Goal: Task Accomplishment & Management: Manage account settings

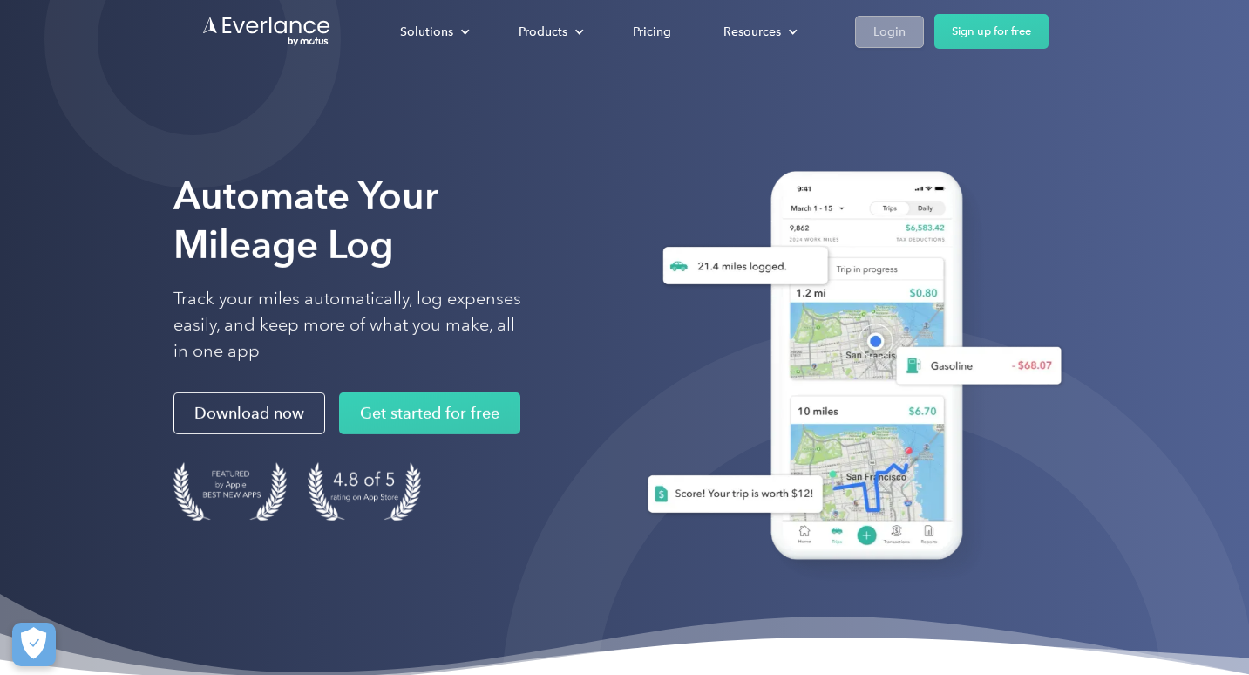
click at [875, 44] on link "Login" at bounding box center [889, 32] width 69 height 32
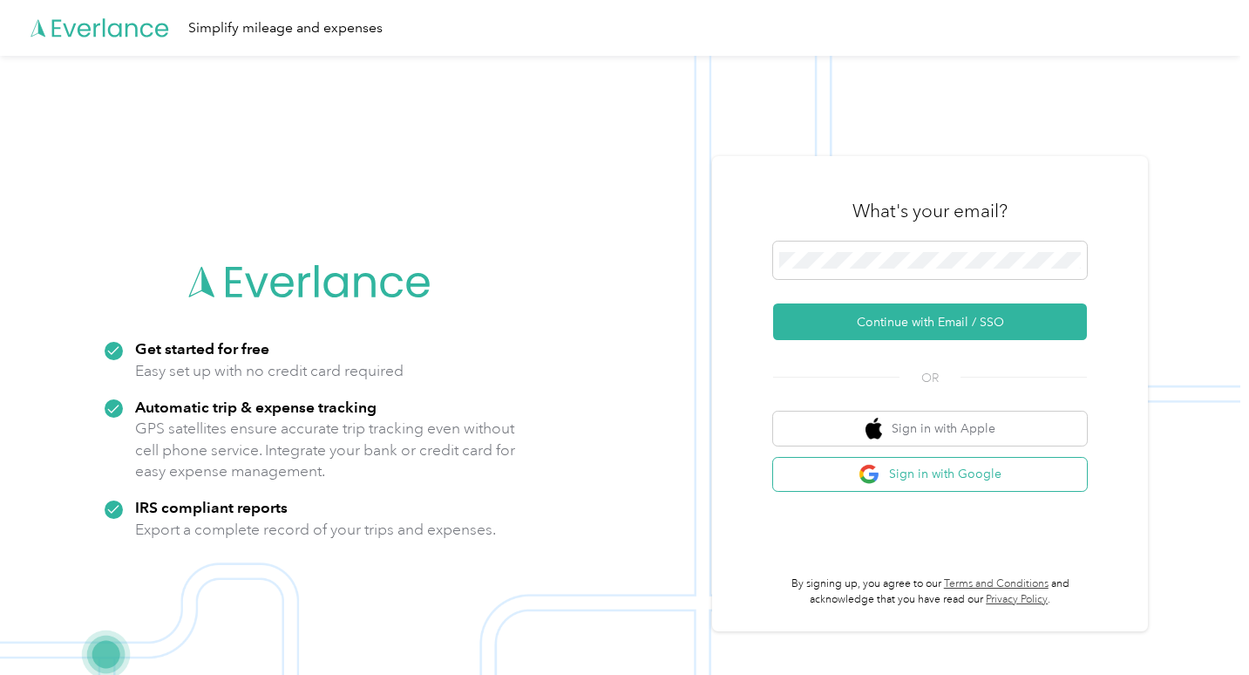
click at [850, 470] on button "Sign in with Google" at bounding box center [930, 475] width 314 height 34
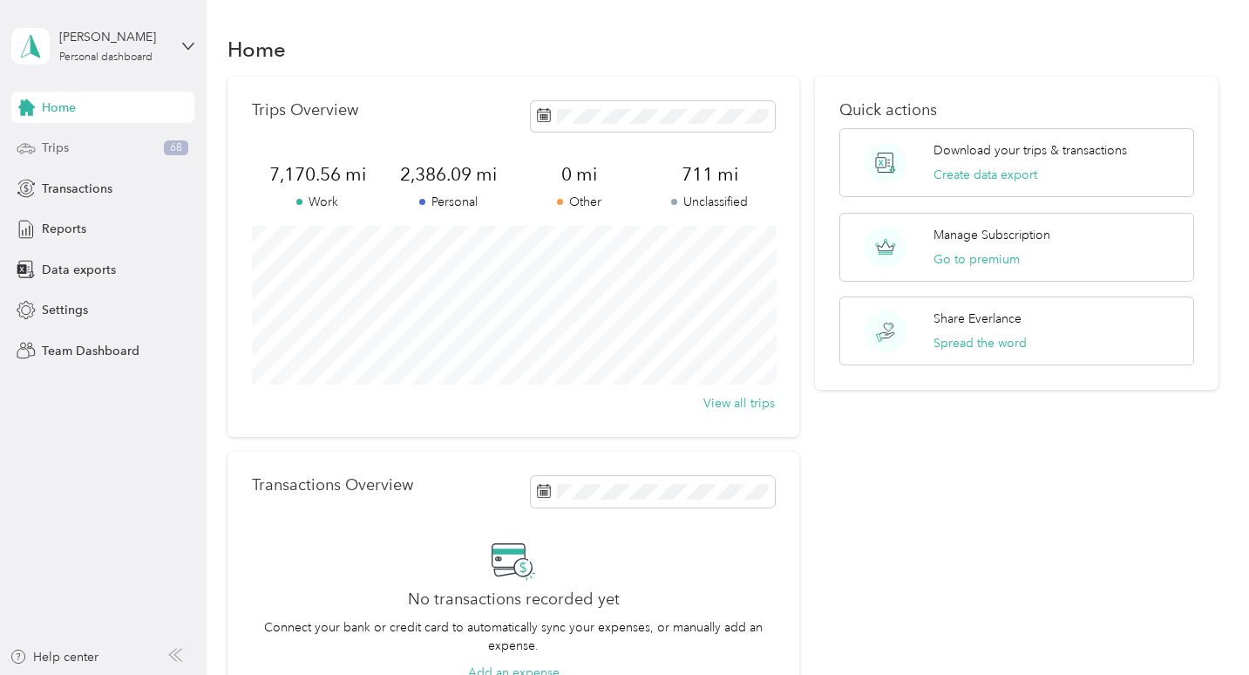
click at [153, 154] on div "Trips 68" at bounding box center [102, 148] width 183 height 31
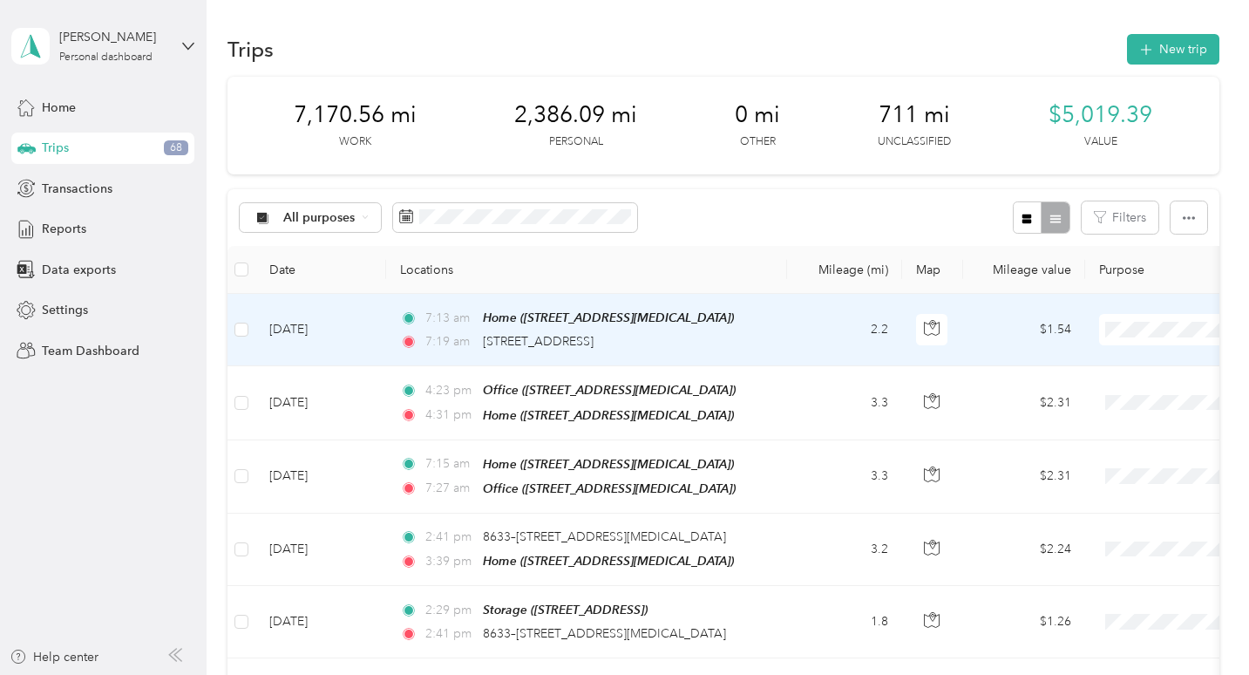
click at [1092, 381] on li "Personal" at bounding box center [1141, 392] width 216 height 31
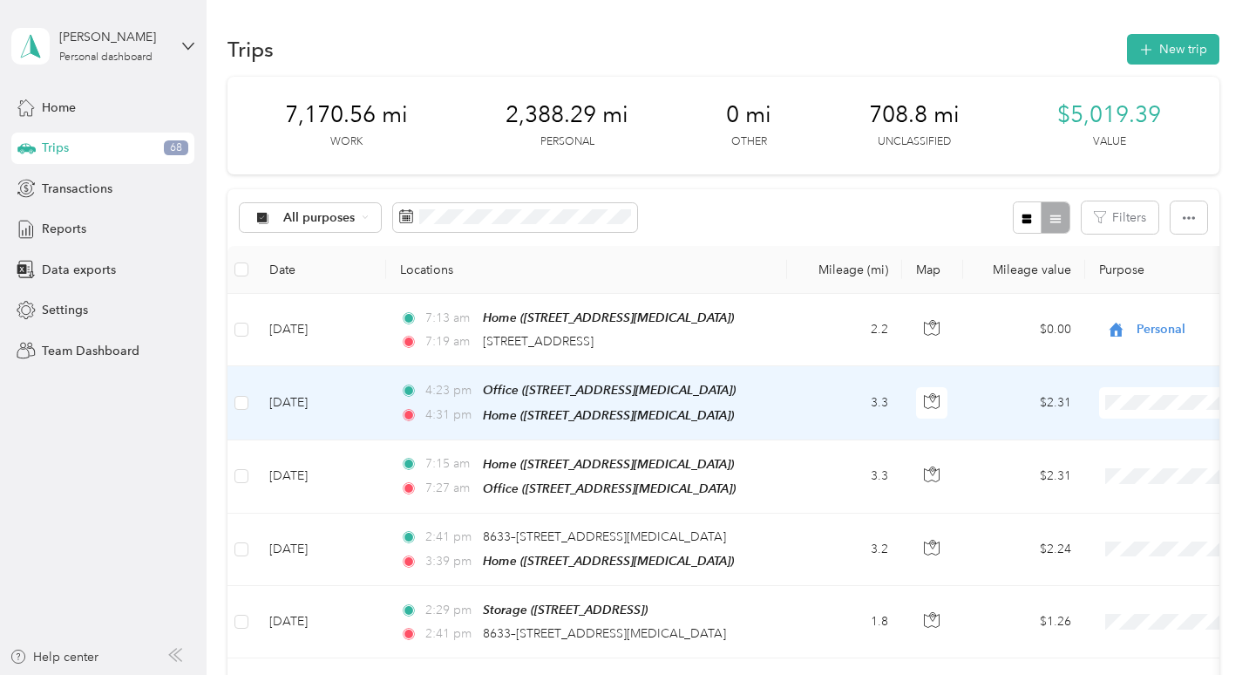
click at [1085, 468] on span "Personal" at bounding box center [1157, 463] width 161 height 18
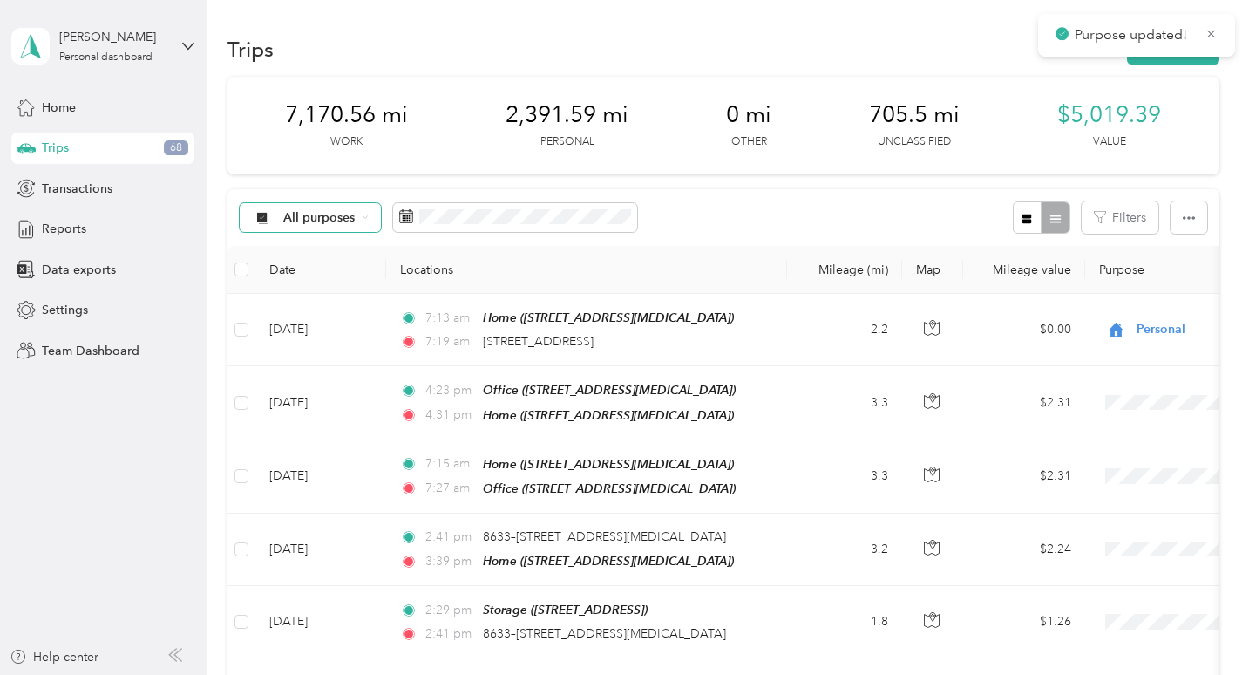
click at [364, 215] on icon at bounding box center [365, 217] width 7 height 7
click at [325, 275] on span "Unclassified" at bounding box center [325, 278] width 85 height 18
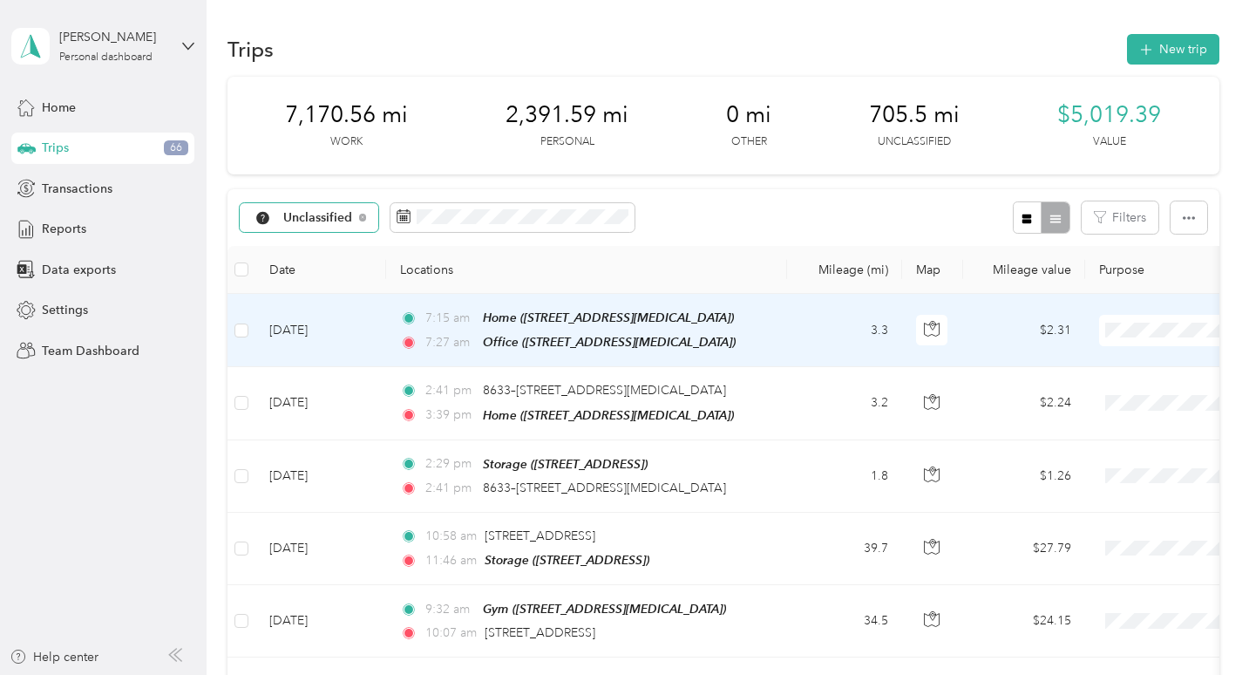
click at [1096, 390] on span "Personal" at bounding box center [1157, 392] width 161 height 18
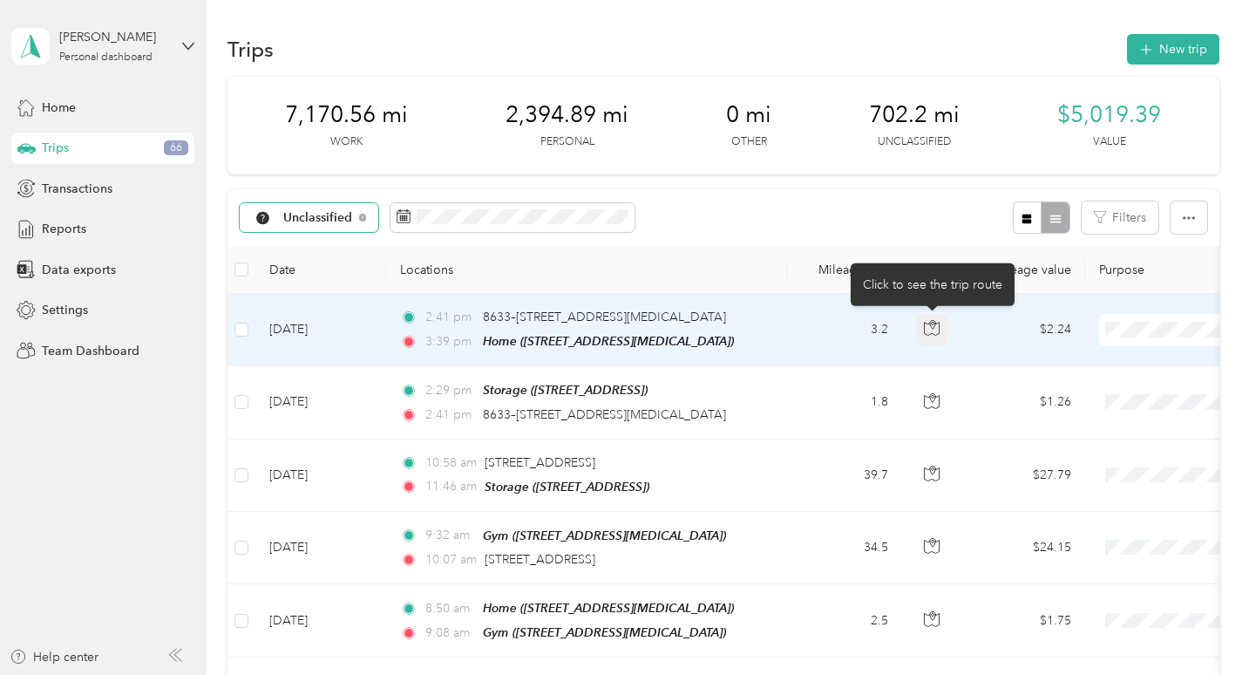
click at [928, 332] on icon "button" at bounding box center [932, 328] width 16 height 16
click at [929, 373] on td at bounding box center [932, 402] width 61 height 72
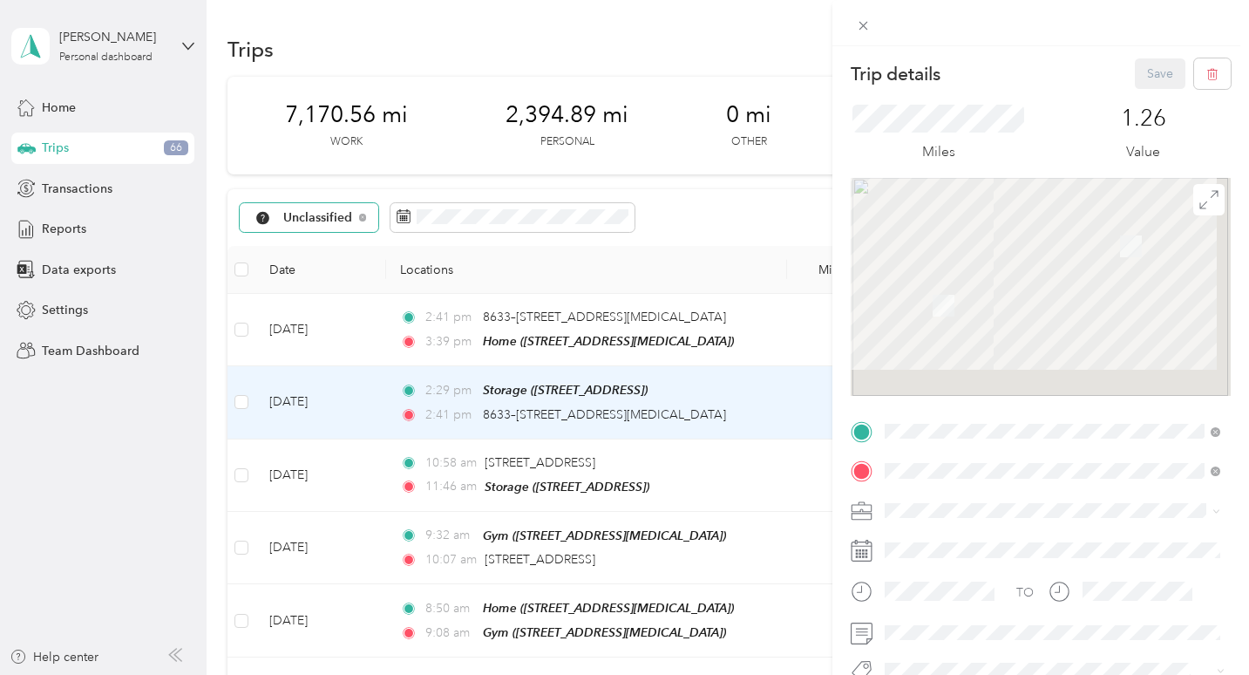
click at [683, 348] on div "Trip details Save This trip cannot be edited because it is either under review,…" at bounding box center [624, 337] width 1249 height 675
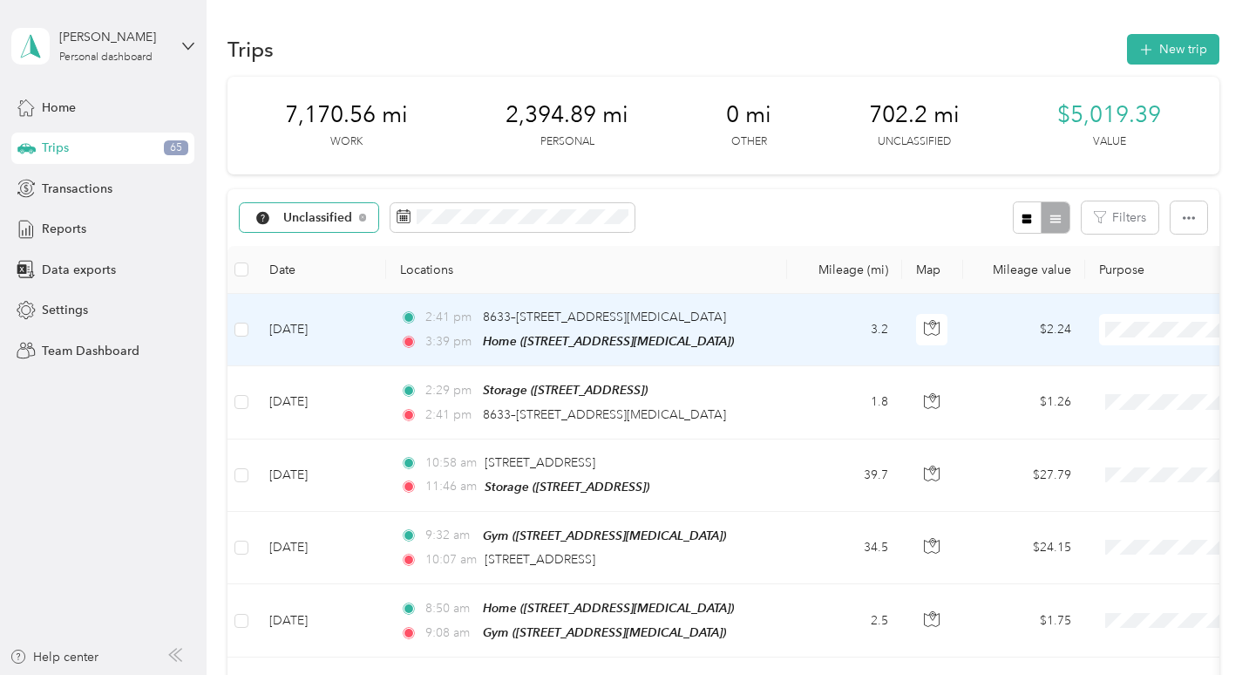
click at [1152, 320] on span at bounding box center [1207, 329] width 216 height 31
click at [1091, 384] on span "Personal" at bounding box center [1157, 392] width 161 height 18
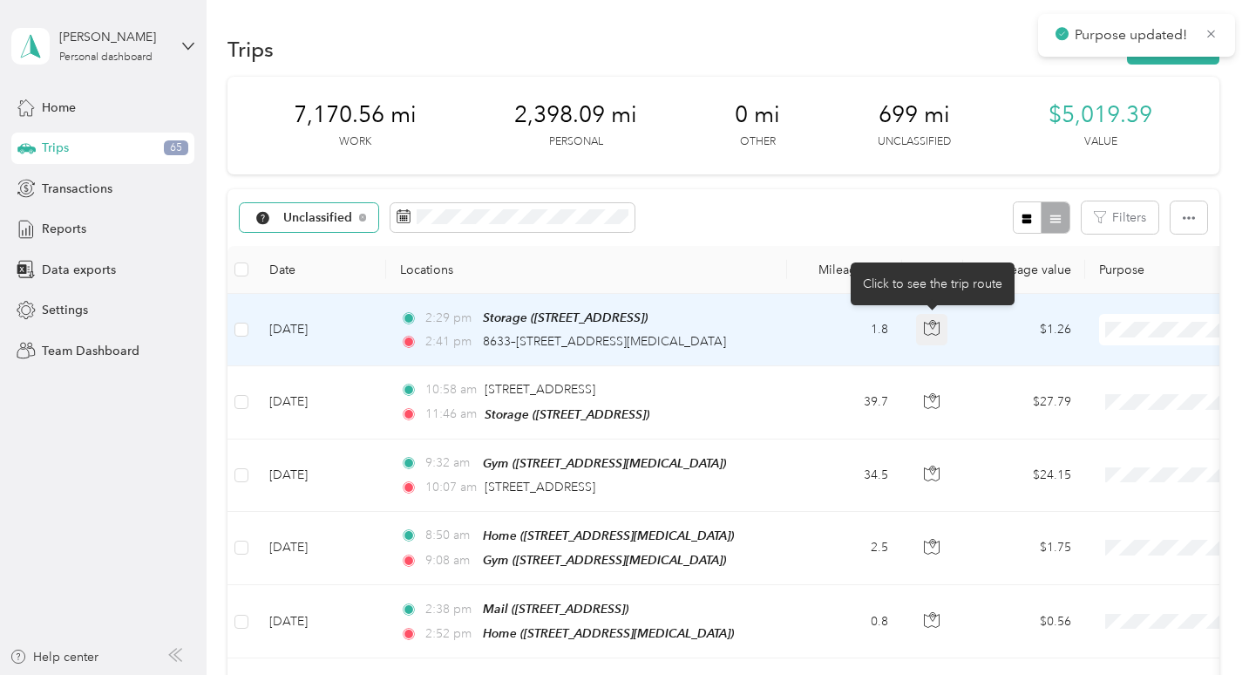
click at [939, 324] on icon "button" at bounding box center [932, 328] width 16 height 16
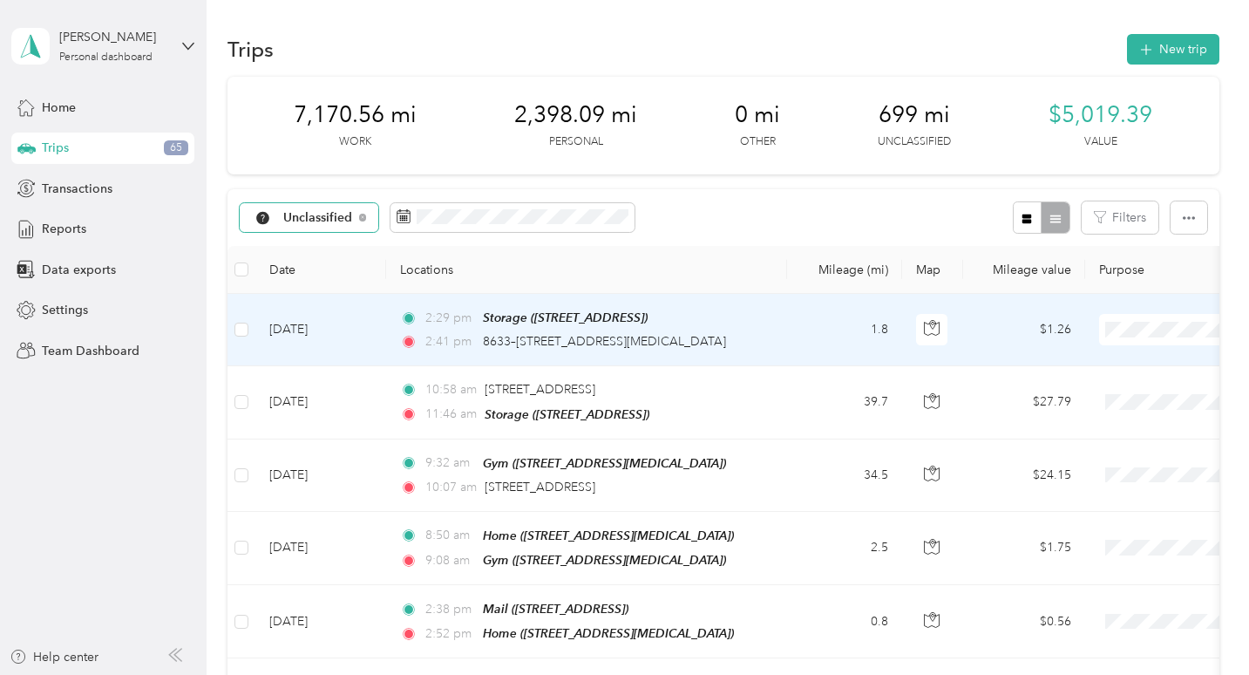
click at [773, 336] on td "2:29 pm Storage ([STREET_ADDRESS]) 2:41 pm 8633–[STREET_ADDRESS][MEDICAL_DATA]" at bounding box center [586, 330] width 401 height 72
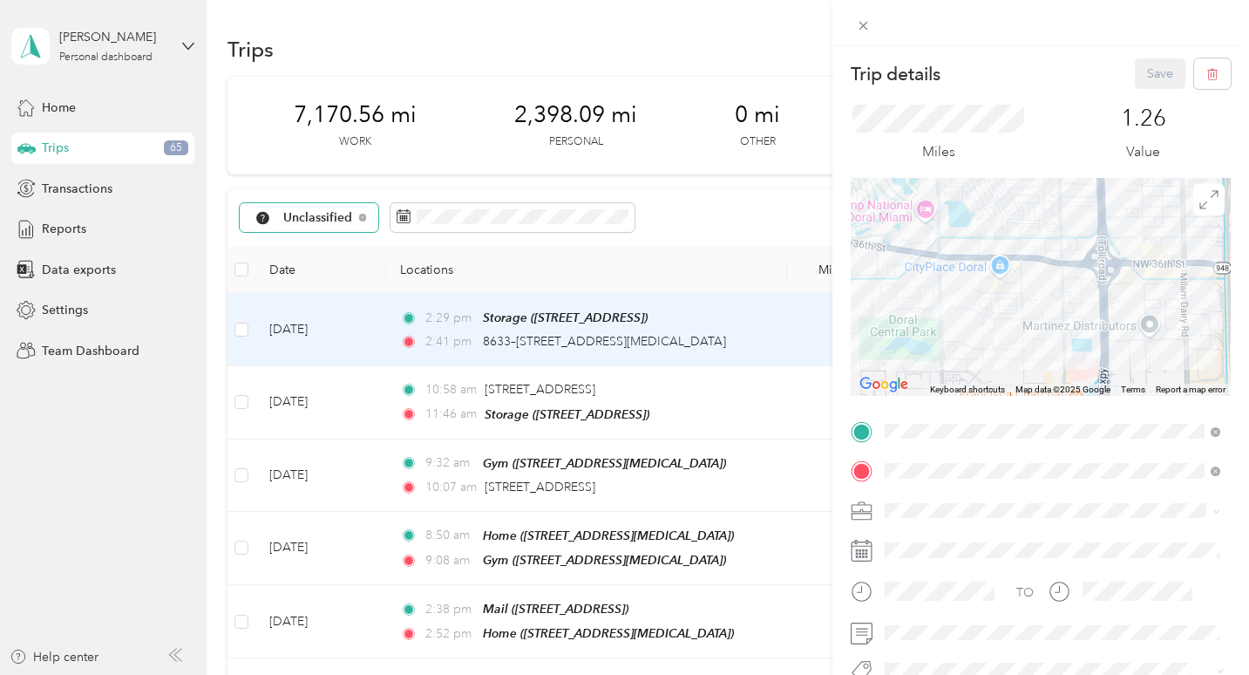
click at [751, 399] on div "Trip details Save This trip cannot be edited because it is either under review,…" at bounding box center [624, 337] width 1249 height 675
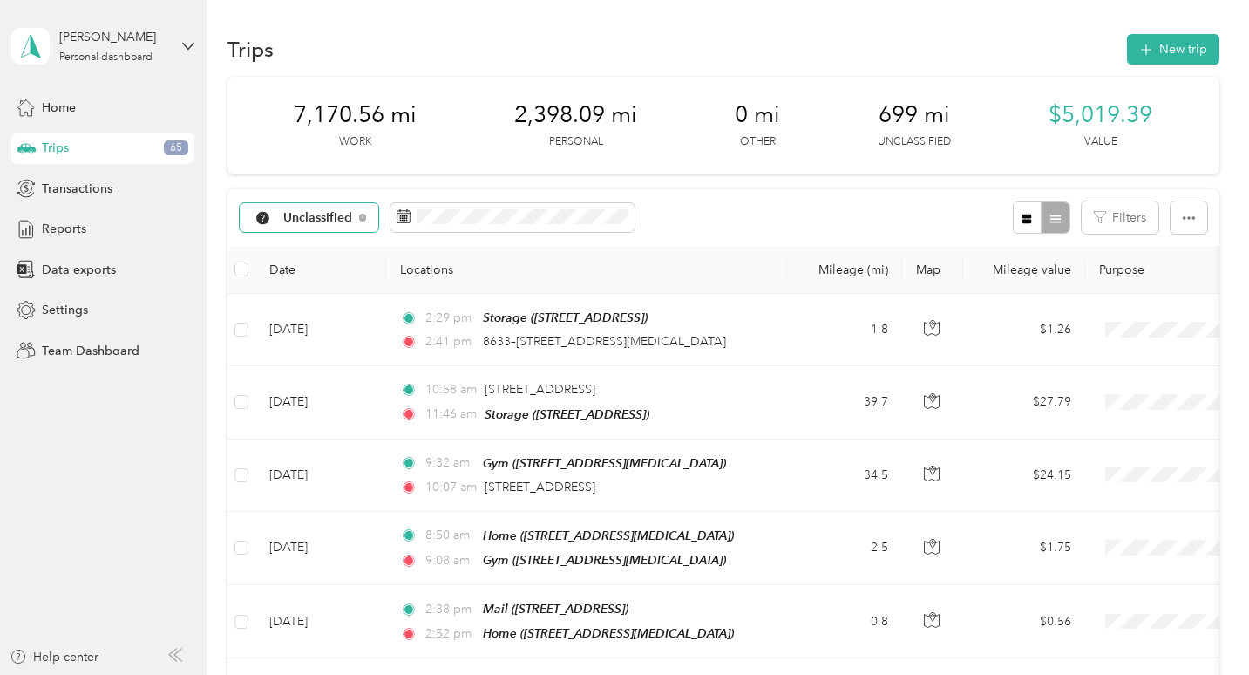
click at [751, 399] on div "10:58 am [STREET_ADDRESS] 11:46 am Storage ([STREET_ADDRESS])" at bounding box center [583, 402] width 366 height 44
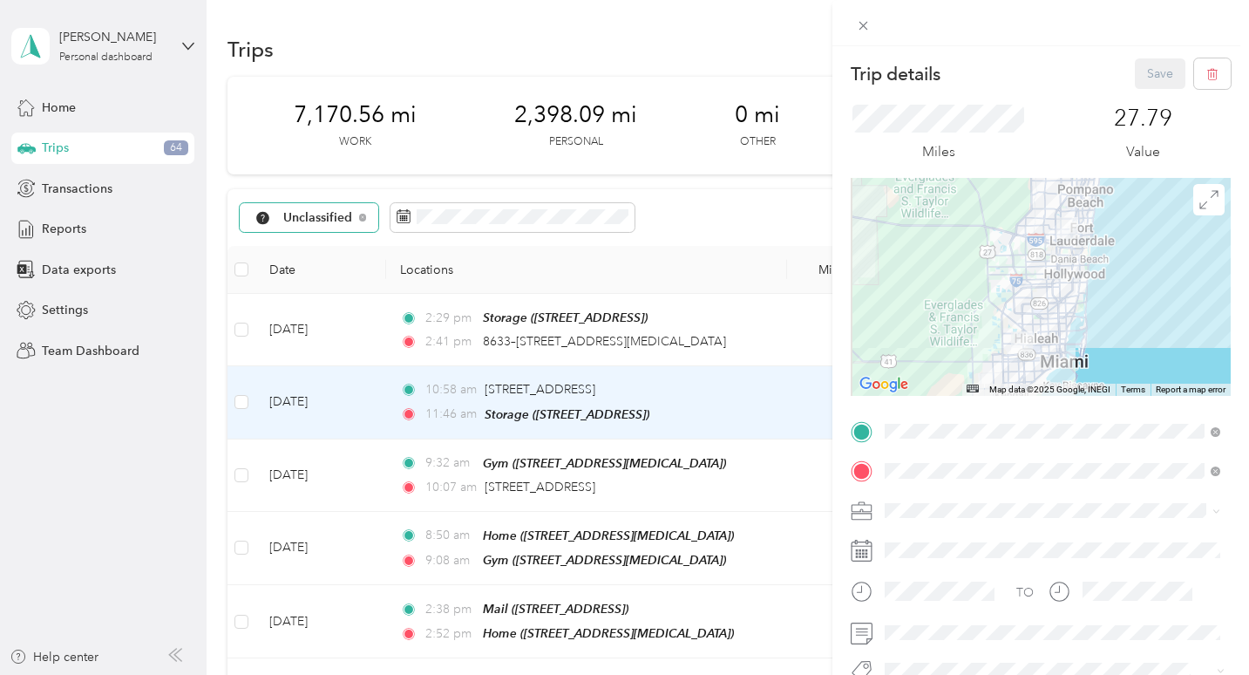
click at [787, 342] on div "Trip details Save This trip cannot be edited because it is either under review,…" at bounding box center [624, 337] width 1249 height 675
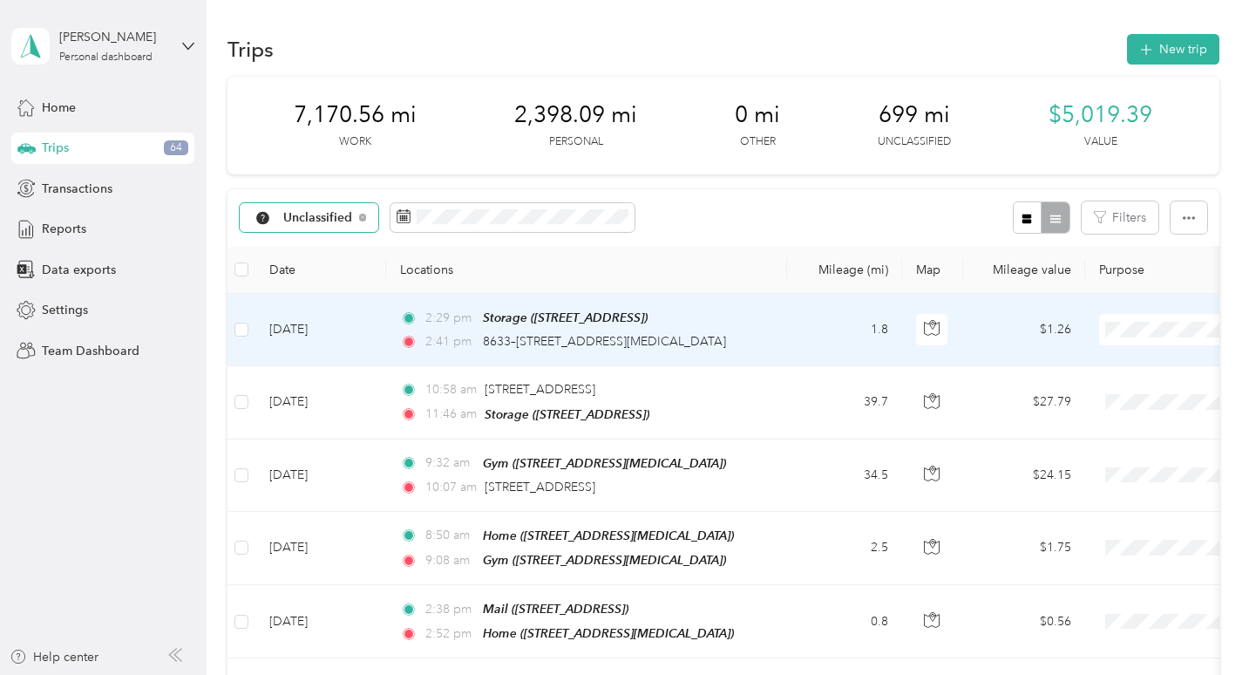
click at [780, 338] on td "2:29 pm Storage ([STREET_ADDRESS]) 2:41 pm 8633–[STREET_ADDRESS][MEDICAL_DATA]" at bounding box center [586, 330] width 401 height 72
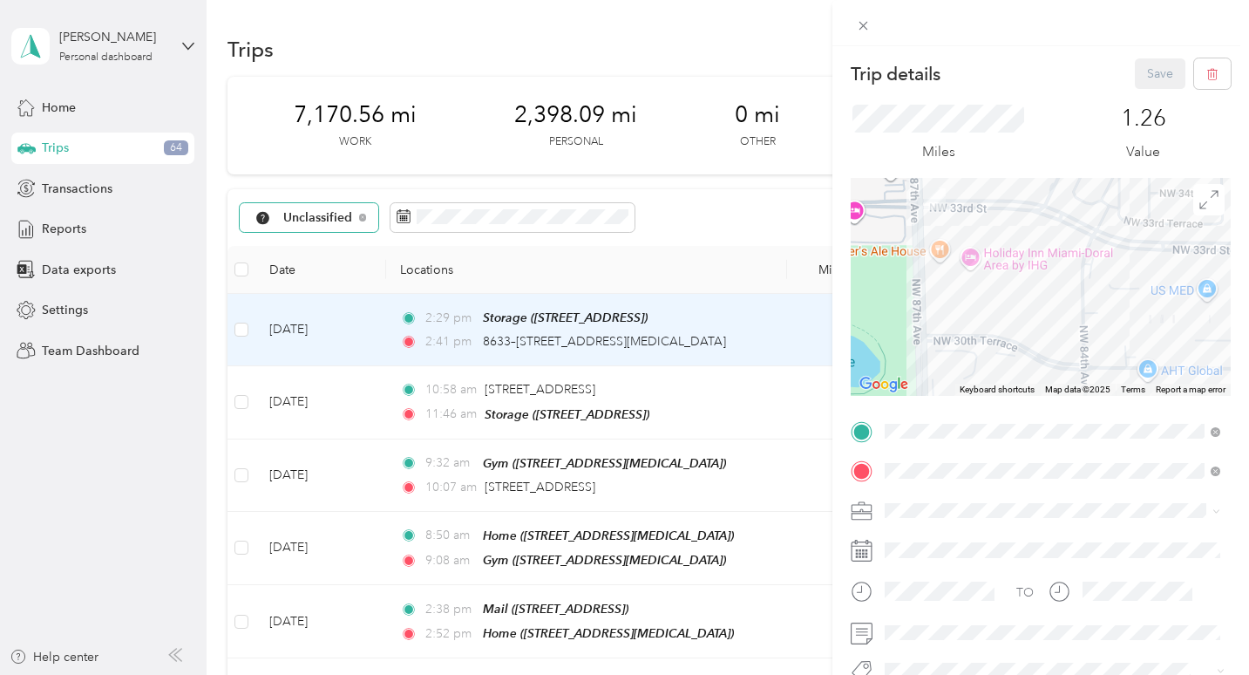
drag, startPoint x: 934, startPoint y: 296, endPoint x: 1040, endPoint y: 286, distance: 106.9
click at [1040, 286] on div at bounding box center [1041, 287] width 380 height 218
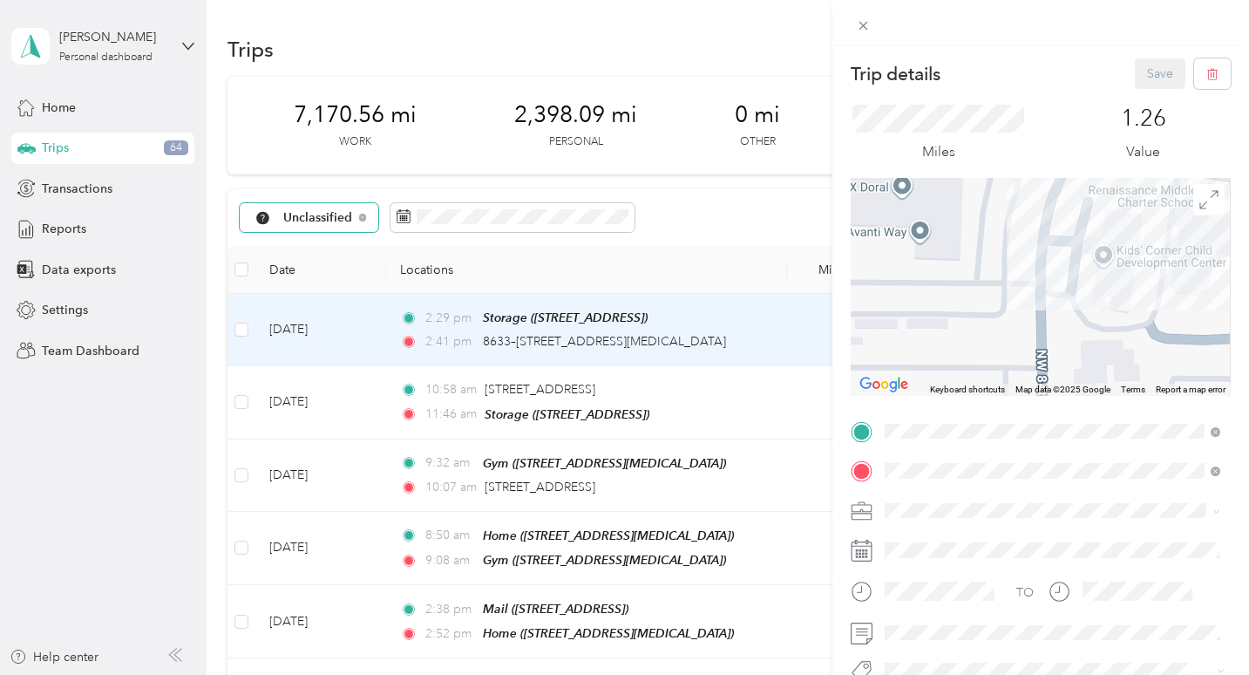
drag, startPoint x: 1112, startPoint y: 279, endPoint x: 1021, endPoint y: 328, distance: 103.7
click at [1021, 328] on div at bounding box center [1041, 287] width 380 height 218
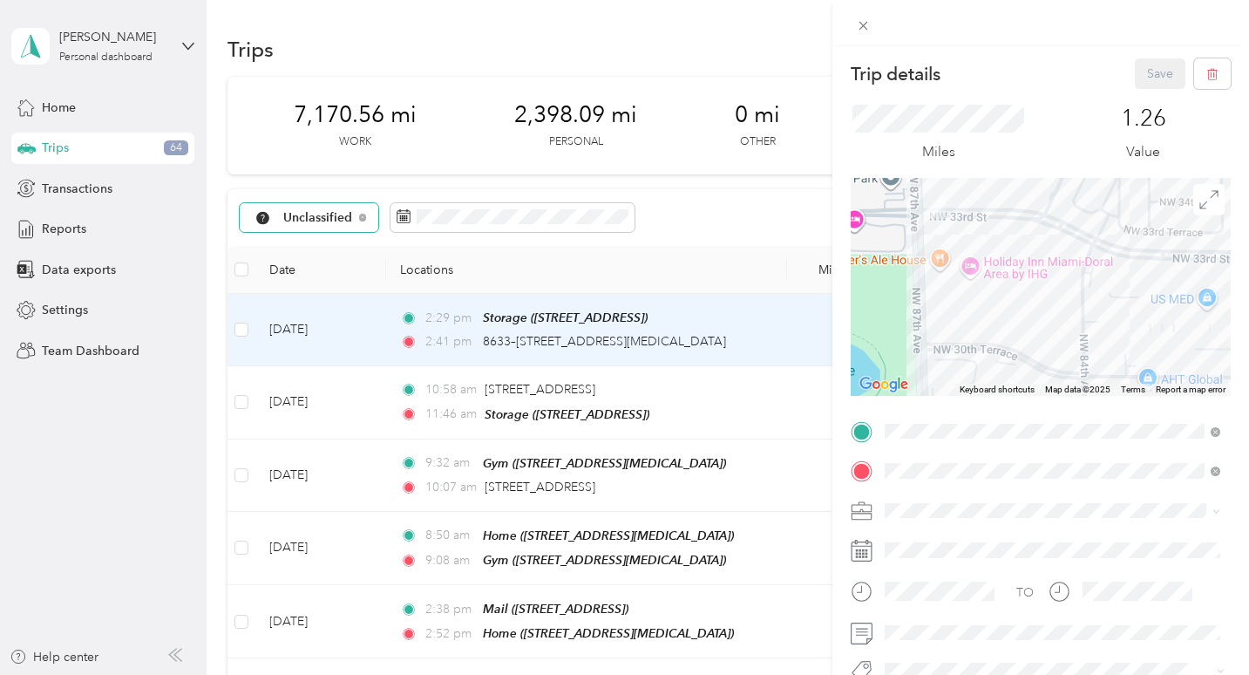
drag, startPoint x: 925, startPoint y: 334, endPoint x: 996, endPoint y: 306, distance: 75.9
click at [996, 306] on div at bounding box center [1041, 287] width 380 height 218
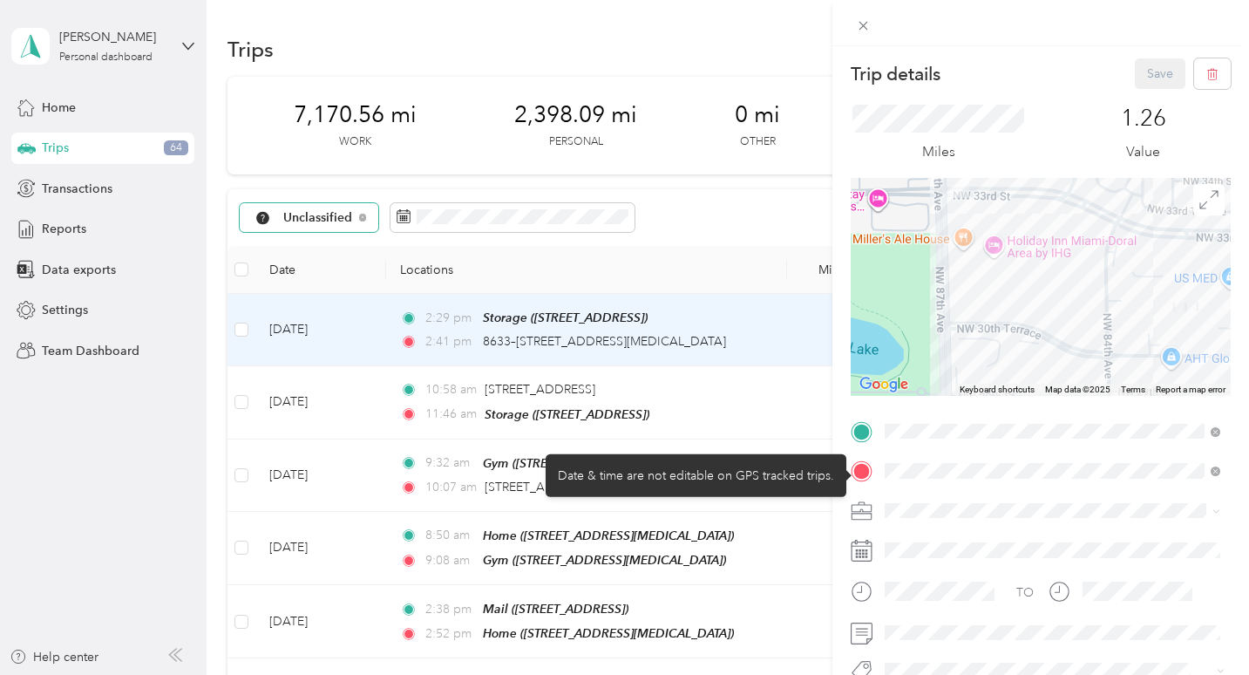
scroll to position [108, 0]
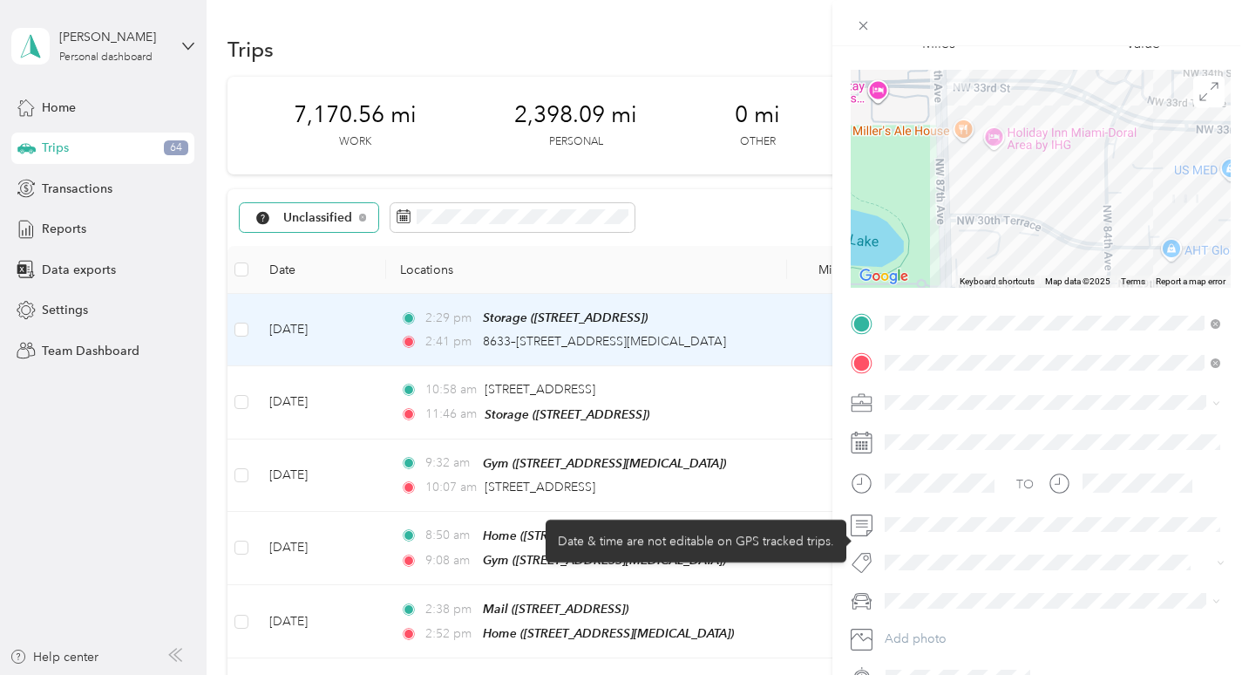
click at [986, 540] on div "TO Add photo" at bounding box center [1041, 500] width 380 height 382
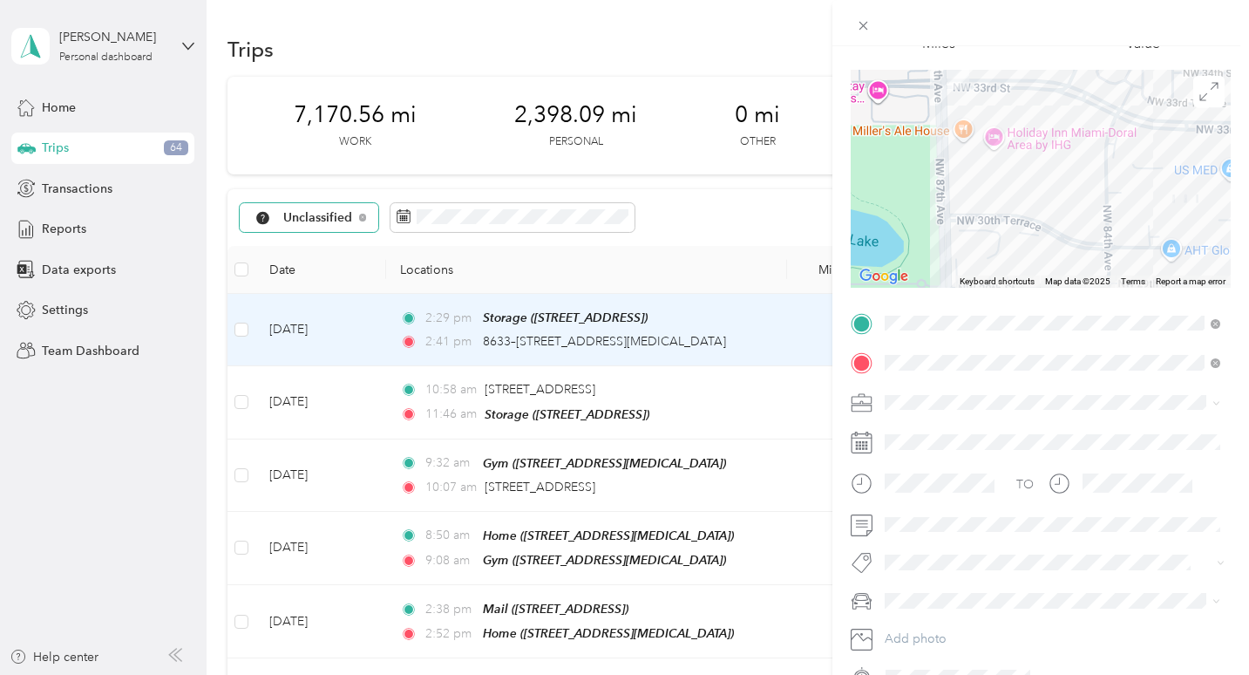
click at [986, 538] on div "TO Add photo" at bounding box center [1041, 500] width 380 height 382
click at [986, 533] on span at bounding box center [1055, 525] width 352 height 28
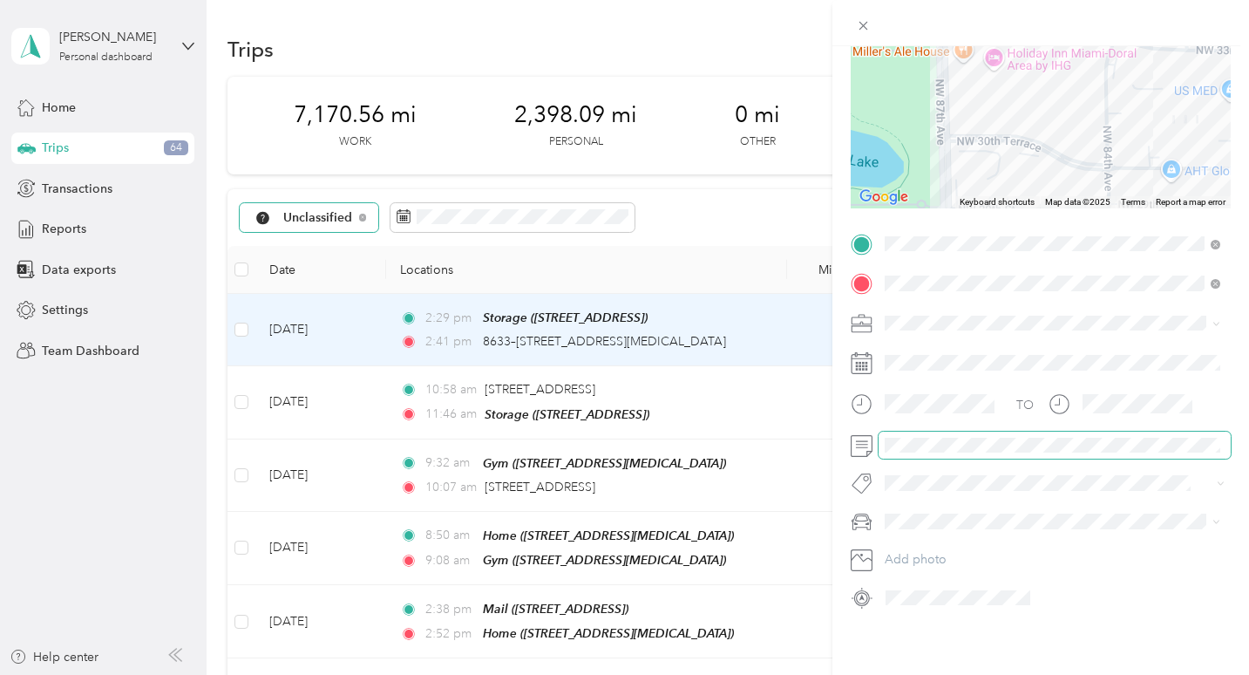
scroll to position [192, 0]
click at [962, 329] on span at bounding box center [1055, 323] width 352 height 28
click at [919, 357] on li "Work" at bounding box center [1053, 349] width 348 height 31
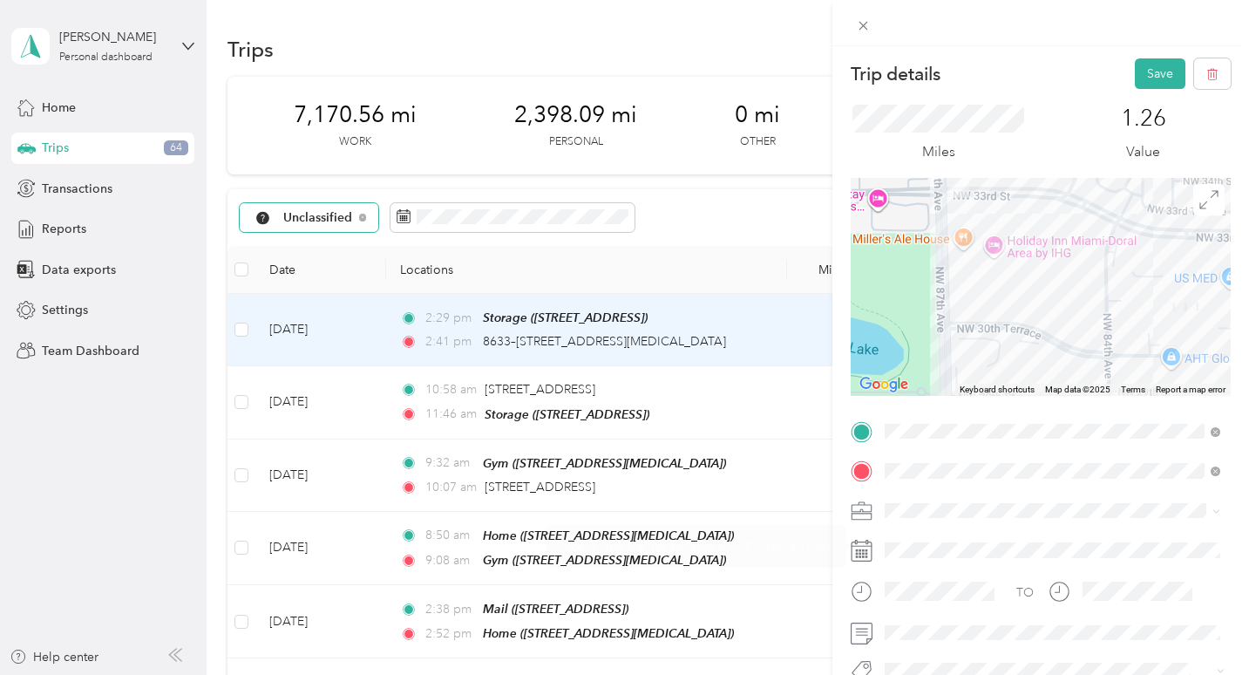
scroll to position [0, 0]
click at [1152, 86] on button "Save" at bounding box center [1160, 73] width 51 height 31
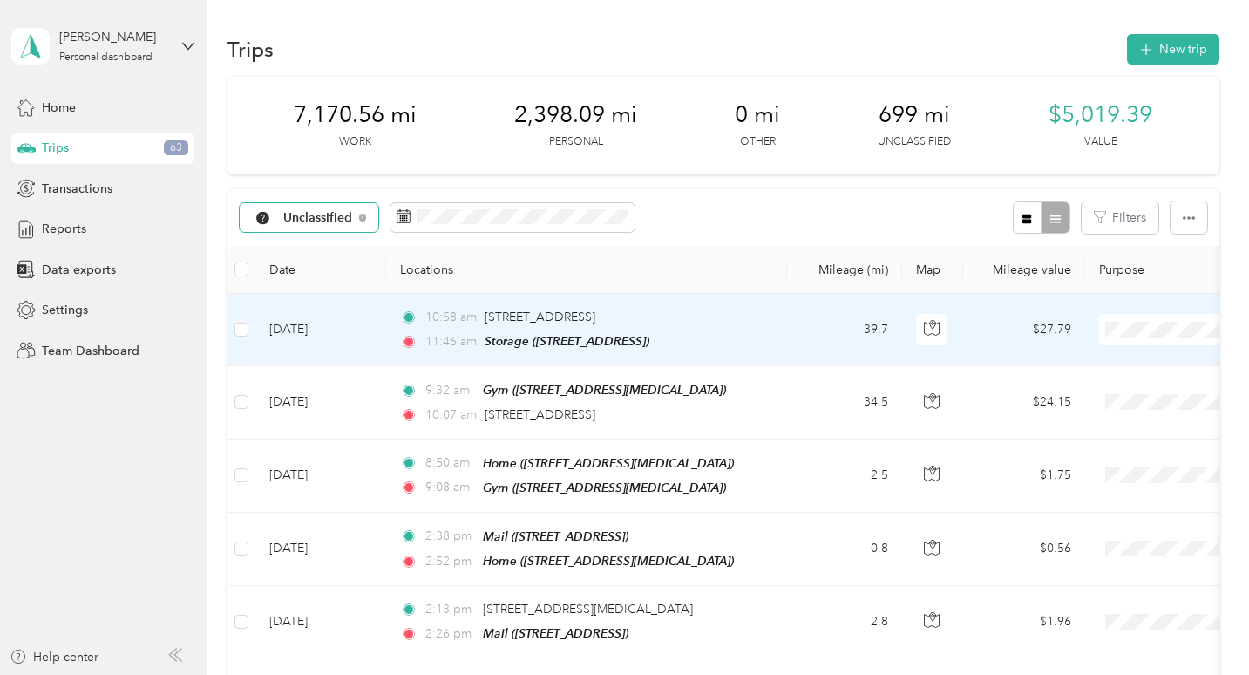
click at [1102, 323] on span at bounding box center [1207, 329] width 216 height 31
click at [1098, 352] on span "Work" at bounding box center [1157, 361] width 161 height 18
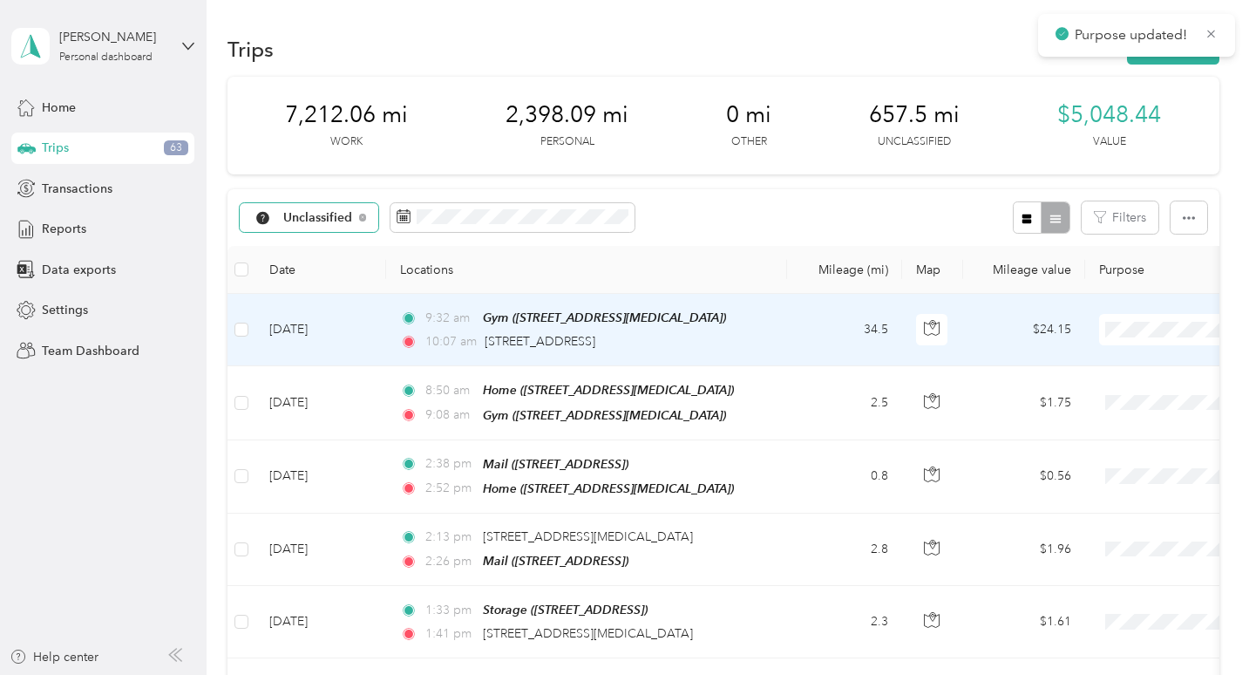
click at [1106, 357] on span "Work" at bounding box center [1157, 361] width 161 height 18
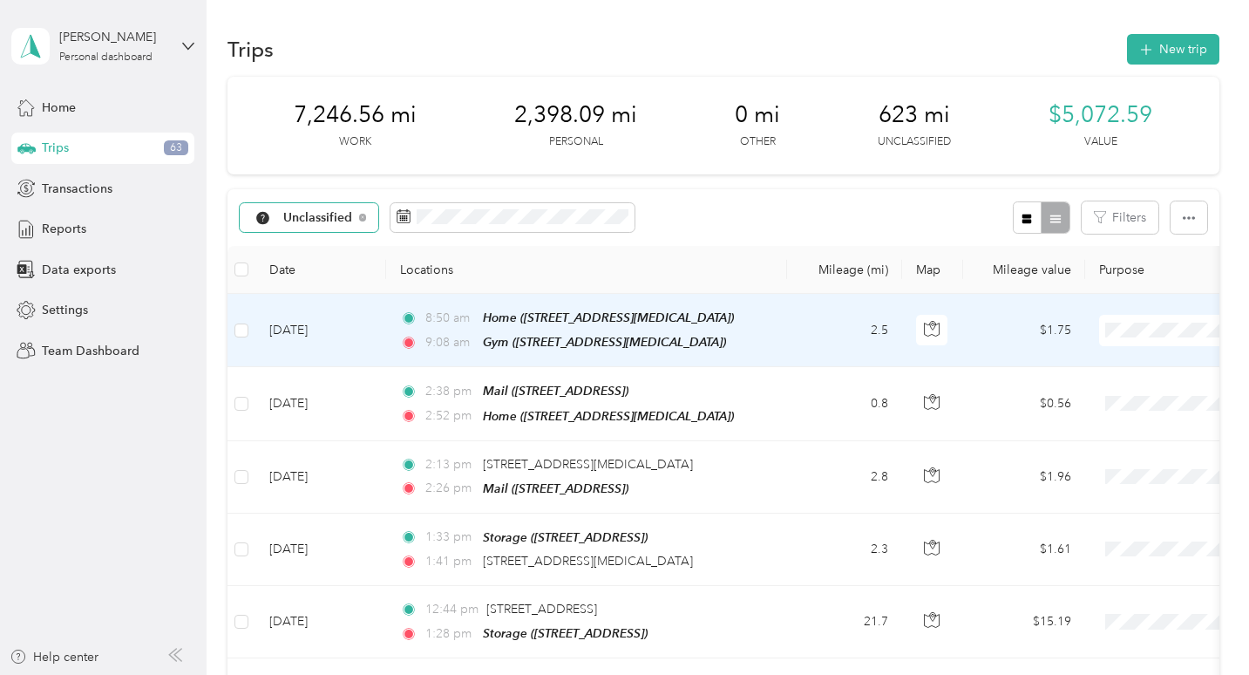
click at [1093, 389] on span "Personal" at bounding box center [1157, 392] width 161 height 18
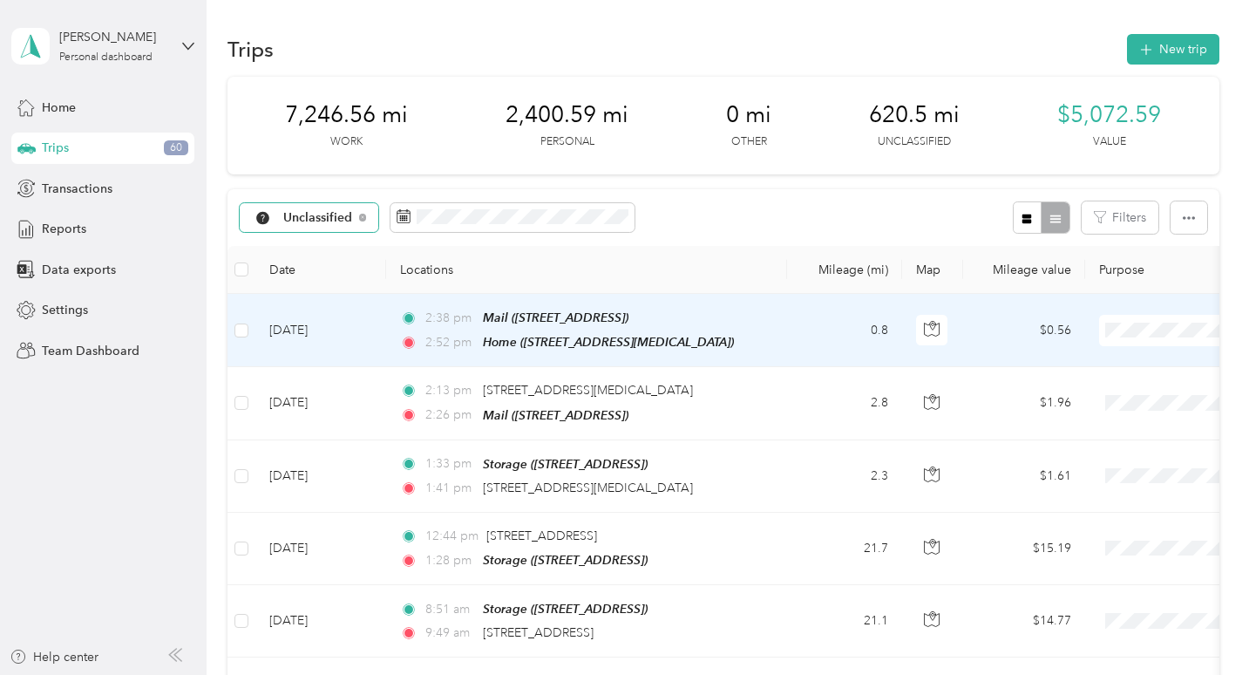
click at [1101, 385] on span "Personal" at bounding box center [1157, 392] width 161 height 18
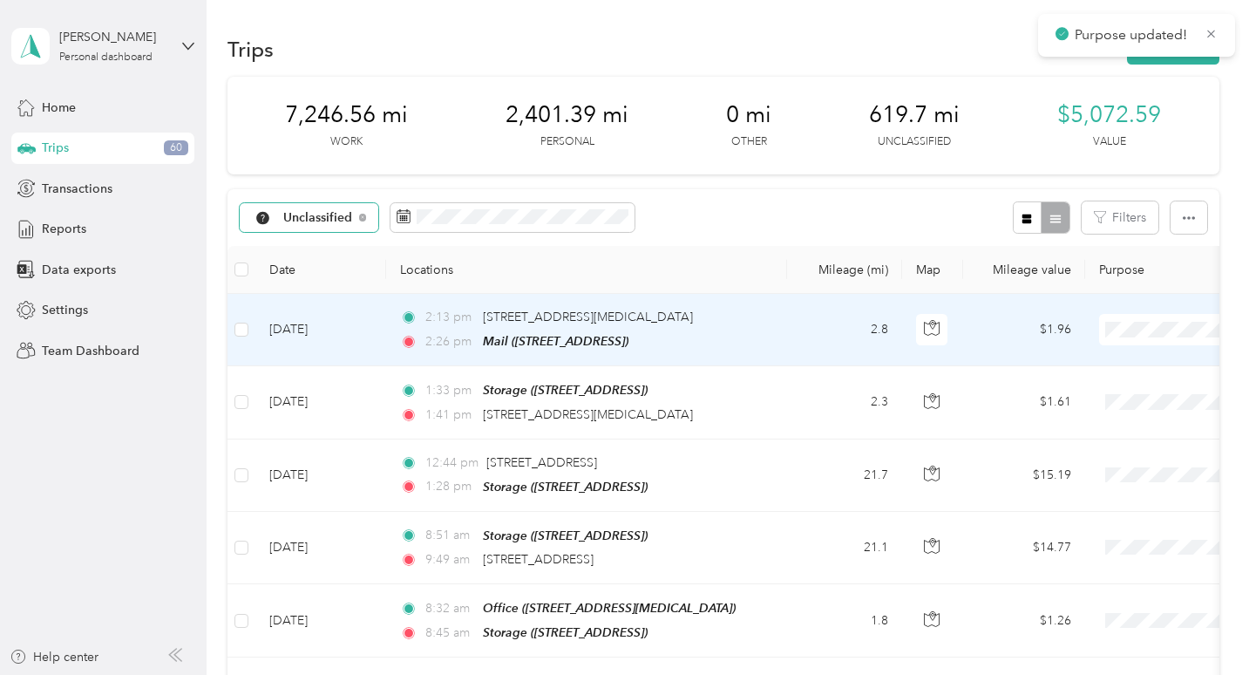
click at [759, 332] on div "2:26 pm Mail ([STREET_ADDRESS])" at bounding box center [583, 341] width 366 height 20
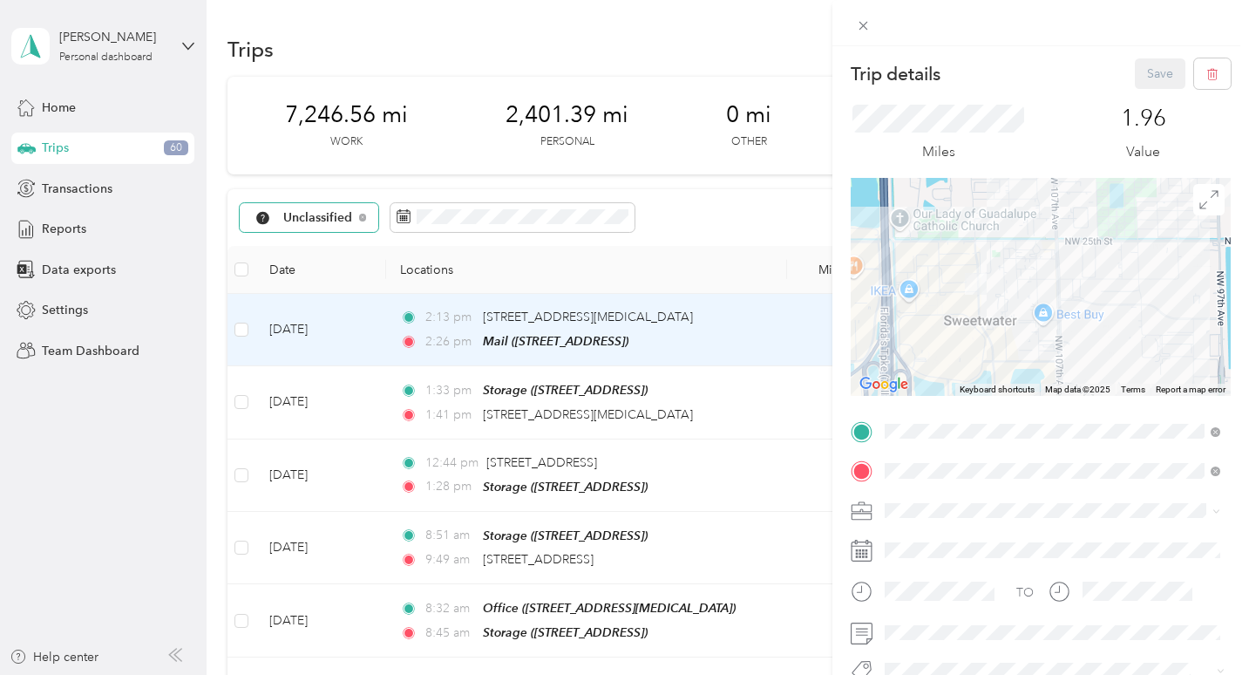
drag, startPoint x: 951, startPoint y: 316, endPoint x: 975, endPoint y: 215, distance: 103.8
click at [975, 215] on div at bounding box center [1041, 287] width 380 height 218
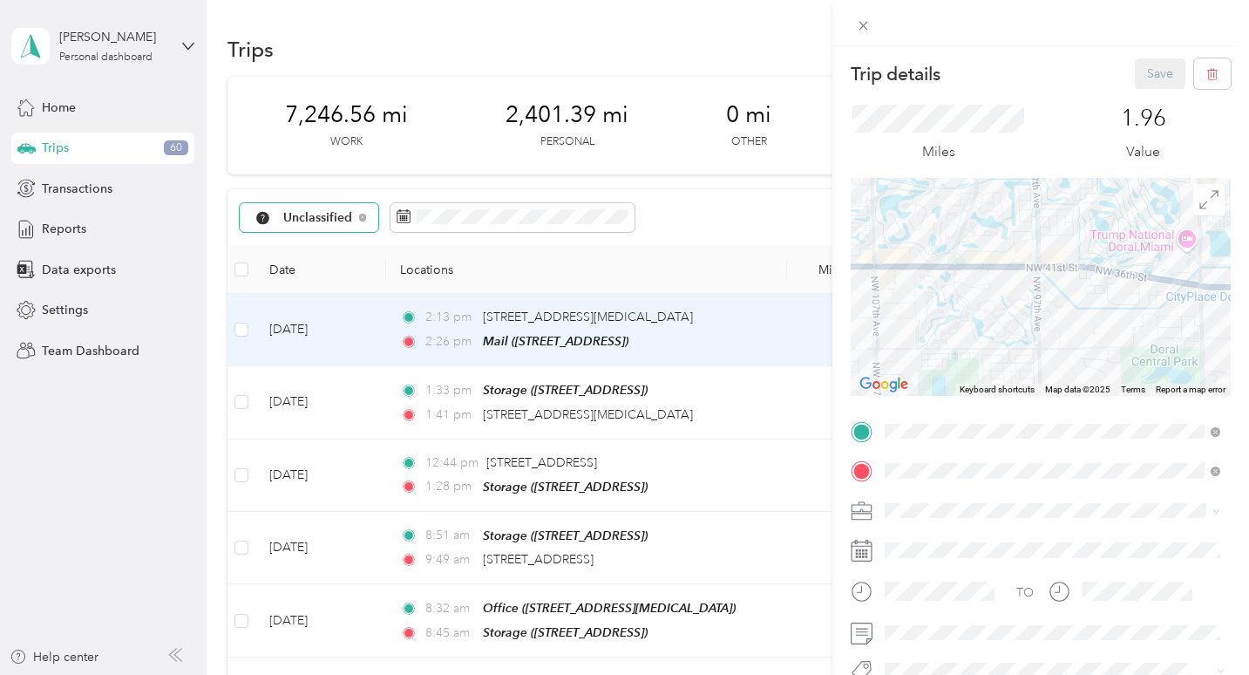
drag, startPoint x: 975, startPoint y: 215, endPoint x: 781, endPoint y: 424, distance: 284.4
click at [781, 424] on div "Trip details Save This trip cannot be edited because it is either under review,…" at bounding box center [624, 337] width 1249 height 675
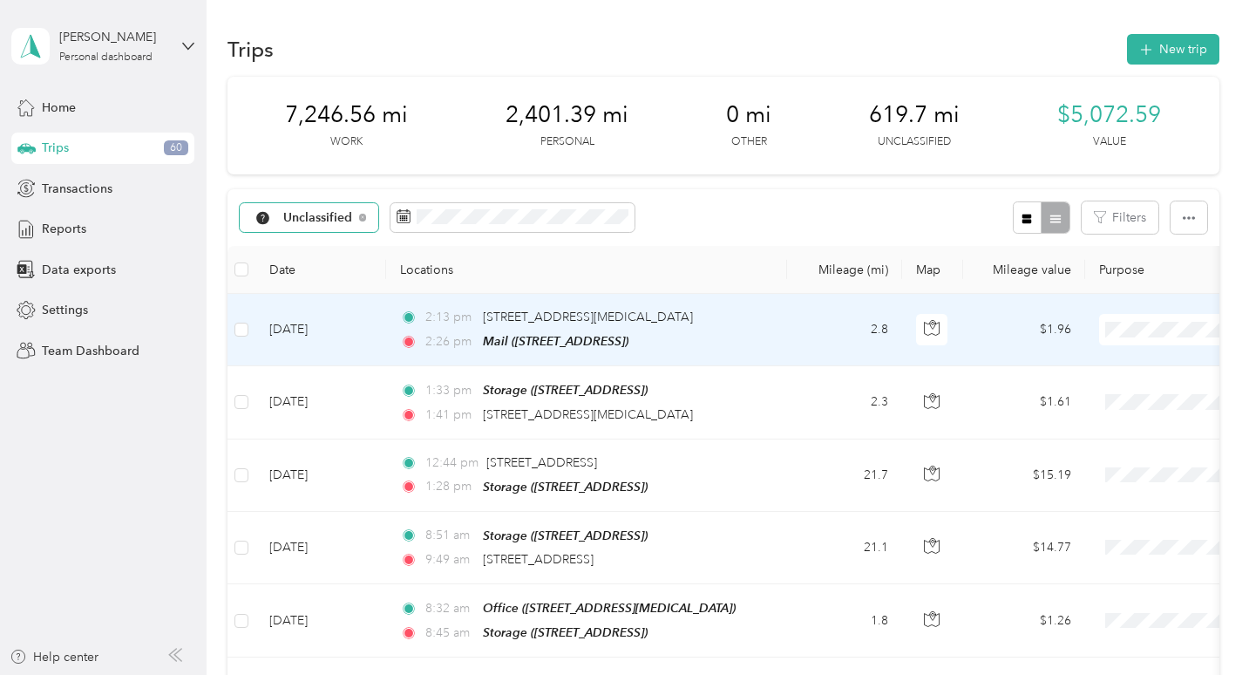
click at [1014, 346] on td "$1.96" at bounding box center [1024, 330] width 122 height 72
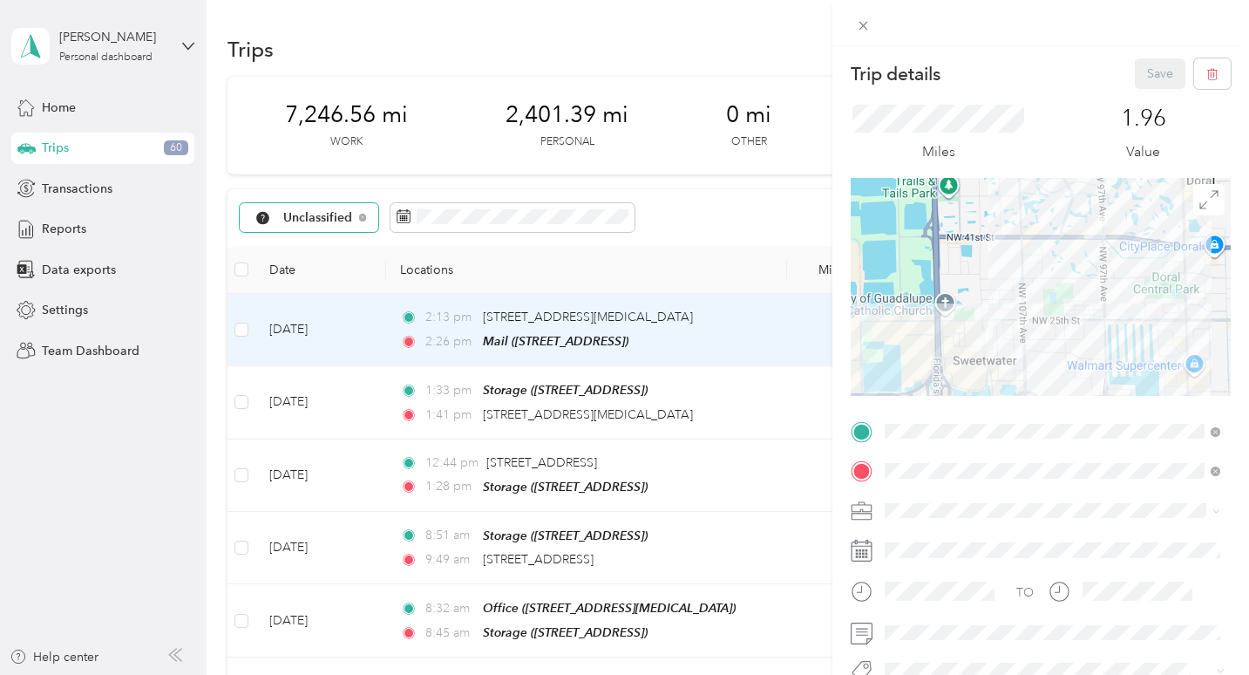
click at [1014, 346] on div at bounding box center [1041, 287] width 380 height 218
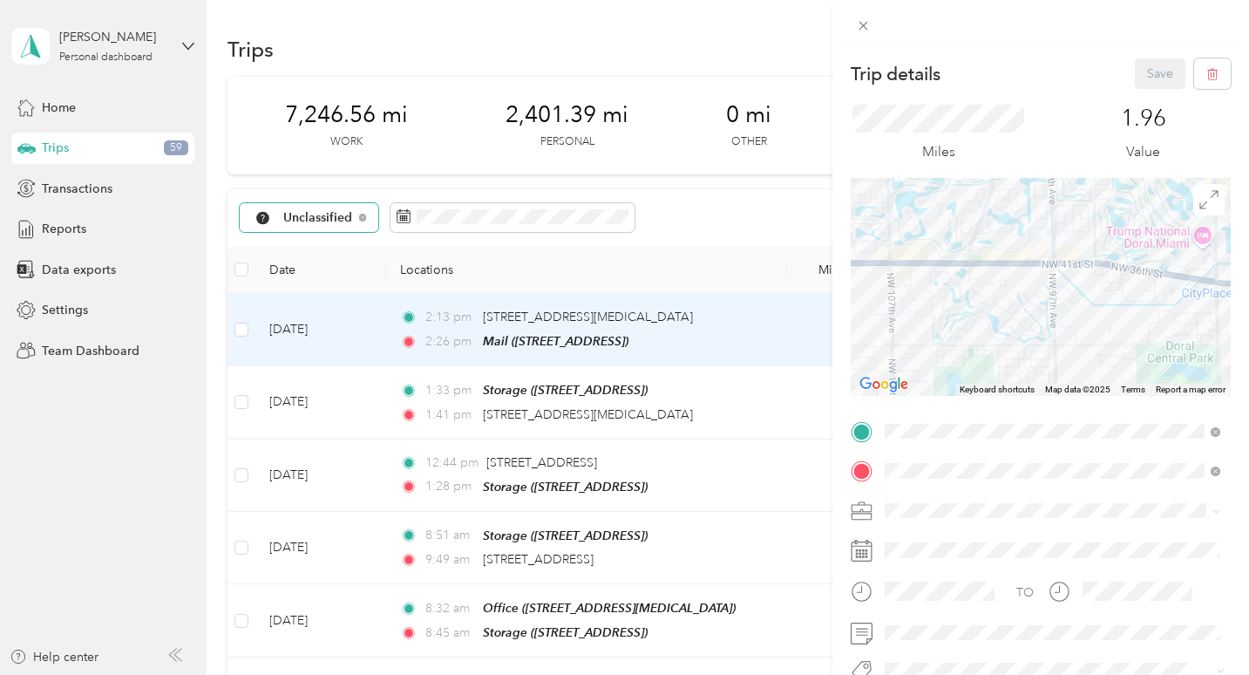
drag, startPoint x: 1078, startPoint y: 255, endPoint x: 940, endPoint y: 392, distance: 195.4
click at [940, 392] on div at bounding box center [1041, 287] width 380 height 218
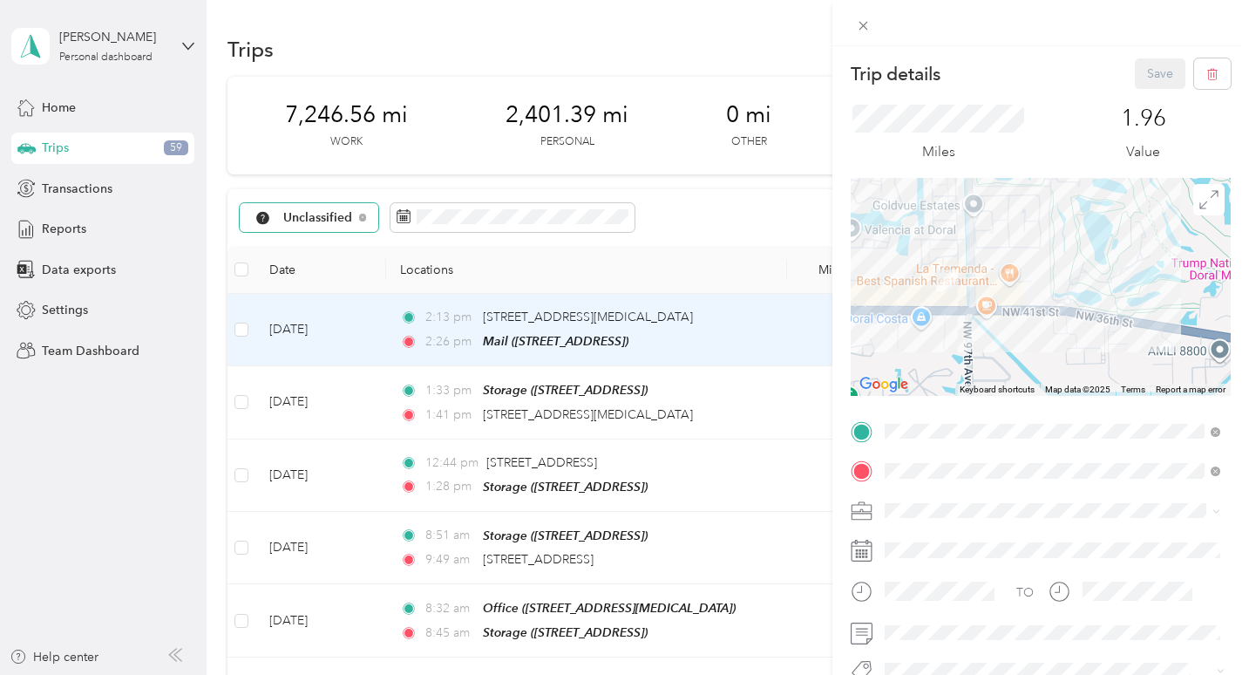
drag, startPoint x: 1007, startPoint y: 263, endPoint x: 919, endPoint y: 306, distance: 97.9
click at [919, 306] on div at bounding box center [1041, 287] width 380 height 218
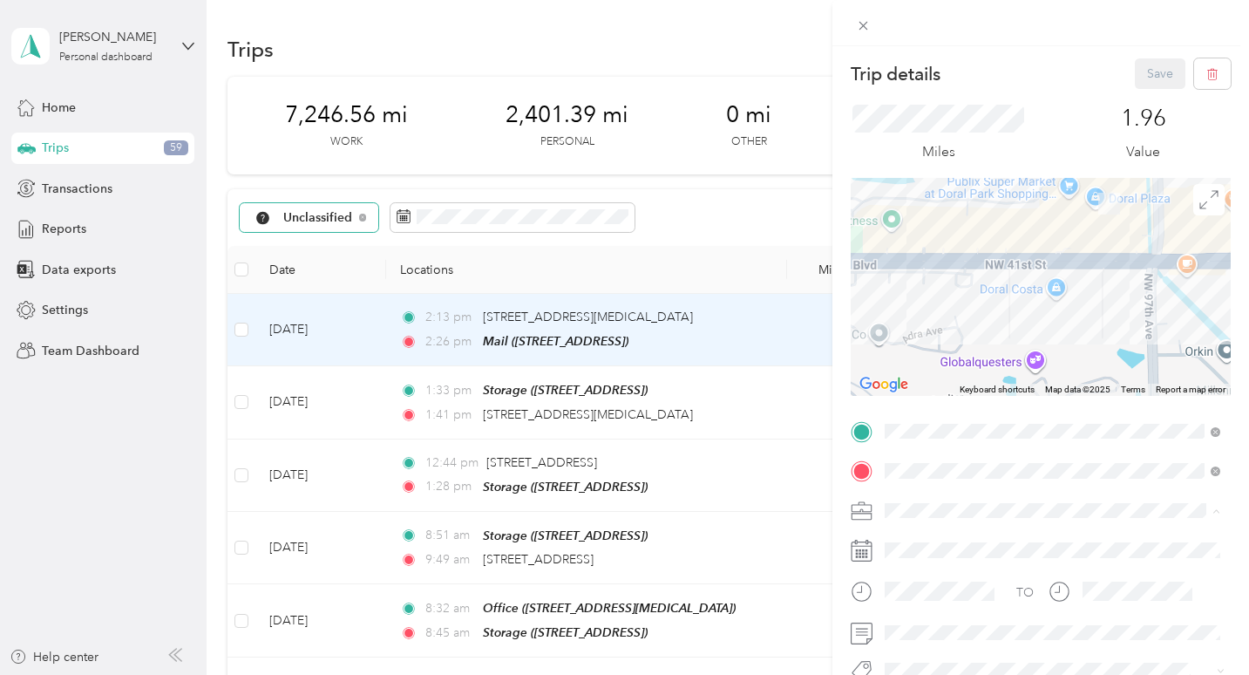
click at [939, 303] on li "Work" at bounding box center [1053, 296] width 348 height 31
click at [1142, 80] on button "Save" at bounding box center [1160, 73] width 51 height 31
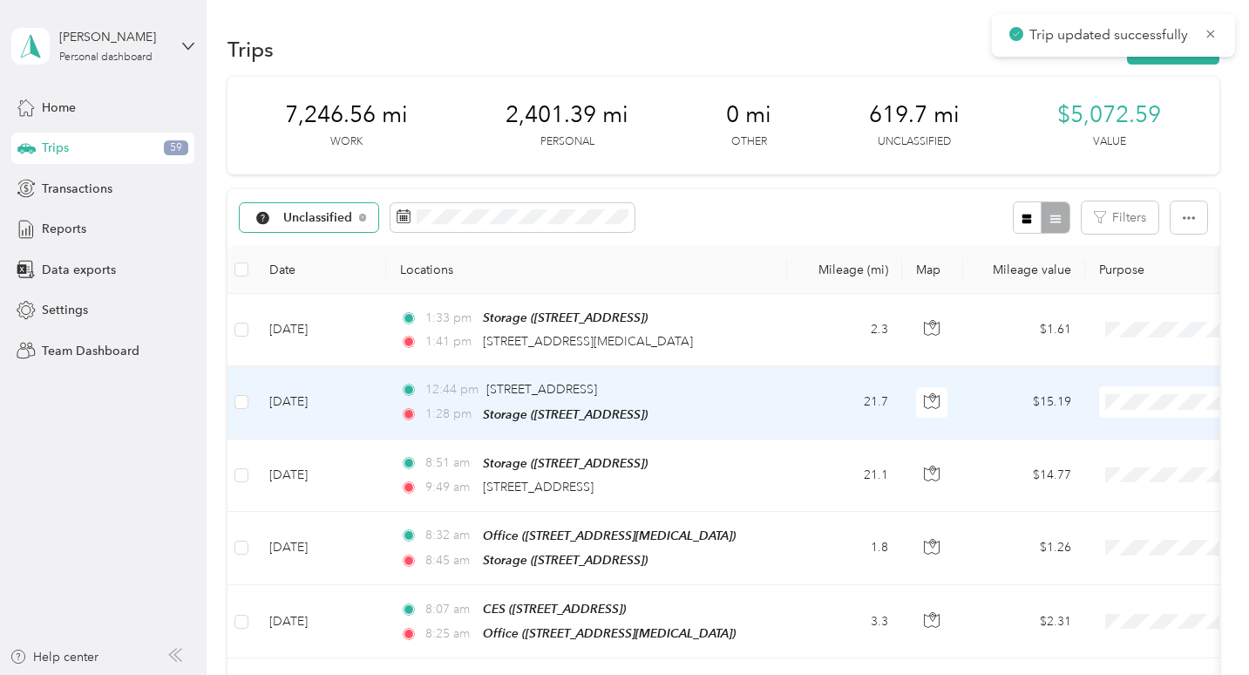
click at [825, 415] on td "21.7" at bounding box center [844, 402] width 115 height 72
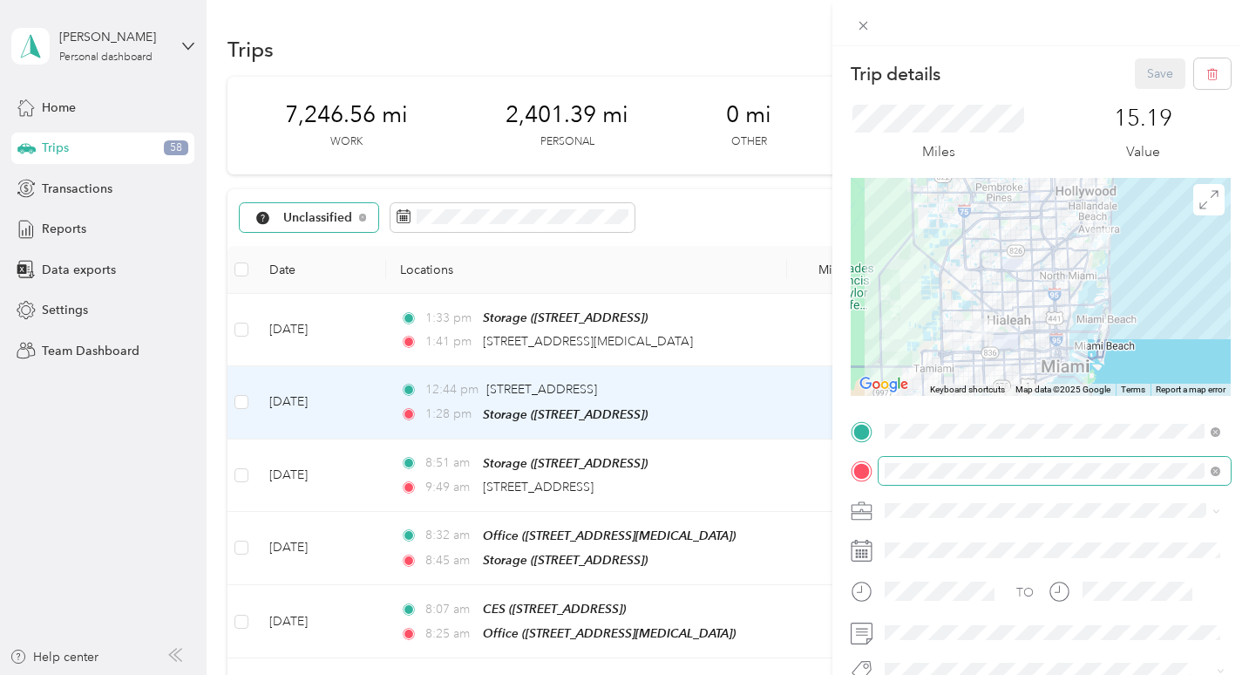
scroll to position [37, 0]
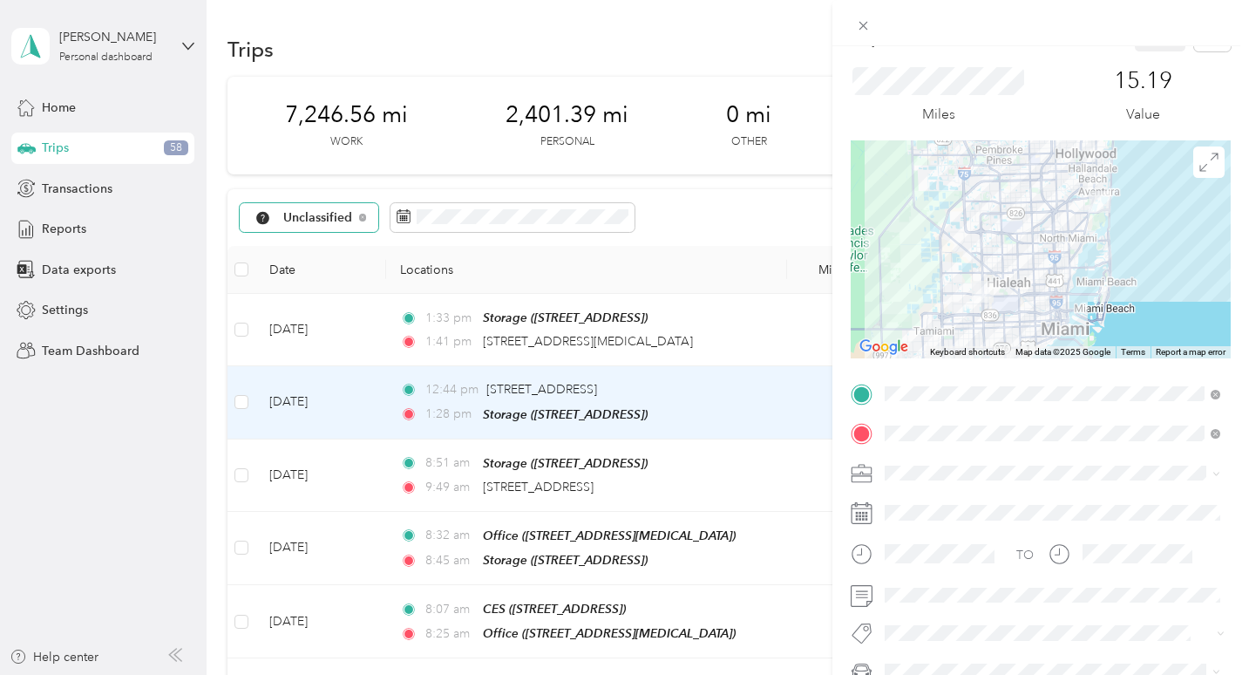
click at [756, 350] on div "Trip details Save This trip cannot be edited because it is either under review,…" at bounding box center [624, 337] width 1249 height 675
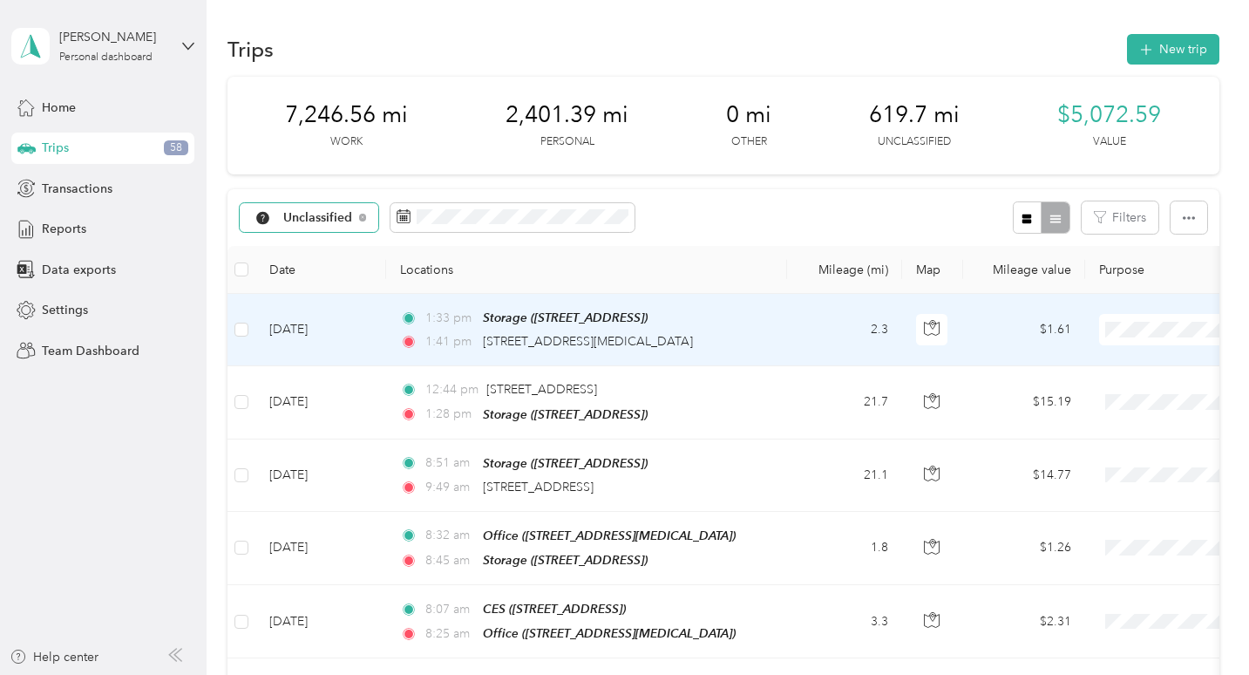
click at [1167, 338] on span at bounding box center [1207, 329] width 216 height 31
click at [1019, 325] on td "$1.61" at bounding box center [1024, 330] width 122 height 72
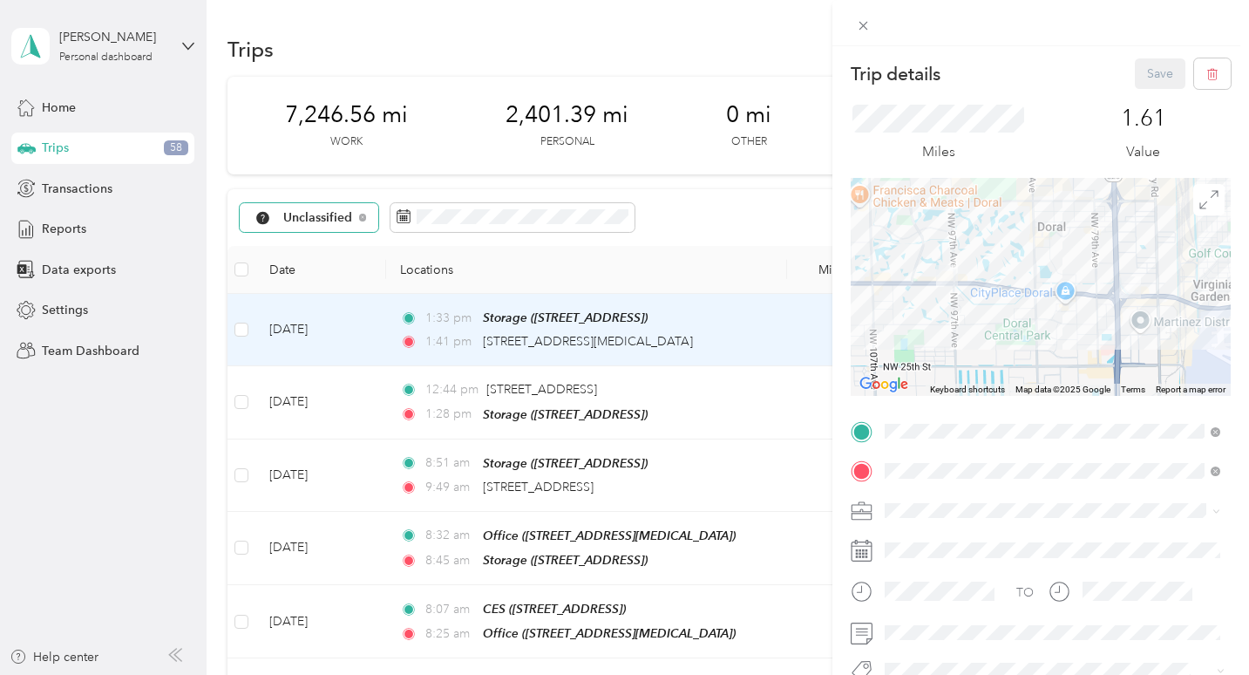
click at [987, 521] on span at bounding box center [1055, 511] width 352 height 28
click at [929, 301] on li "Work" at bounding box center [1053, 296] width 348 height 31
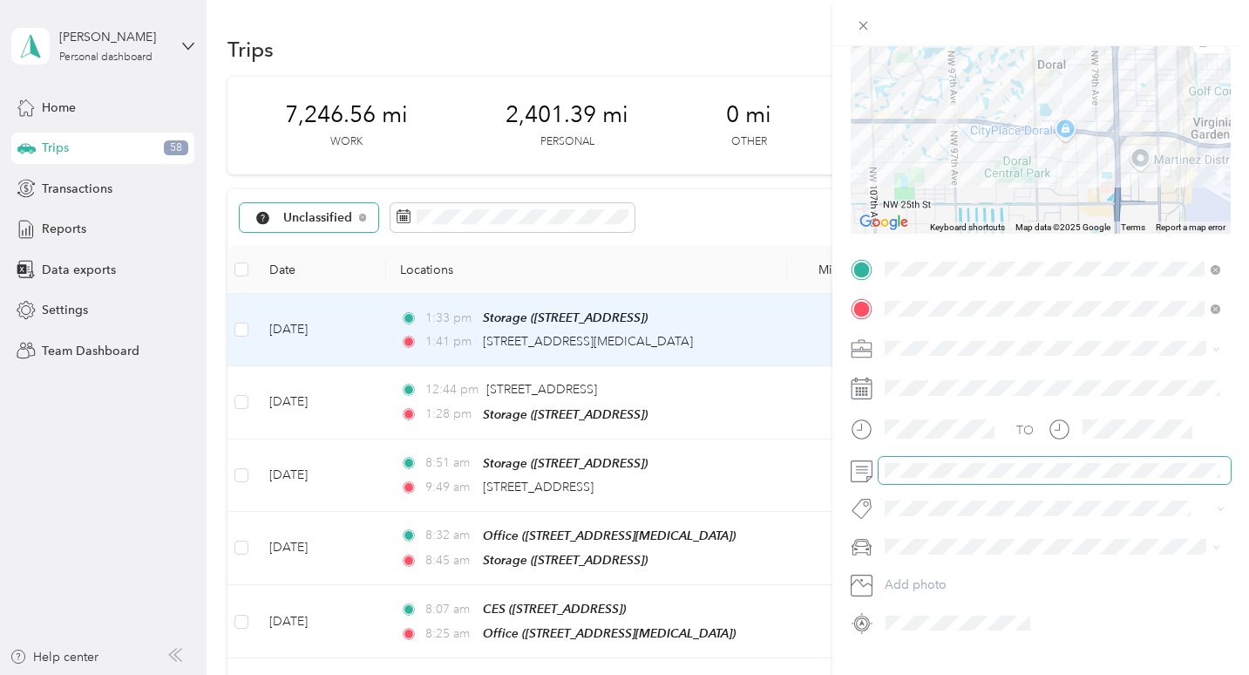
click at [933, 462] on span at bounding box center [1055, 471] width 352 height 28
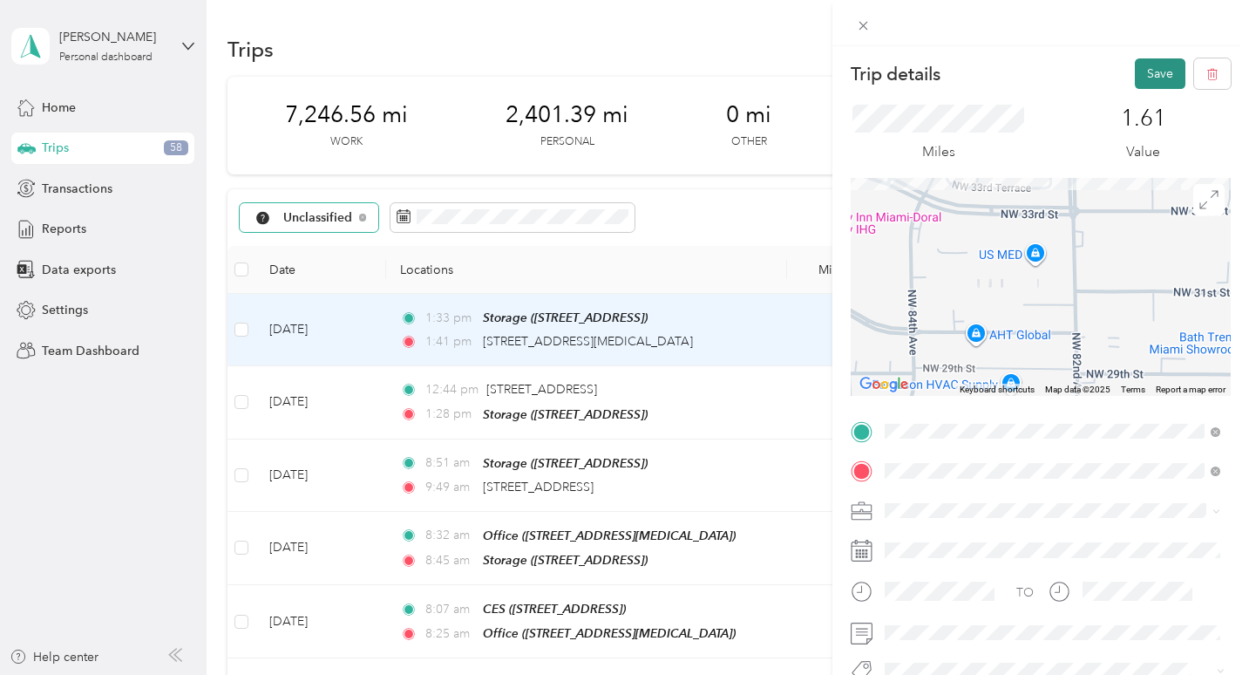
scroll to position [0, 0]
click at [1141, 71] on button "Save" at bounding box center [1160, 73] width 51 height 31
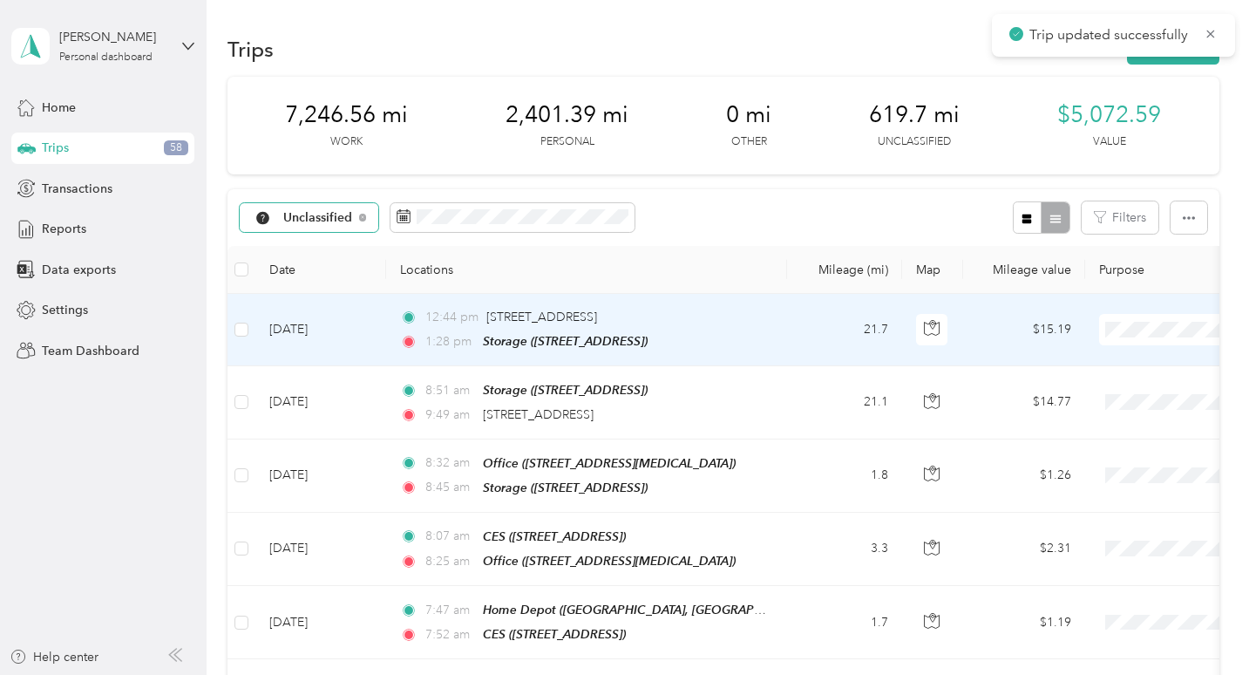
click at [776, 327] on td "12:44 pm [STREET_ADDRESS] 1:28 pm Storage ([STREET_ADDRESS])" at bounding box center [586, 330] width 401 height 72
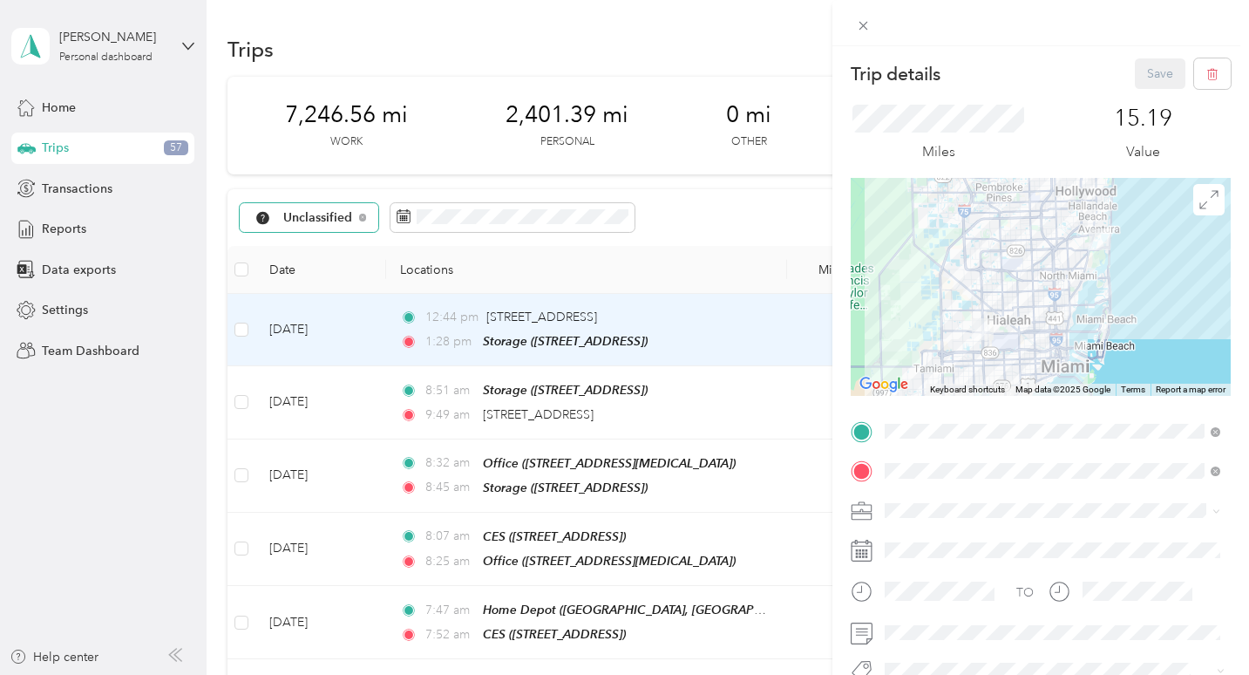
click at [724, 349] on div "Trip details Save This trip cannot be edited because it is either under review,…" at bounding box center [624, 337] width 1249 height 675
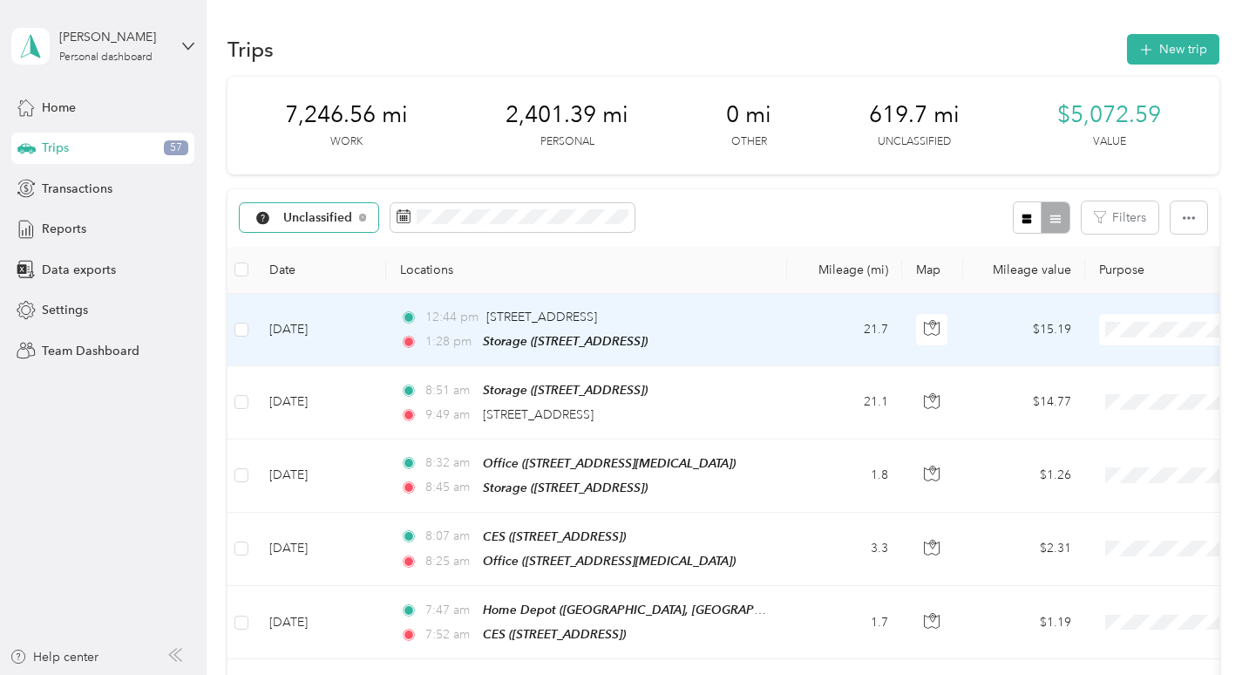
click at [1116, 317] on span at bounding box center [1207, 329] width 216 height 31
click at [1099, 353] on span "Work" at bounding box center [1157, 361] width 161 height 18
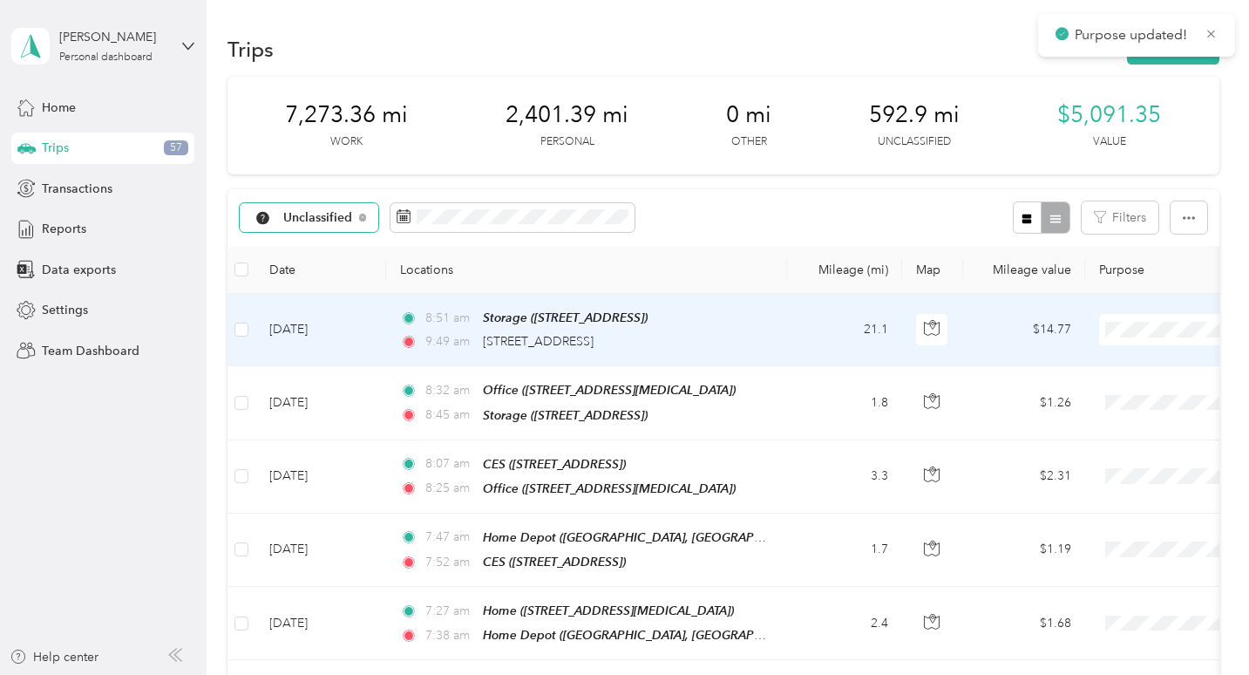
click at [1086, 362] on span "Work" at bounding box center [1157, 361] width 161 height 18
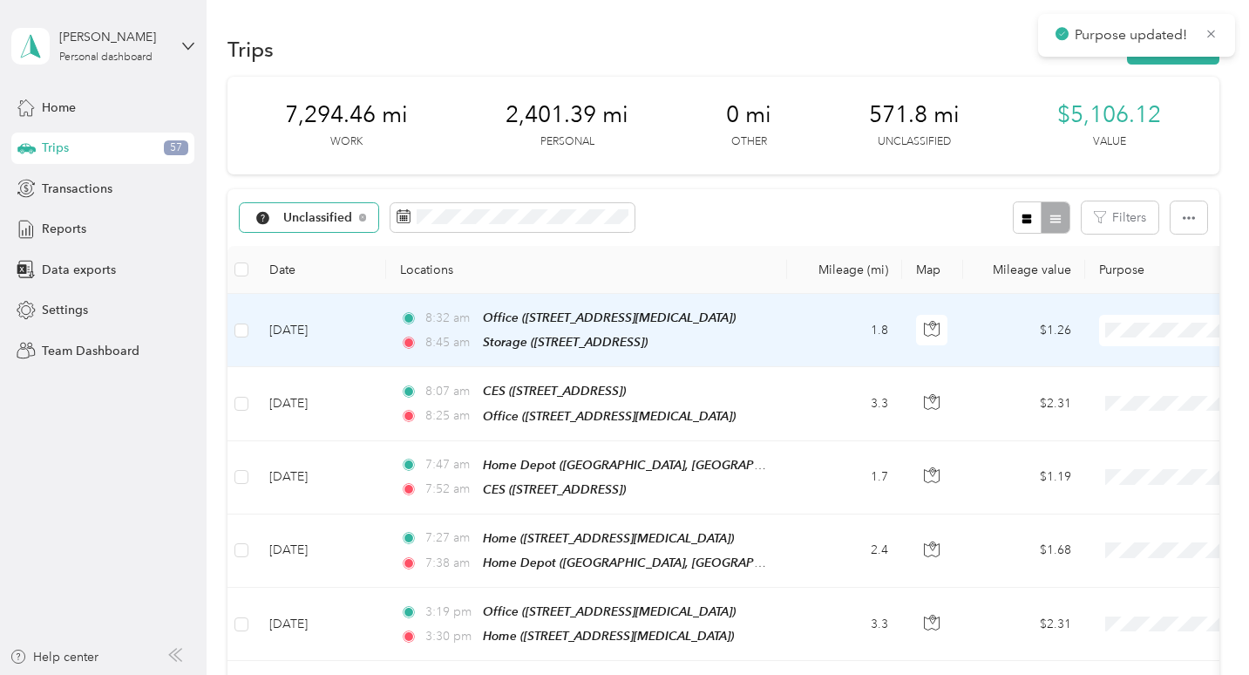
click at [1102, 354] on span "Work" at bounding box center [1157, 361] width 161 height 18
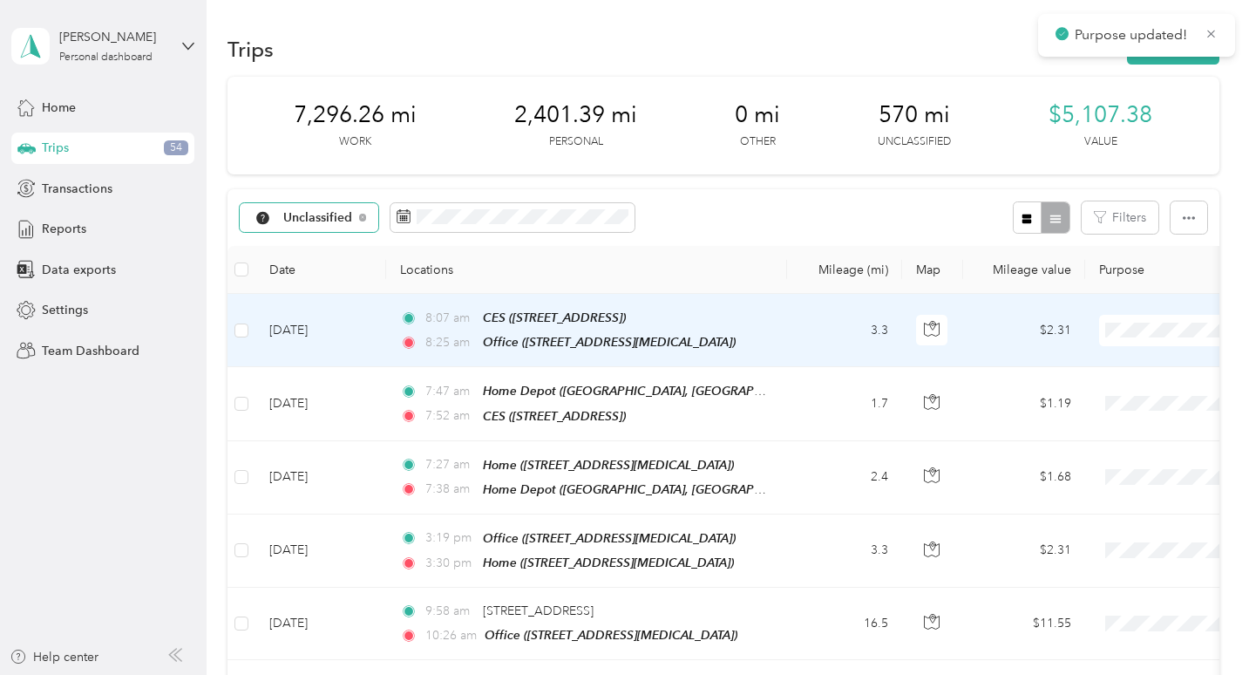
click at [1107, 347] on li "Work" at bounding box center [1141, 361] width 216 height 31
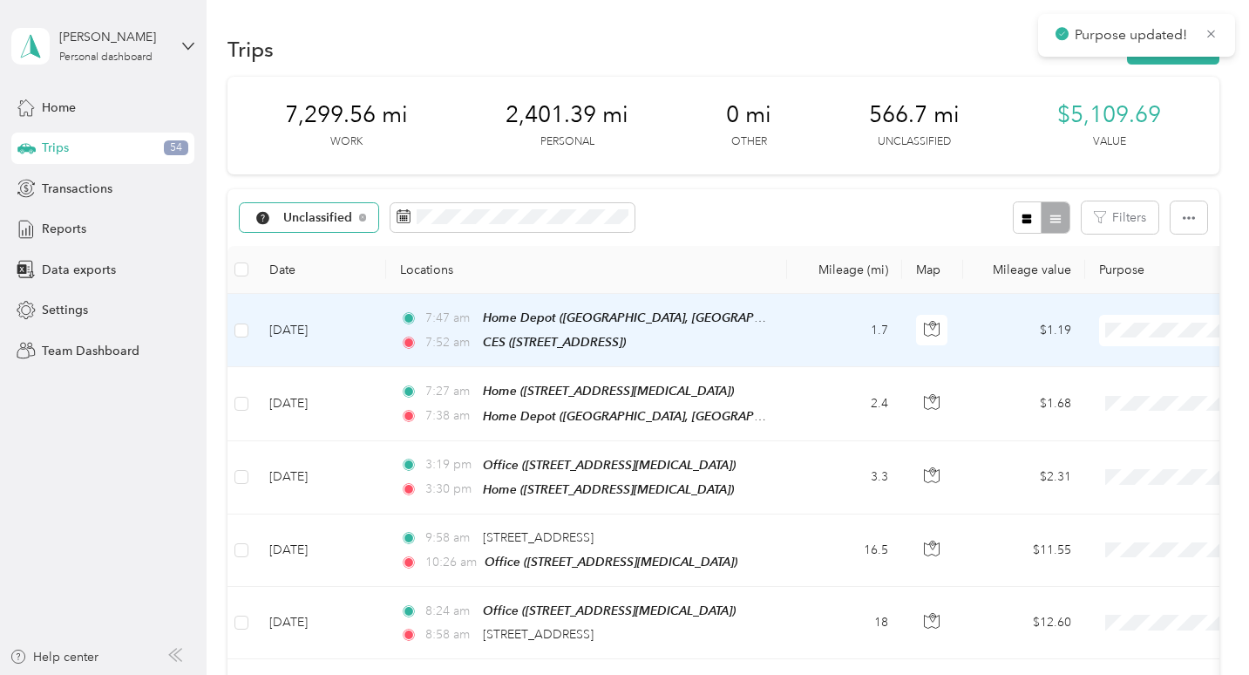
click at [1105, 355] on span "Work" at bounding box center [1157, 359] width 161 height 18
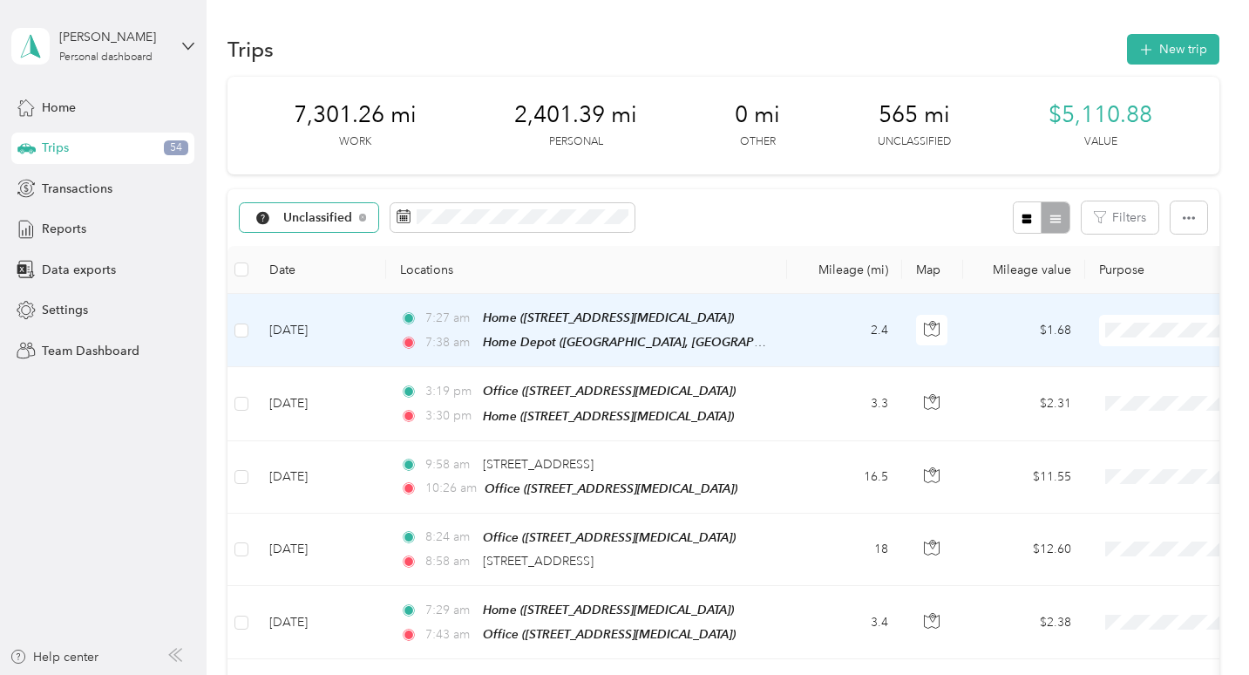
click at [1107, 385] on span "Personal" at bounding box center [1157, 392] width 161 height 18
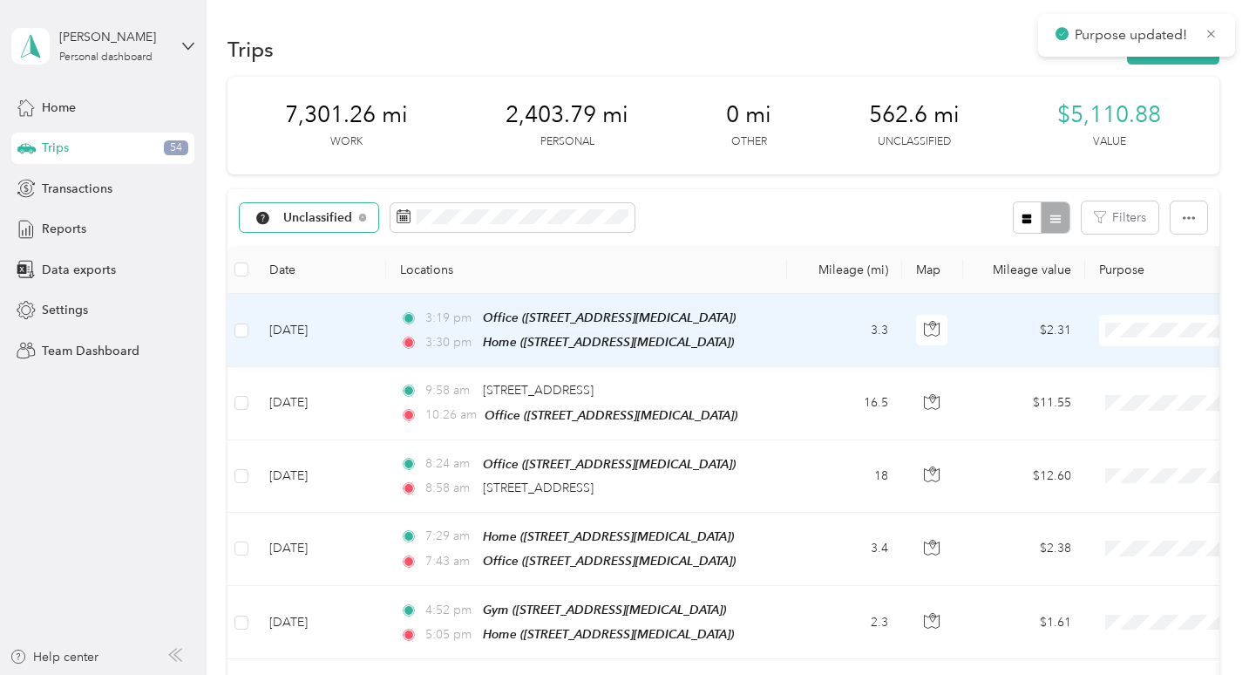
click at [1104, 396] on span "Personal" at bounding box center [1157, 391] width 161 height 18
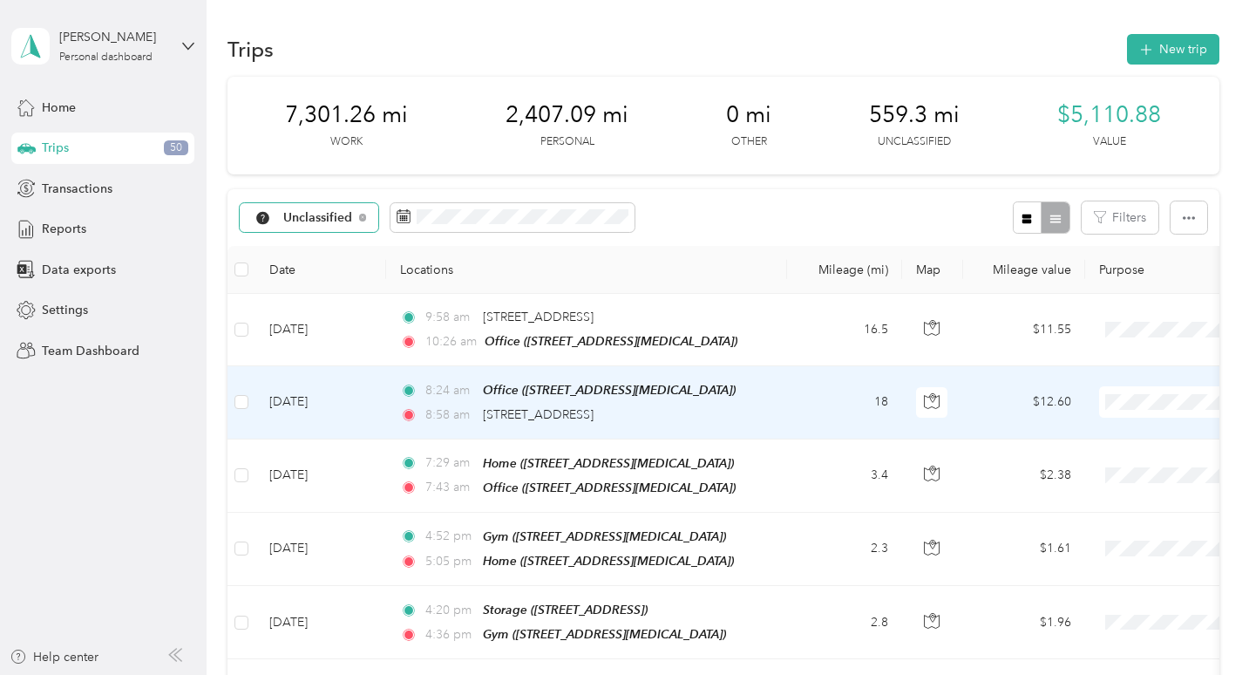
click at [1107, 363] on span "Work" at bounding box center [1157, 361] width 161 height 18
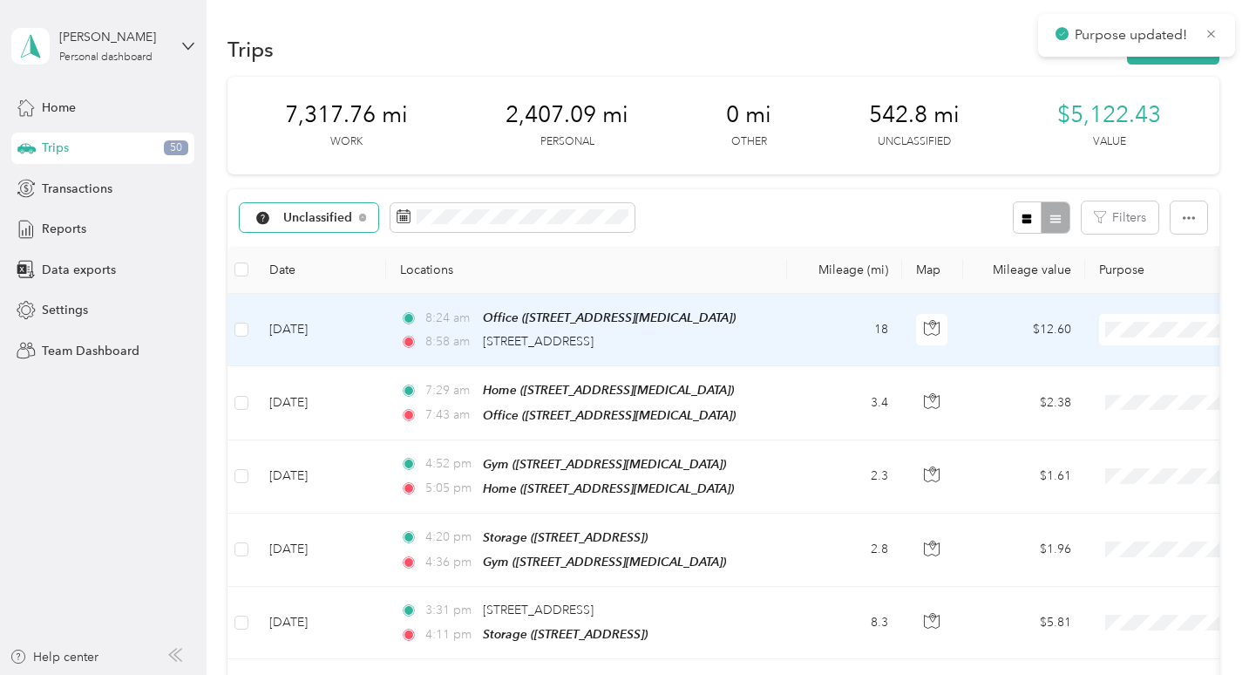
click at [1110, 356] on span "Work" at bounding box center [1157, 361] width 161 height 18
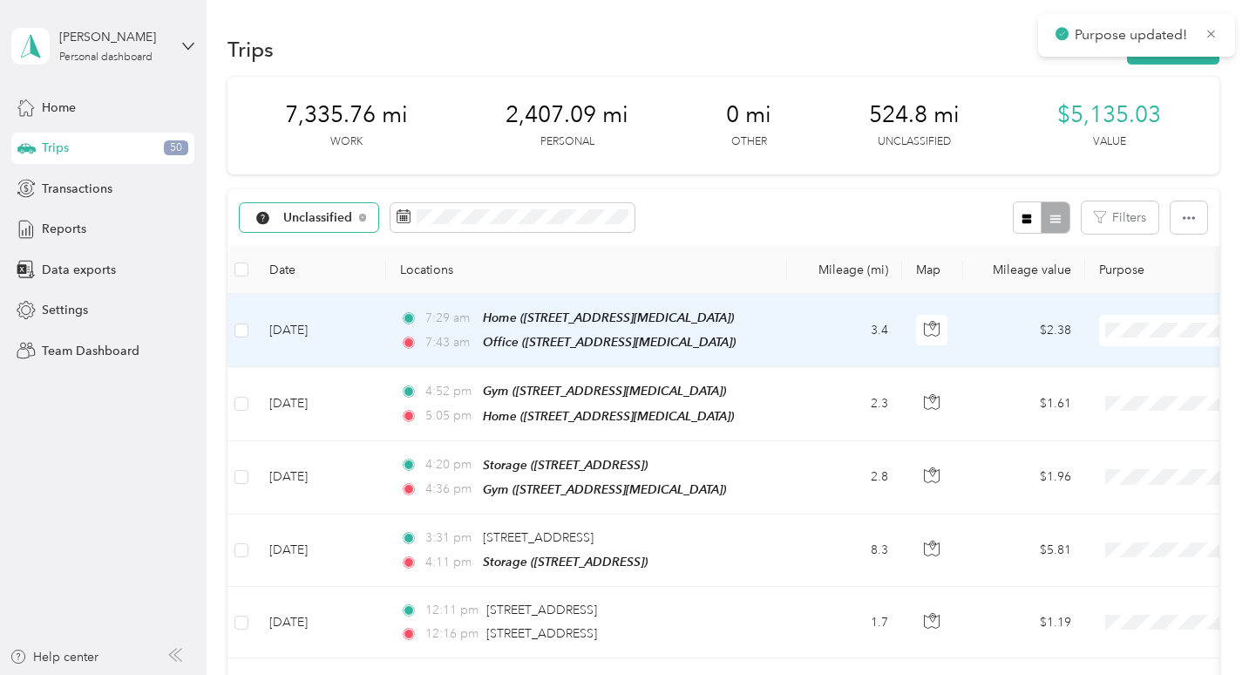
click at [1117, 338] on span at bounding box center [1207, 330] width 216 height 31
click at [1118, 336] on span at bounding box center [1207, 330] width 216 height 31
click at [1101, 383] on span "Personal" at bounding box center [1157, 392] width 161 height 18
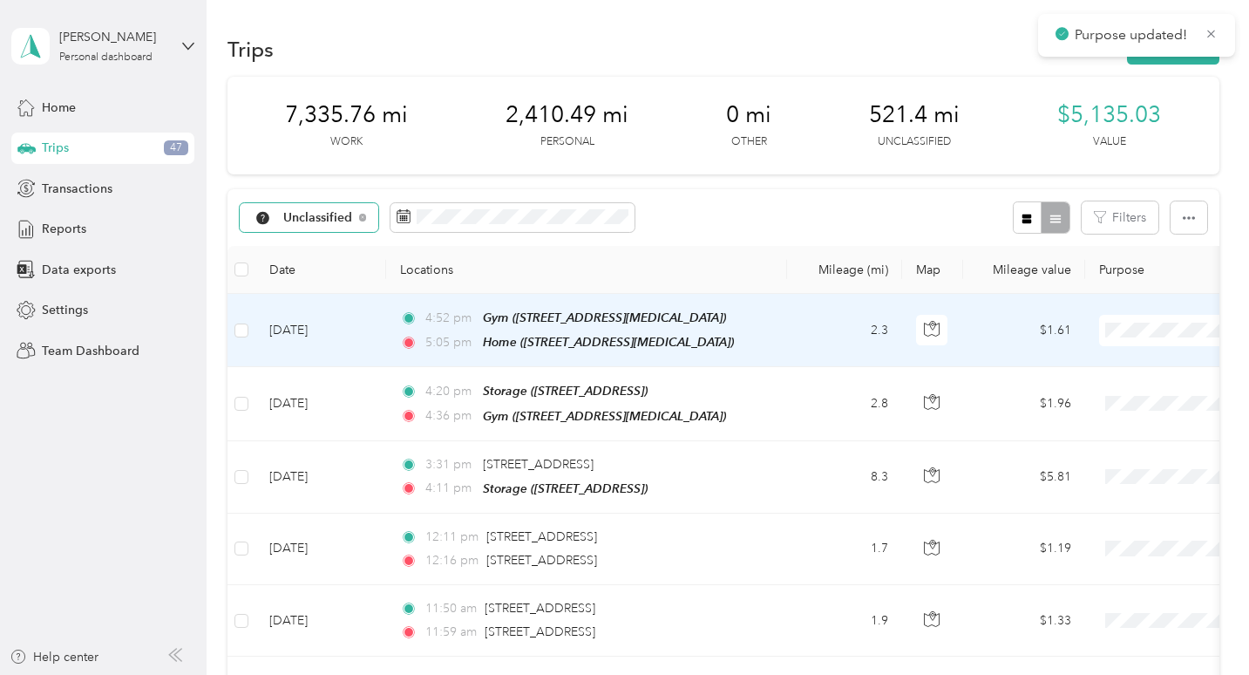
click at [1097, 385] on span "Personal" at bounding box center [1157, 392] width 161 height 18
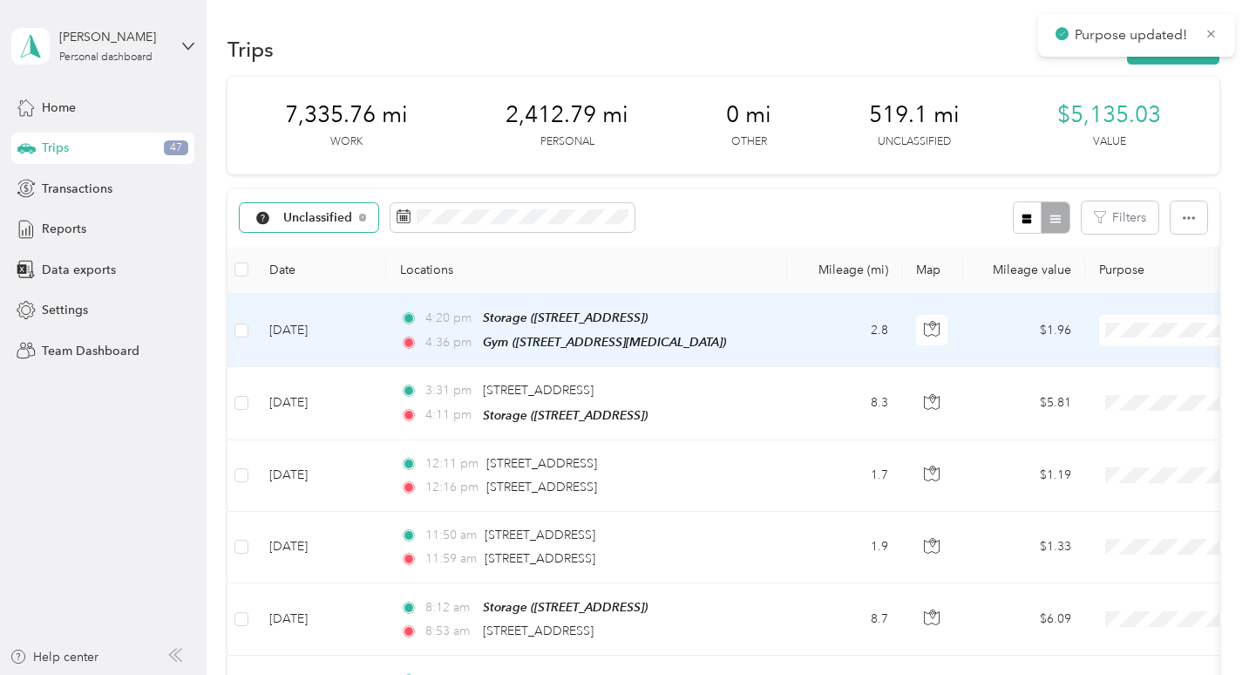
click at [1089, 384] on span "Personal" at bounding box center [1157, 392] width 161 height 18
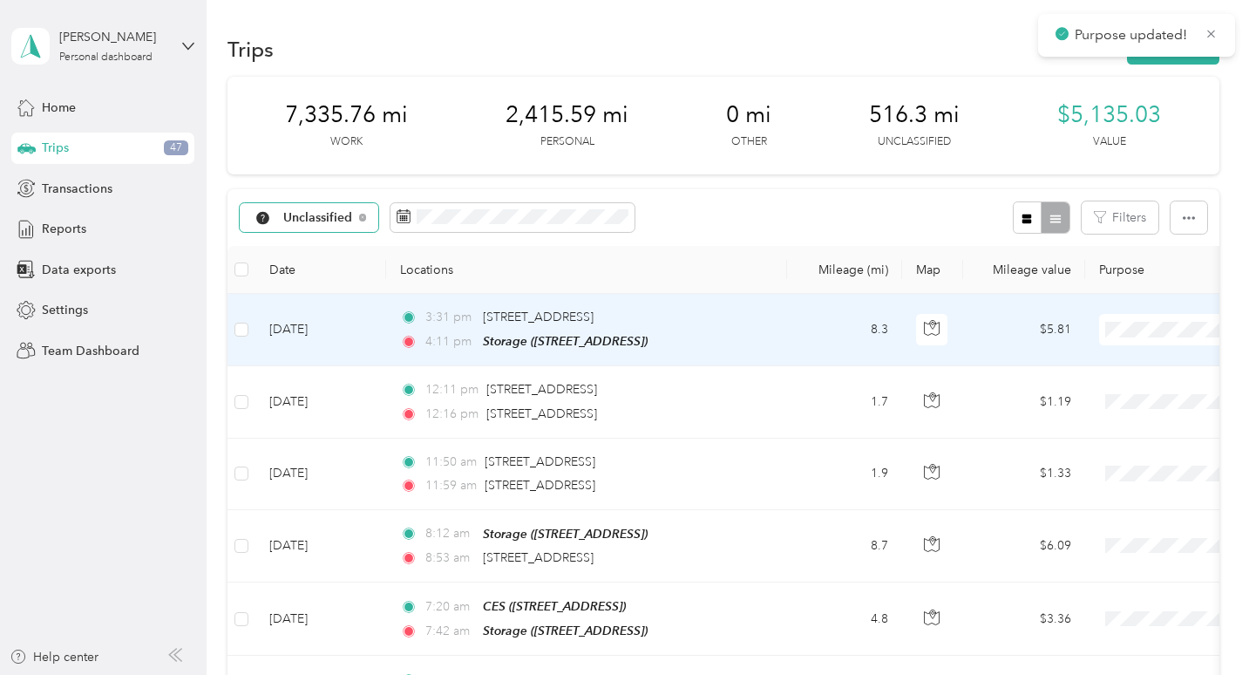
click at [1102, 362] on span "Work" at bounding box center [1157, 361] width 161 height 18
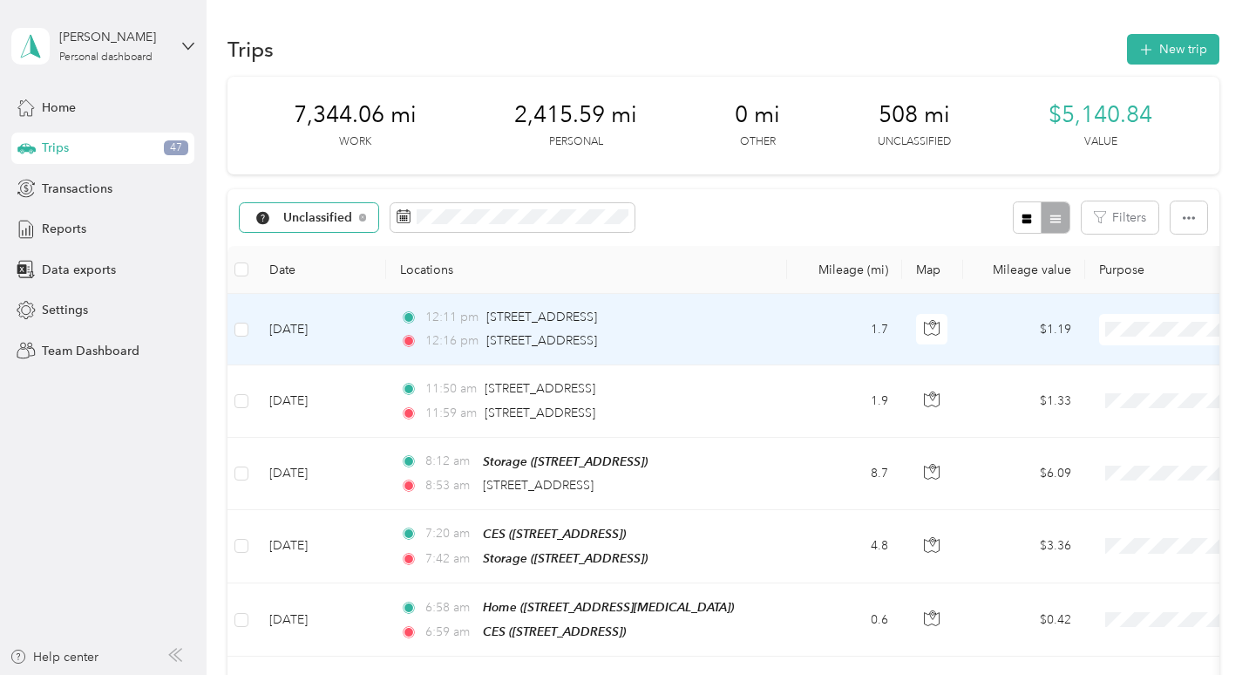
click at [1104, 359] on span "Work" at bounding box center [1157, 361] width 161 height 18
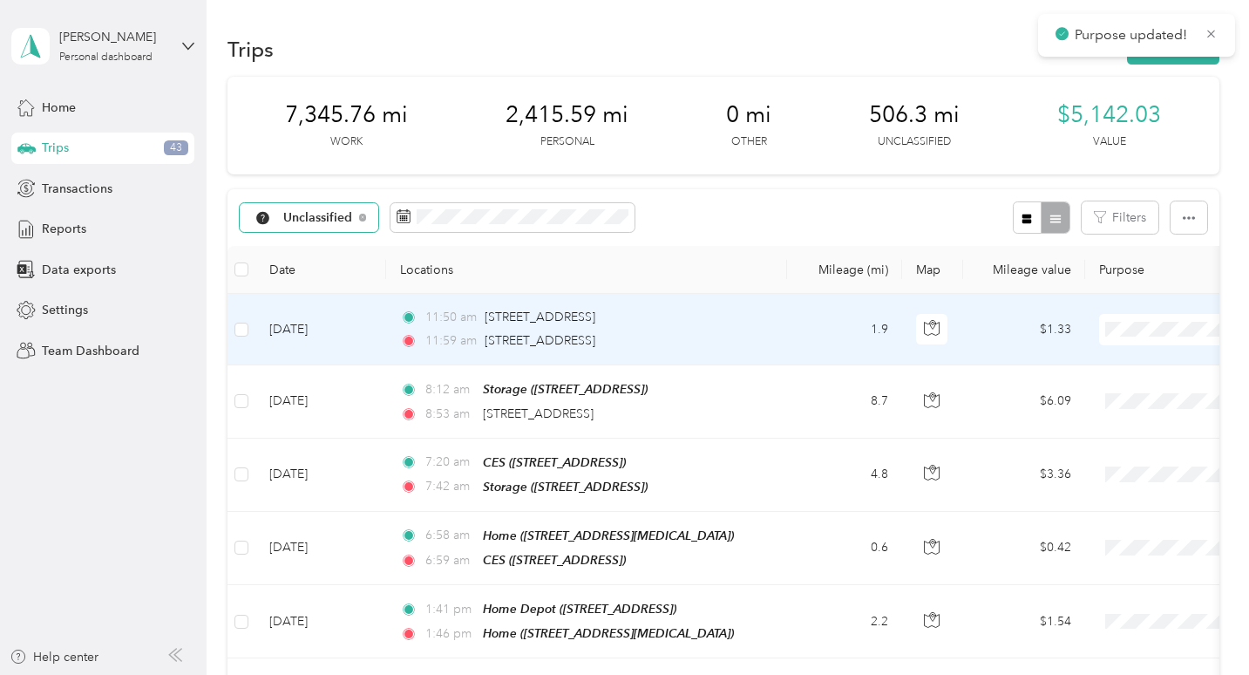
click at [1088, 369] on li "Work" at bounding box center [1141, 361] width 216 height 31
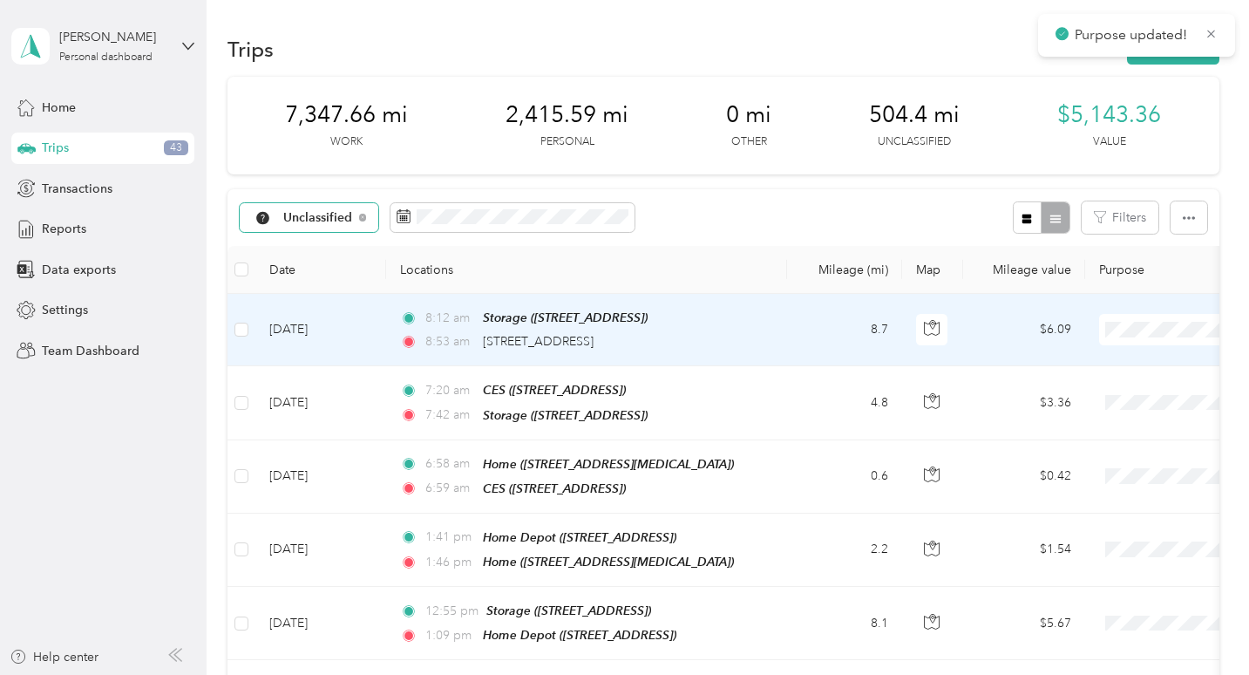
click at [1109, 357] on span "Work" at bounding box center [1157, 361] width 161 height 18
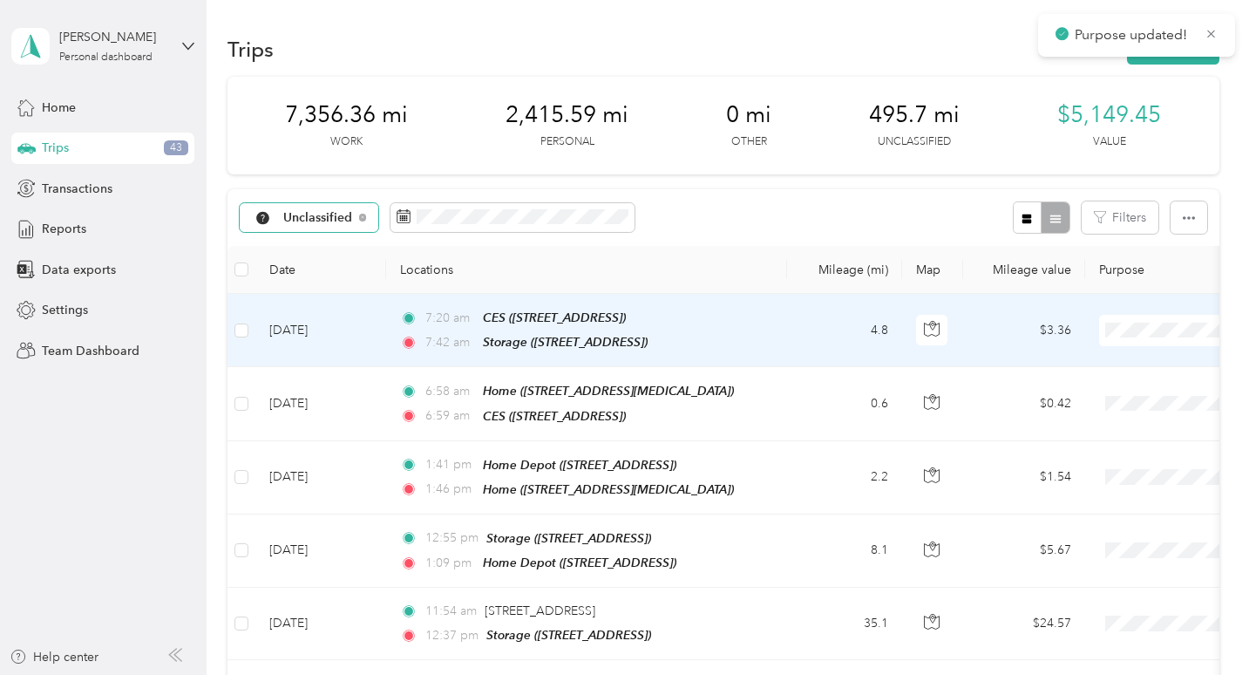
click at [1099, 357] on span "Work" at bounding box center [1157, 361] width 161 height 18
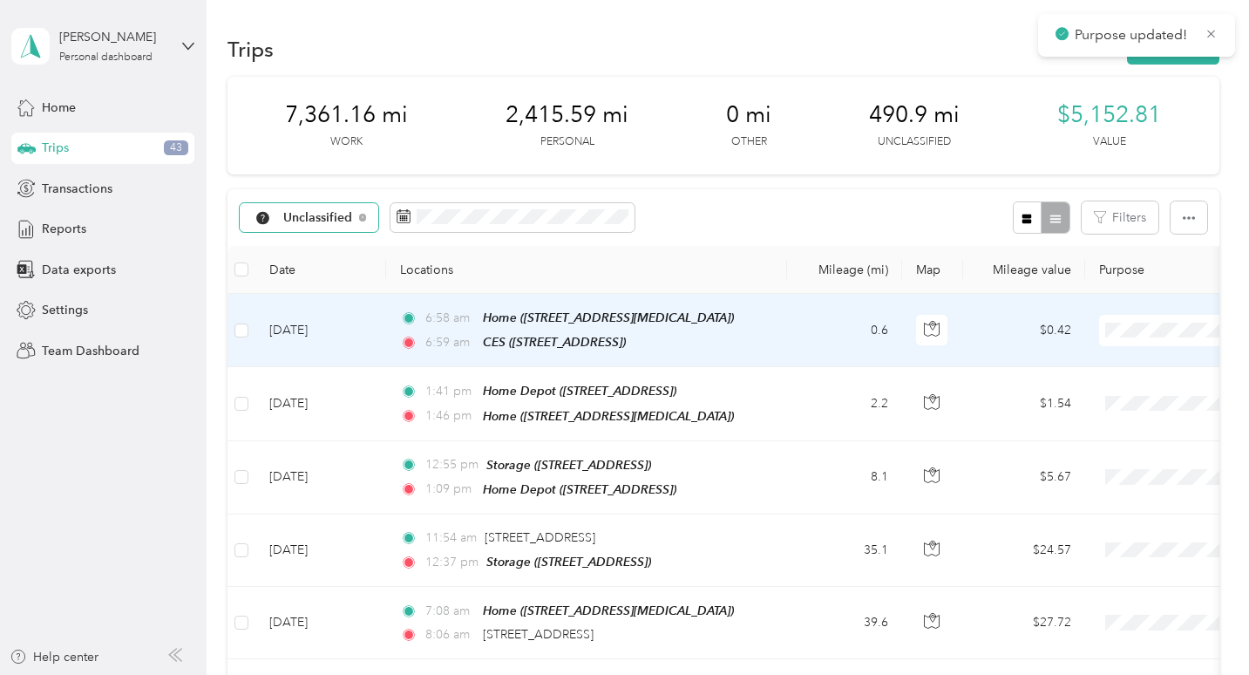
click at [1114, 336] on span at bounding box center [1207, 330] width 216 height 31
click at [1091, 385] on span "Personal" at bounding box center [1157, 390] width 161 height 18
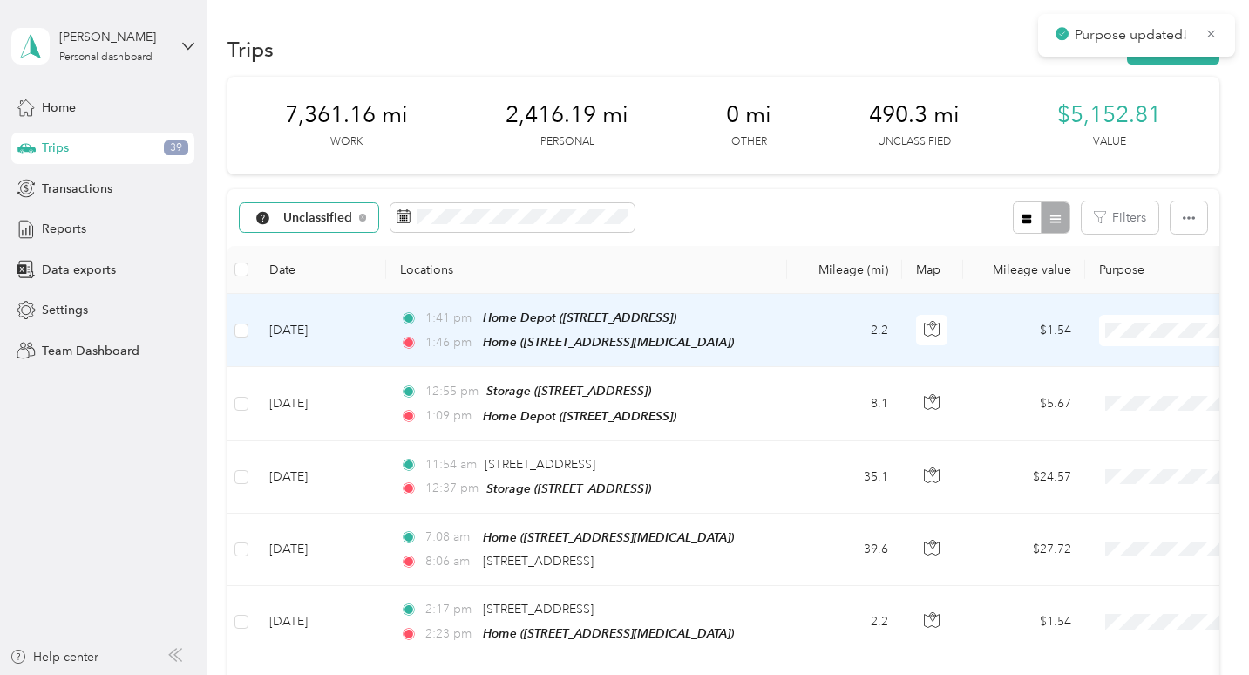
click at [1110, 384] on span "Personal" at bounding box center [1157, 390] width 161 height 18
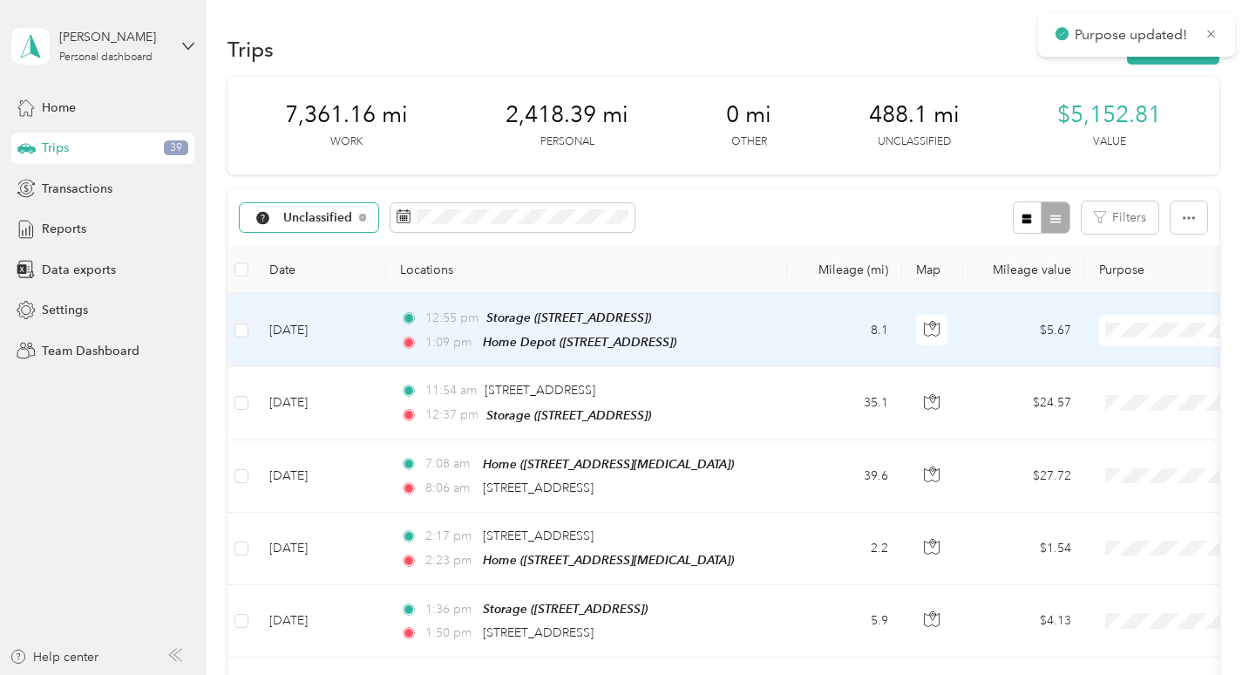
click at [1118, 350] on li "Work" at bounding box center [1141, 361] width 216 height 31
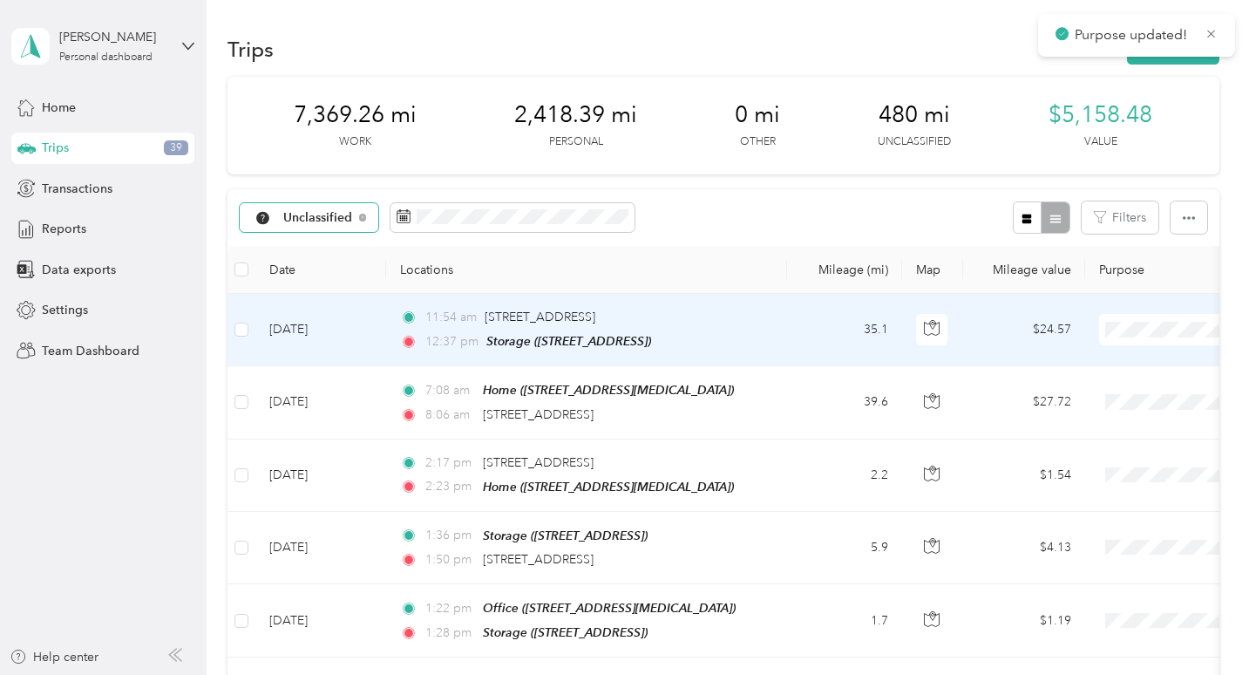
click at [1118, 345] on li "Work" at bounding box center [1141, 356] width 216 height 31
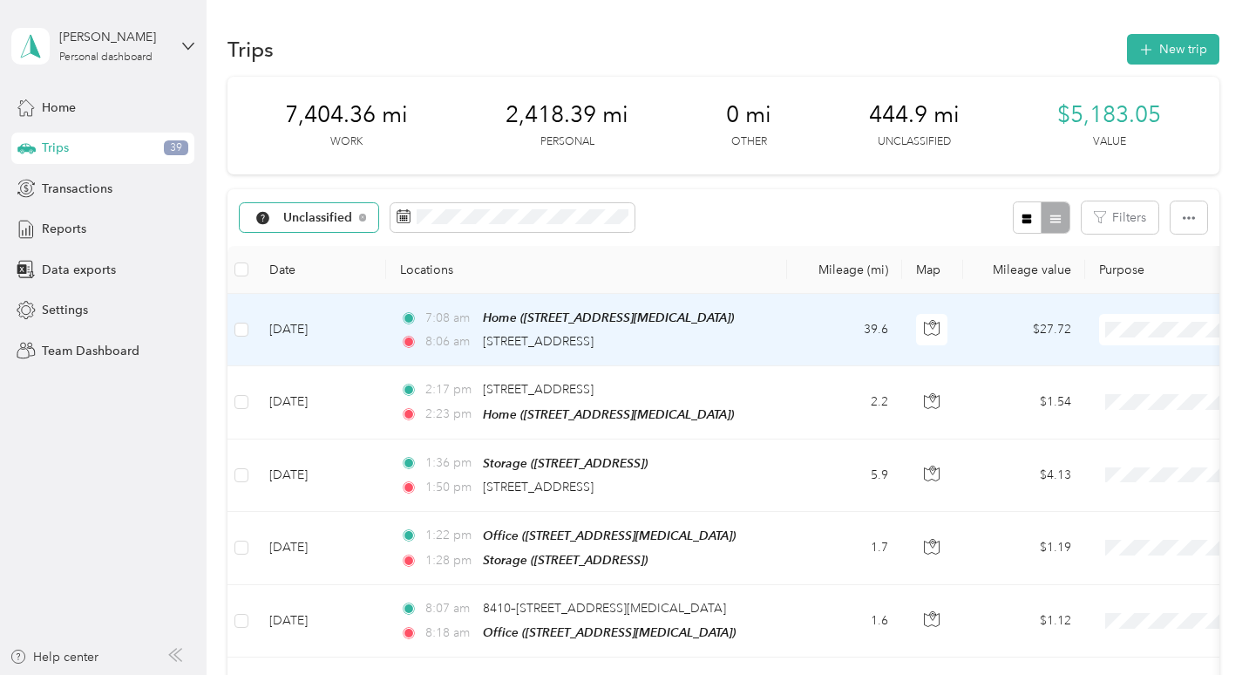
click at [1111, 353] on span "Work" at bounding box center [1157, 361] width 161 height 18
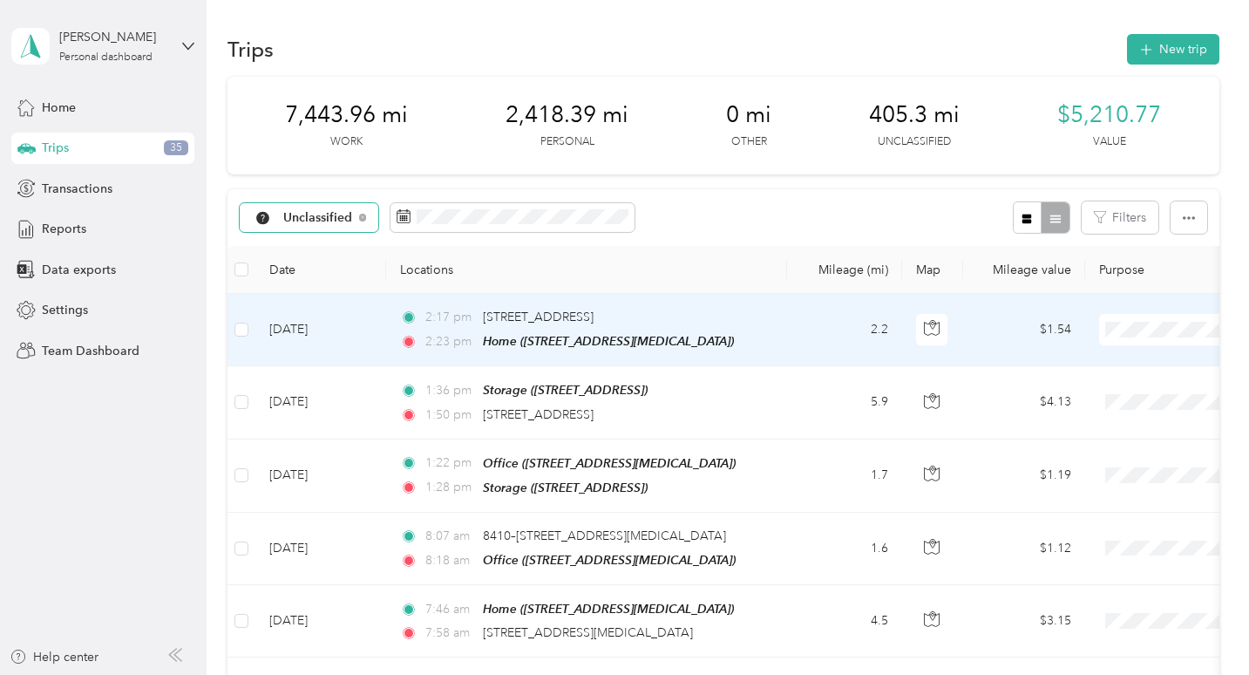
click at [1041, 331] on td "$1.54" at bounding box center [1024, 330] width 122 height 72
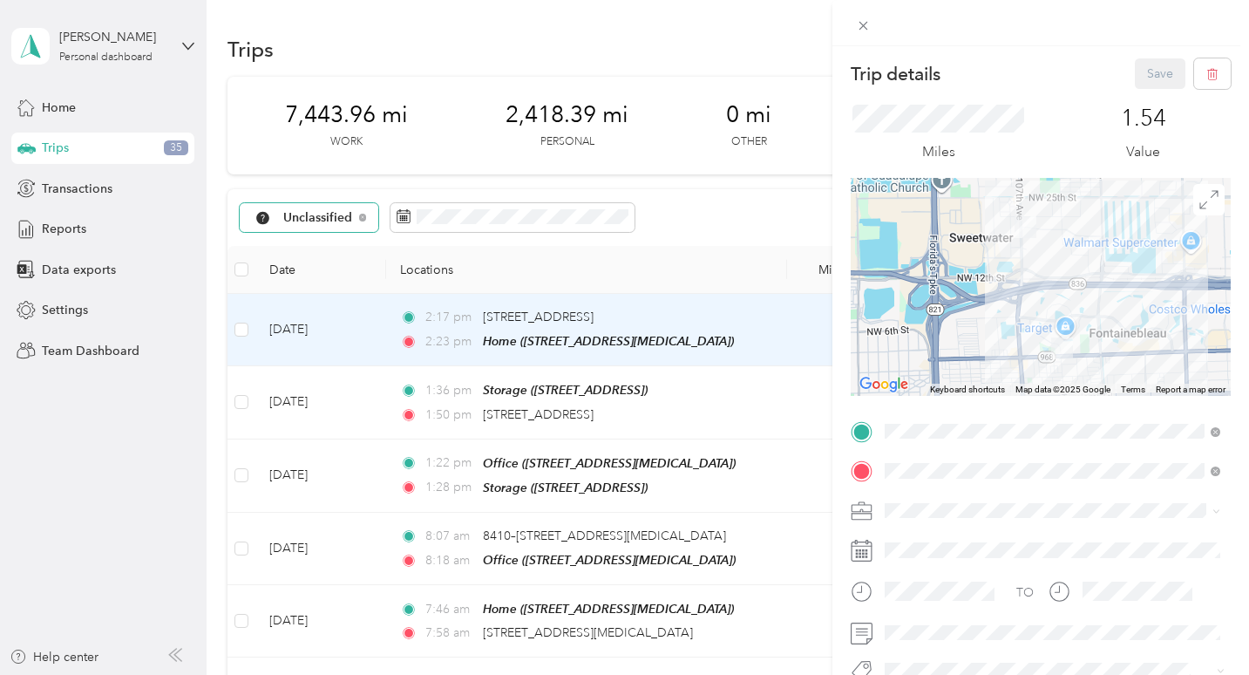
click at [789, 355] on div "Trip details Save This trip cannot be edited because it is either under review,…" at bounding box center [624, 337] width 1249 height 675
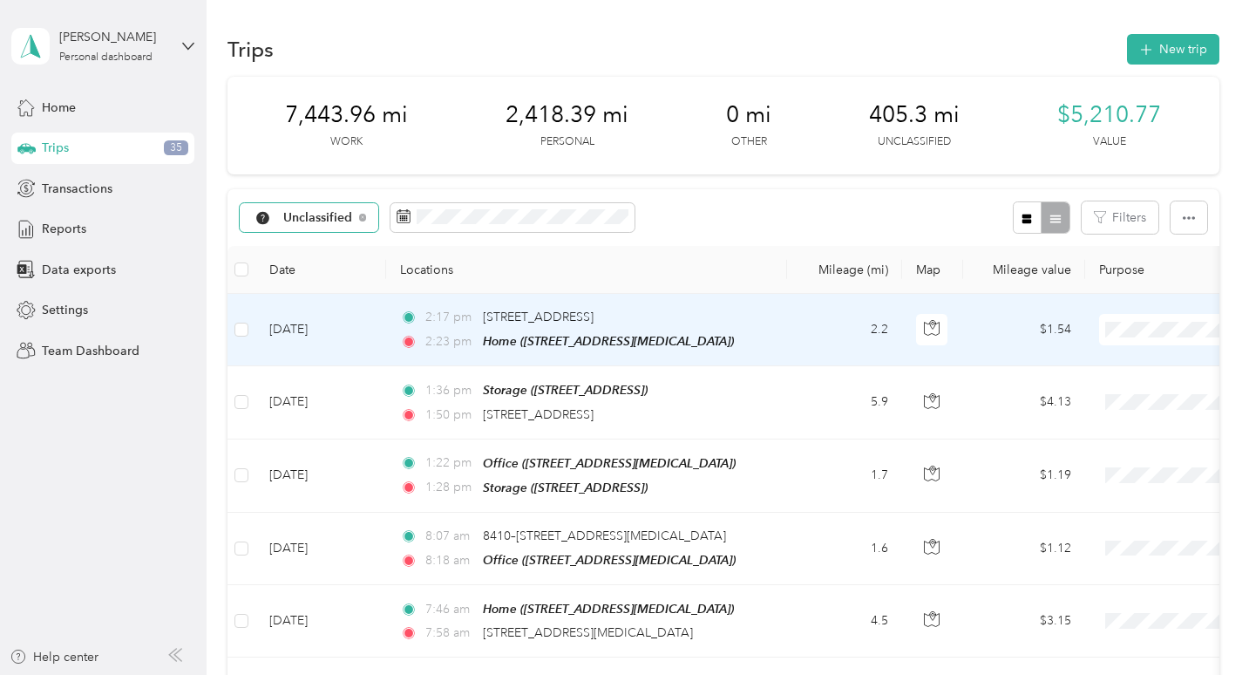
click at [1103, 384] on span "Personal" at bounding box center [1157, 388] width 161 height 18
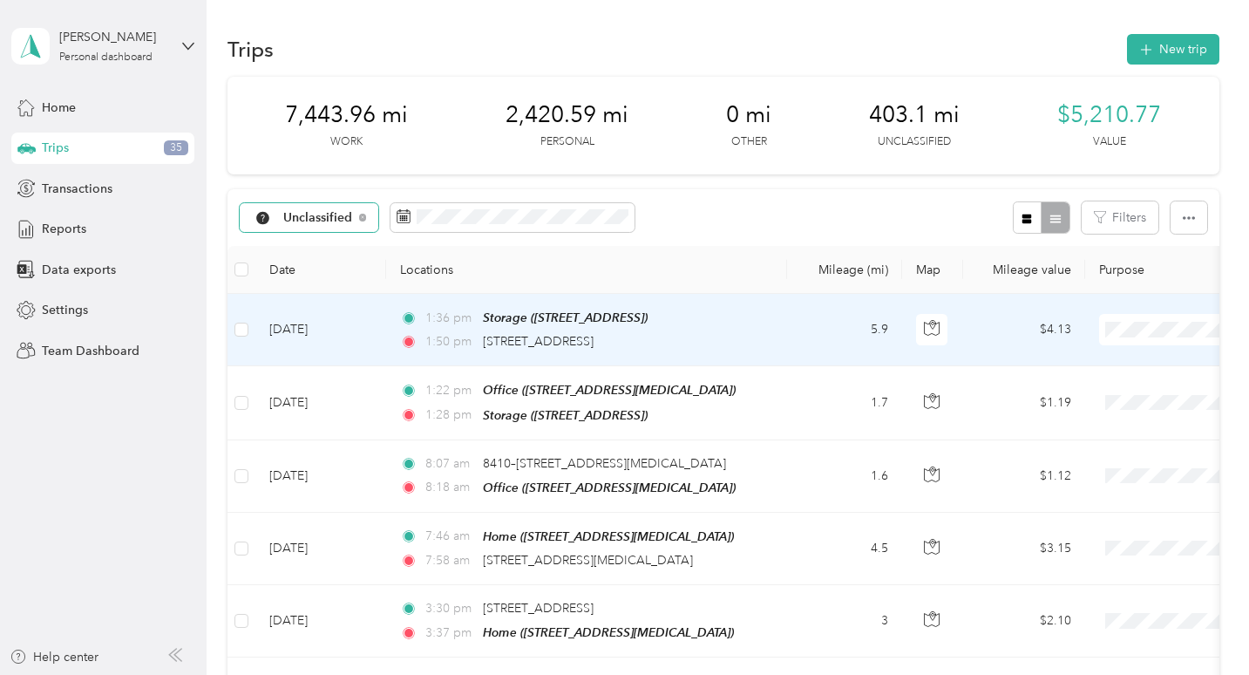
click at [1037, 335] on td "$4.13" at bounding box center [1024, 330] width 122 height 72
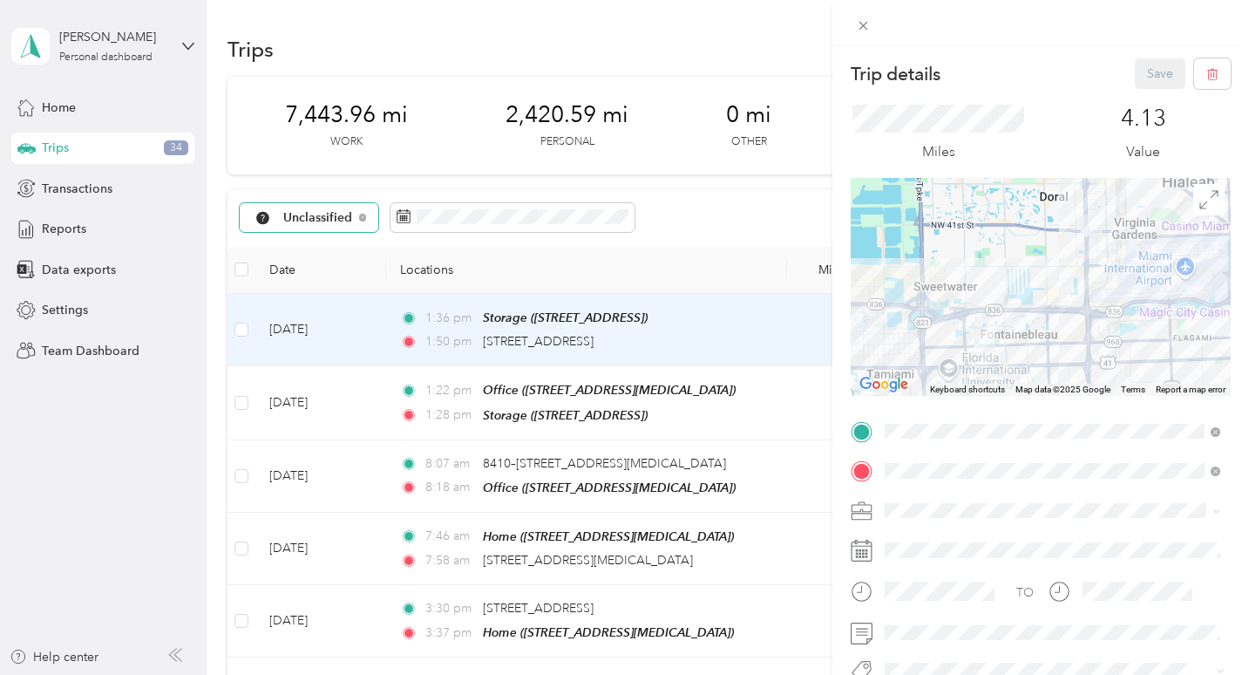
click at [806, 355] on div "Trip details Save This trip cannot be edited because it is either under review,…" at bounding box center [624, 337] width 1249 height 675
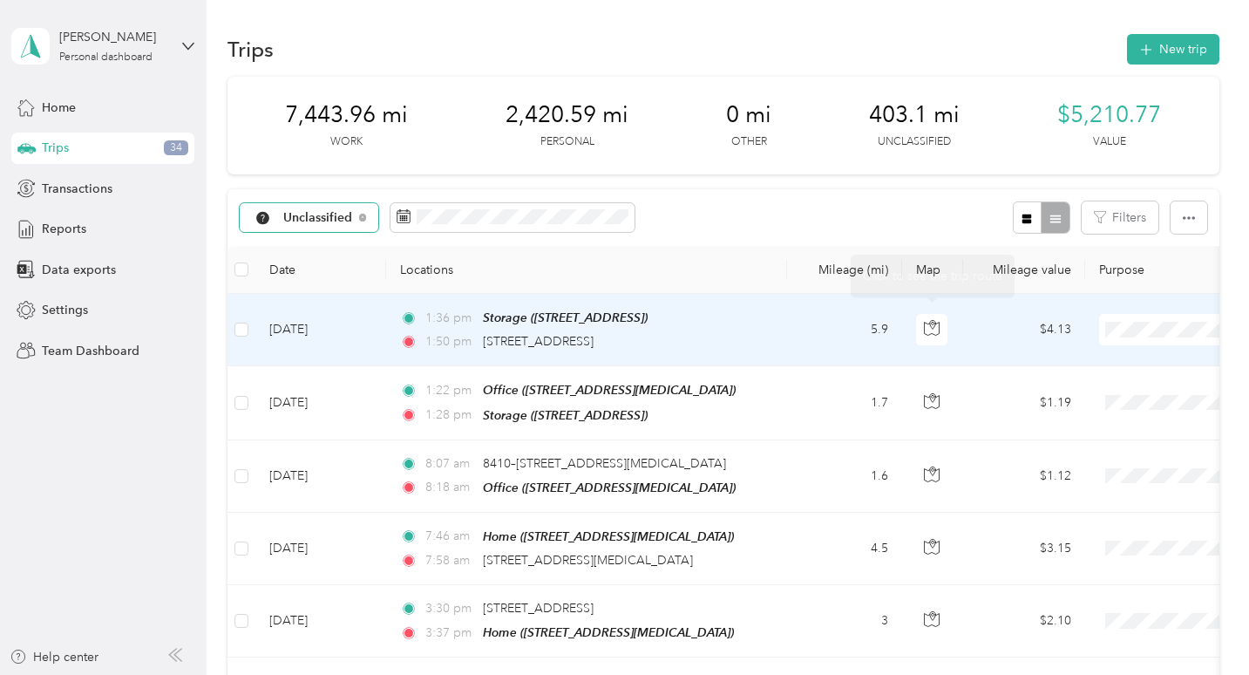
click at [912, 333] on td at bounding box center [932, 330] width 61 height 72
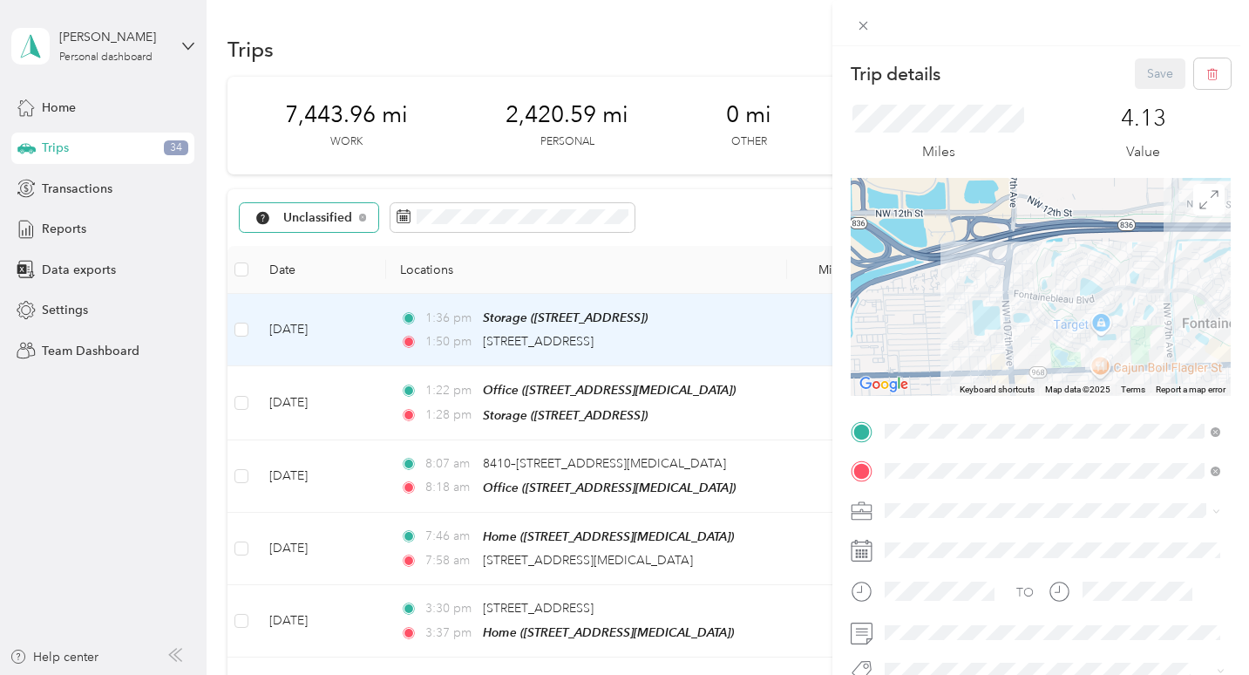
drag, startPoint x: 1033, startPoint y: 338, endPoint x: 981, endPoint y: 312, distance: 58.5
click at [980, 312] on div at bounding box center [1041, 287] width 380 height 218
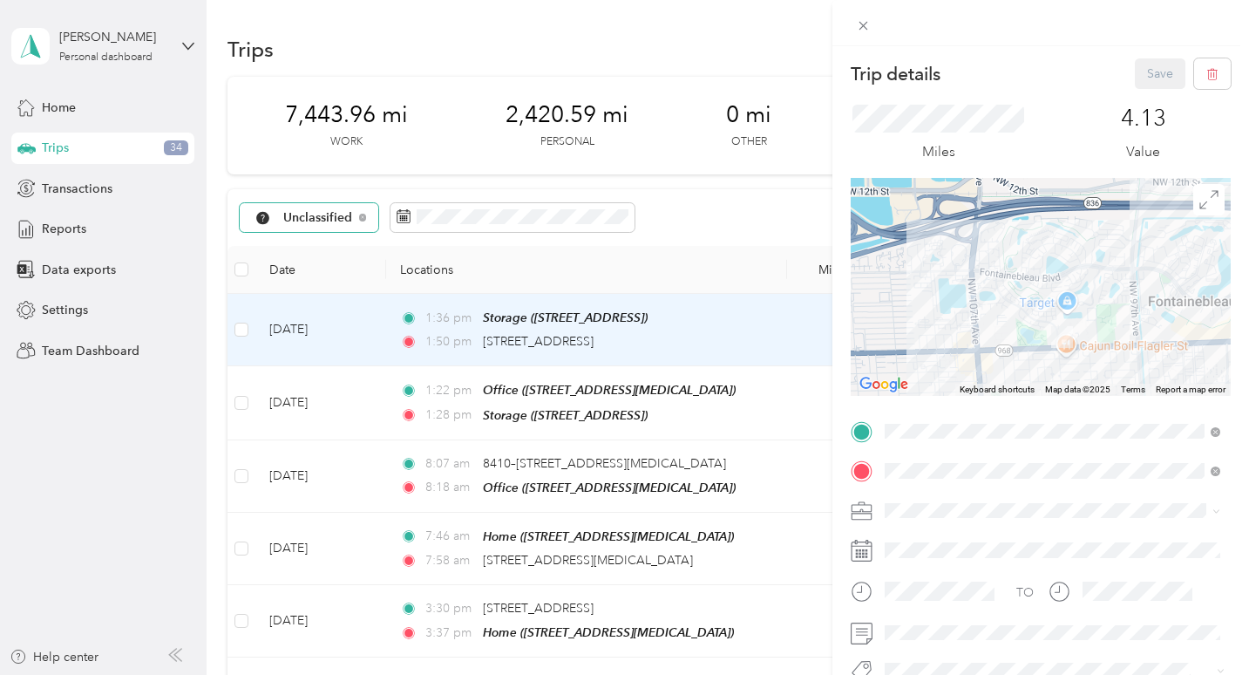
click at [745, 319] on div "Trip details Save This trip cannot be edited because it is either under review,…" at bounding box center [624, 337] width 1249 height 675
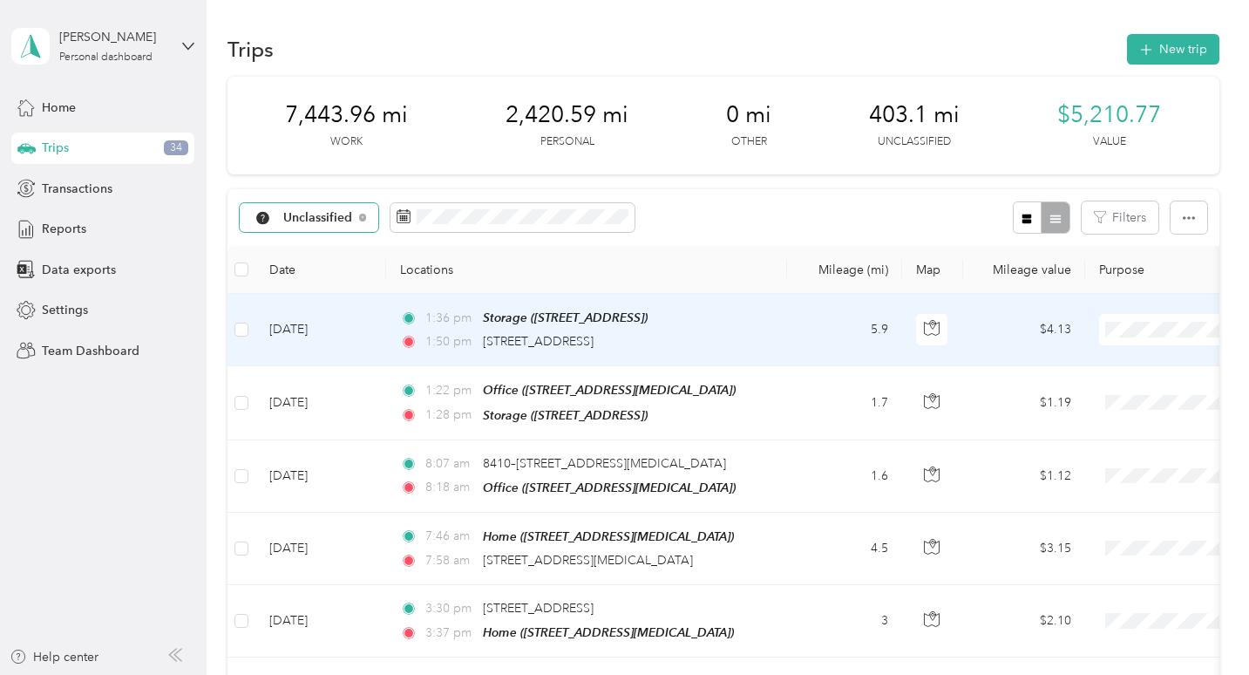
click at [1091, 391] on span "Personal" at bounding box center [1157, 392] width 161 height 18
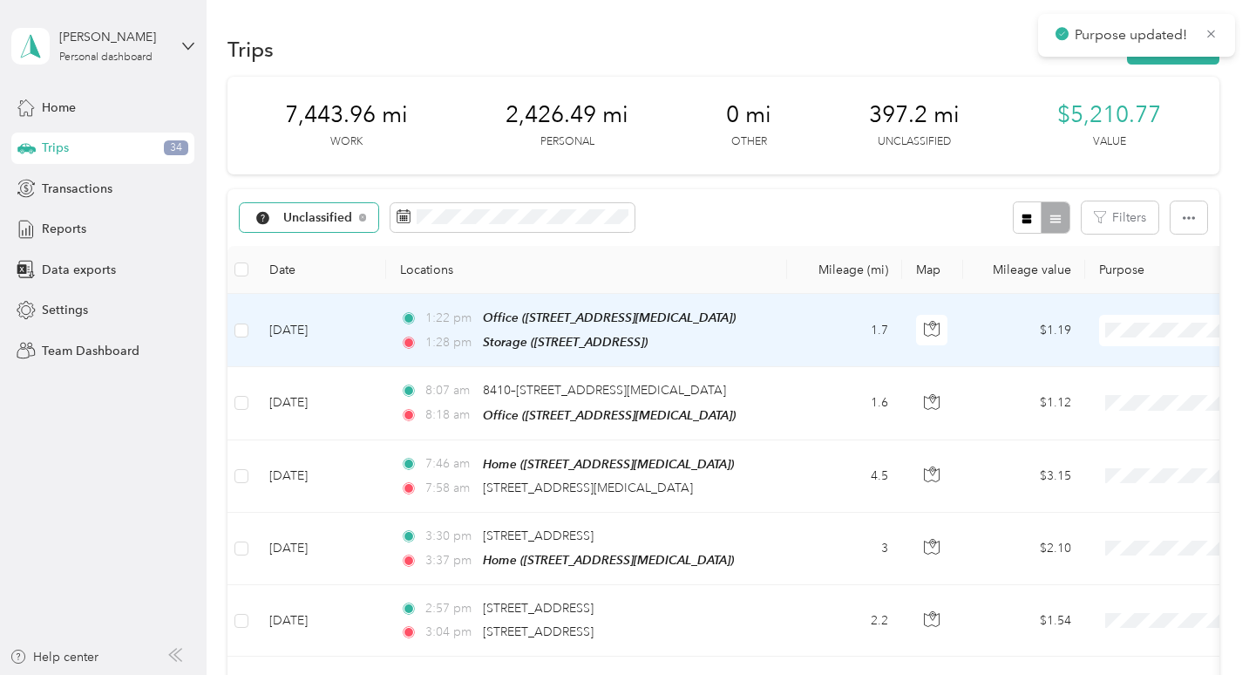
click at [1121, 352] on span "Work" at bounding box center [1157, 361] width 161 height 18
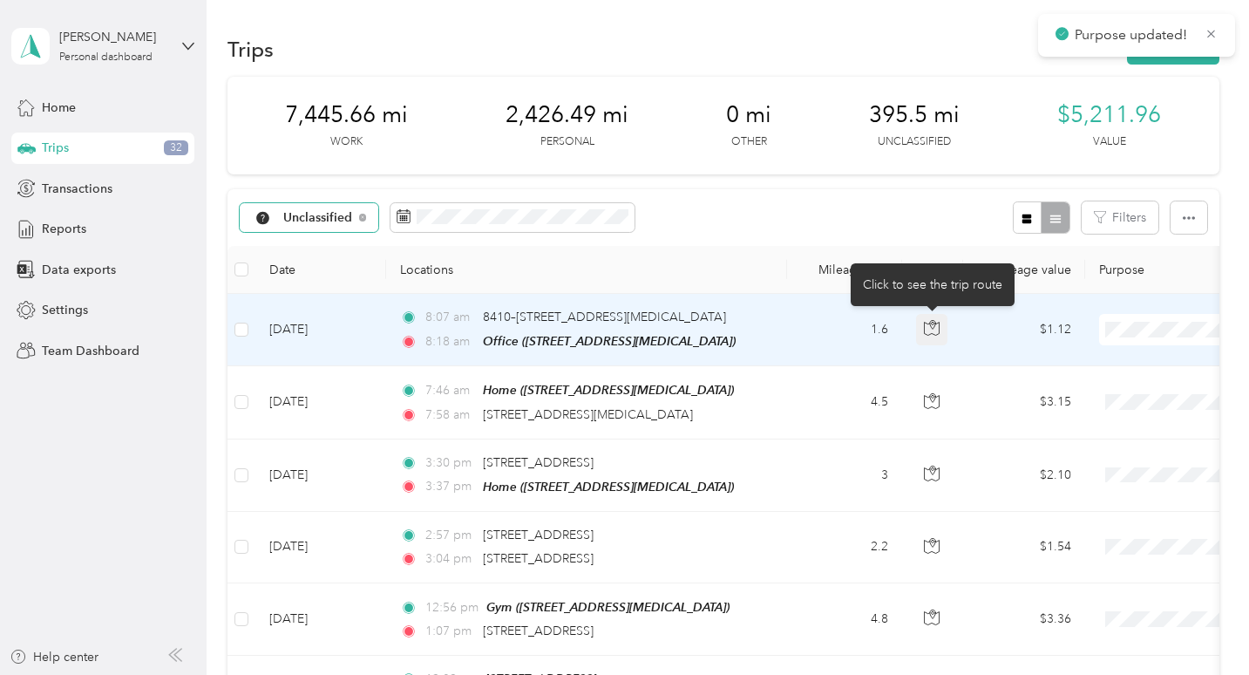
click at [931, 321] on icon "button" at bounding box center [932, 325] width 5 height 9
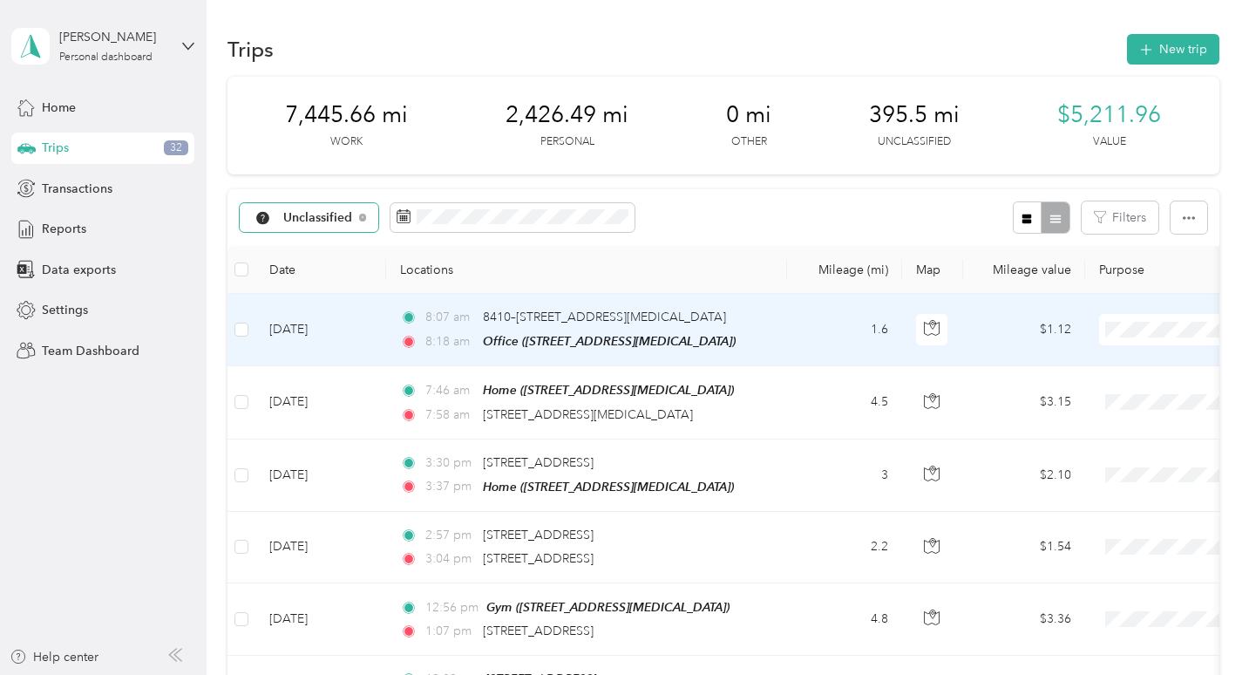
click at [814, 361] on td "1.6" at bounding box center [844, 330] width 115 height 72
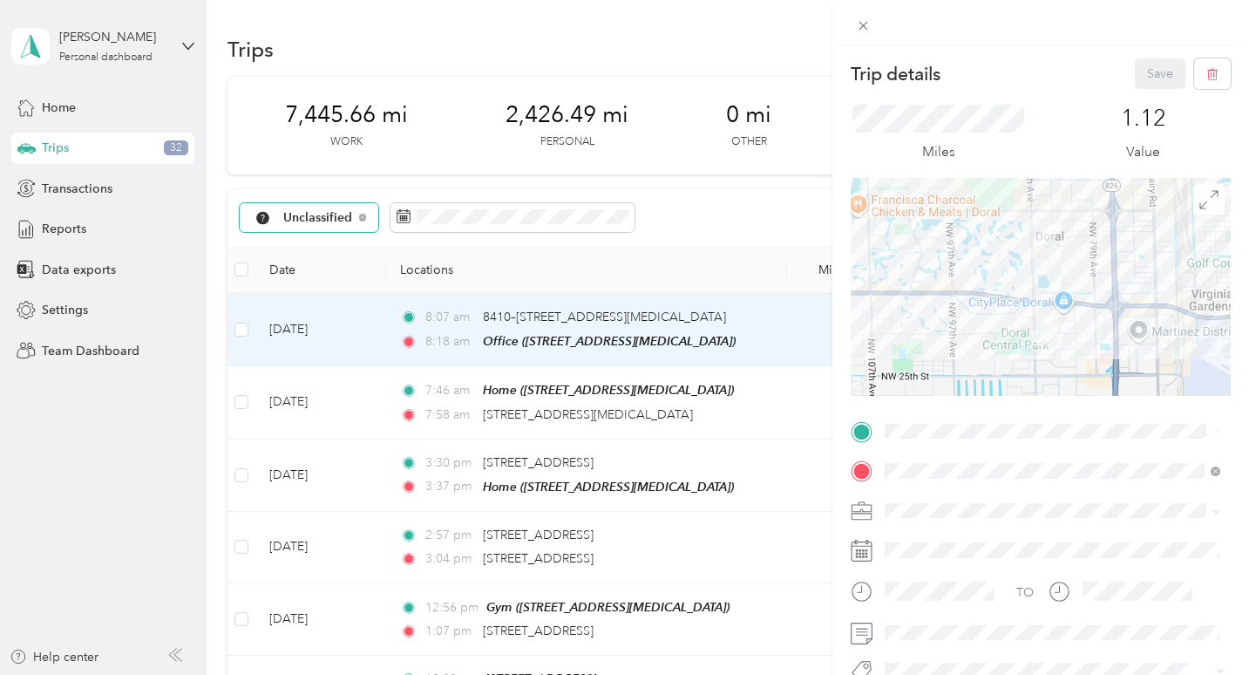
click at [822, 345] on div "Trip details Save This trip cannot be edited because it is either under review,…" at bounding box center [624, 337] width 1249 height 675
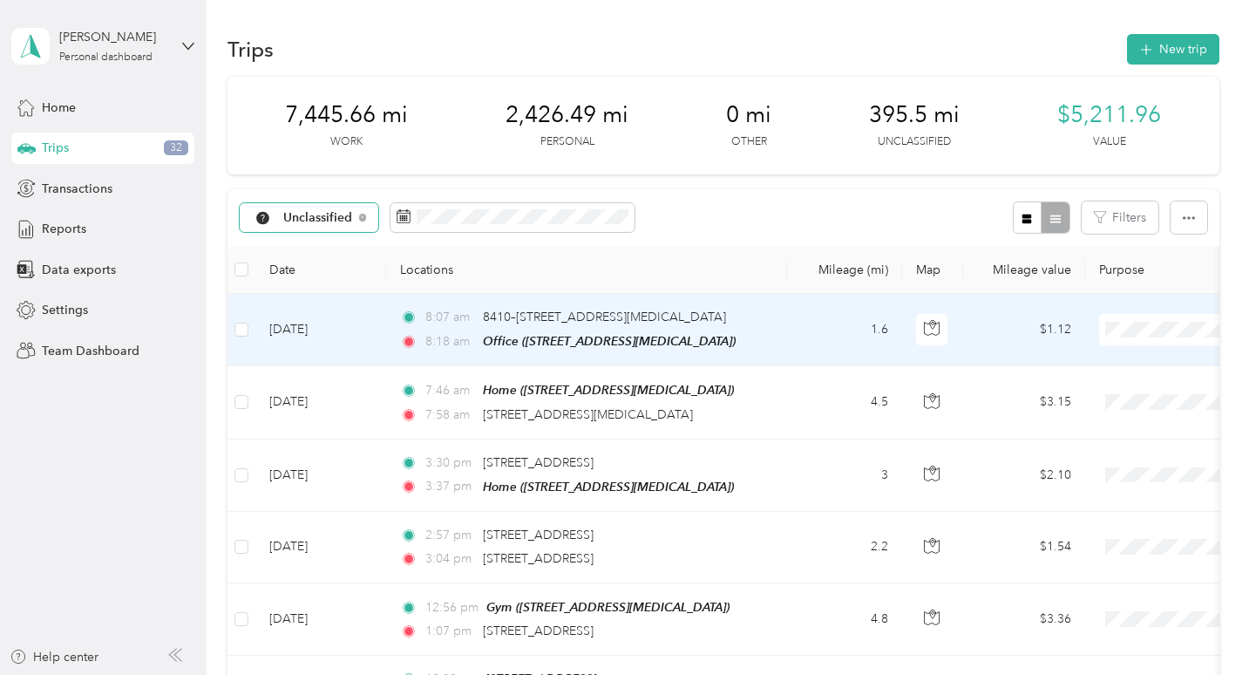
click at [834, 341] on td "1.6" at bounding box center [844, 330] width 115 height 72
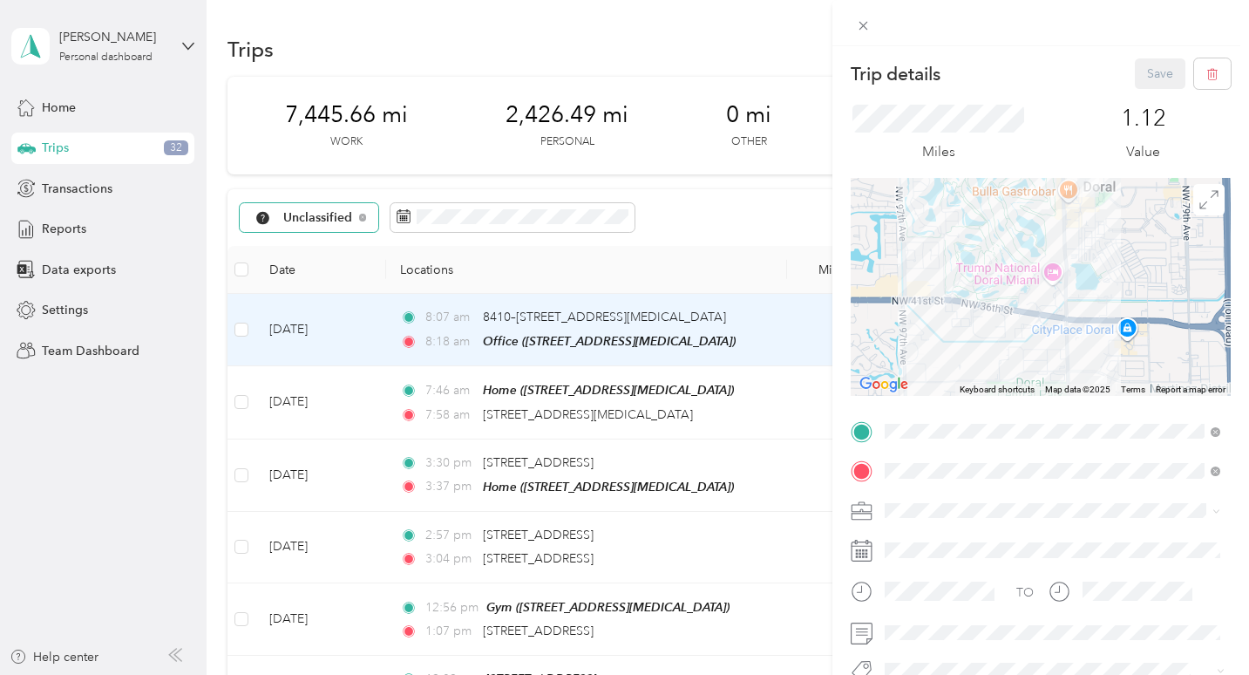
drag, startPoint x: 1086, startPoint y: 262, endPoint x: 986, endPoint y: 297, distance: 106.4
click at [986, 297] on div at bounding box center [1041, 287] width 380 height 218
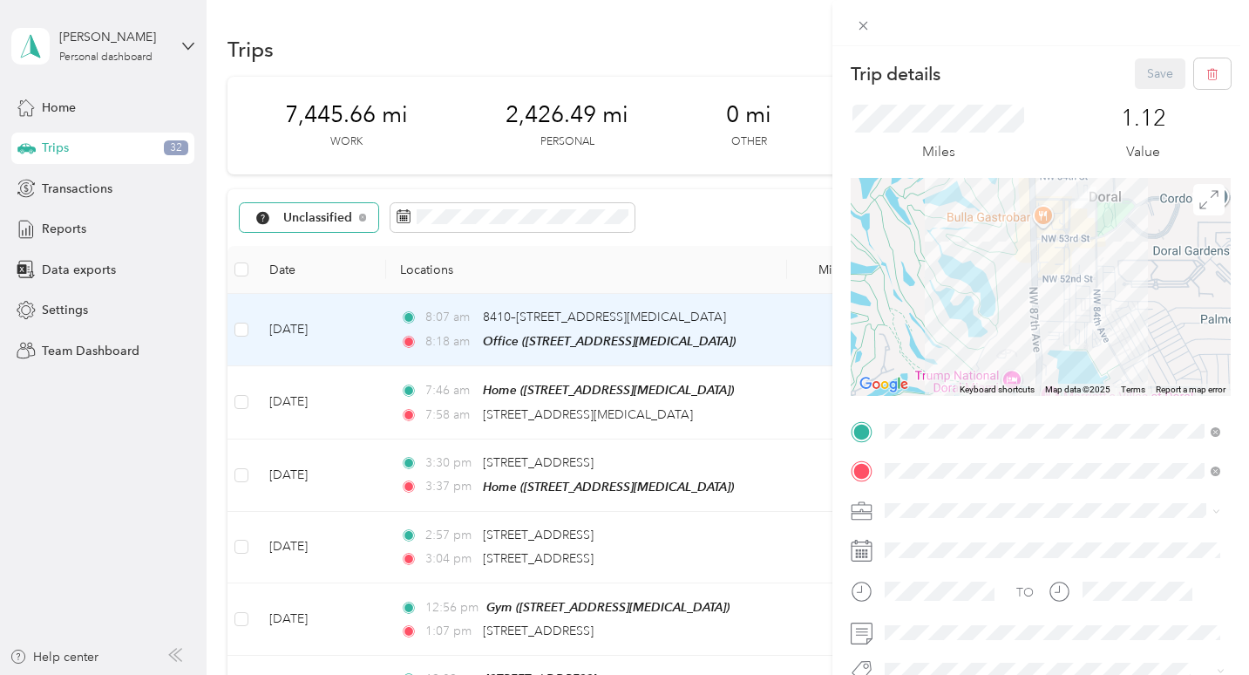
drag, startPoint x: 1043, startPoint y: 222, endPoint x: 1024, endPoint y: 241, distance: 27.1
click at [1024, 241] on div at bounding box center [1041, 287] width 380 height 218
click at [940, 309] on ol "Work Personal Other Charity Medical Moving Commute" at bounding box center [1053, 388] width 348 height 214
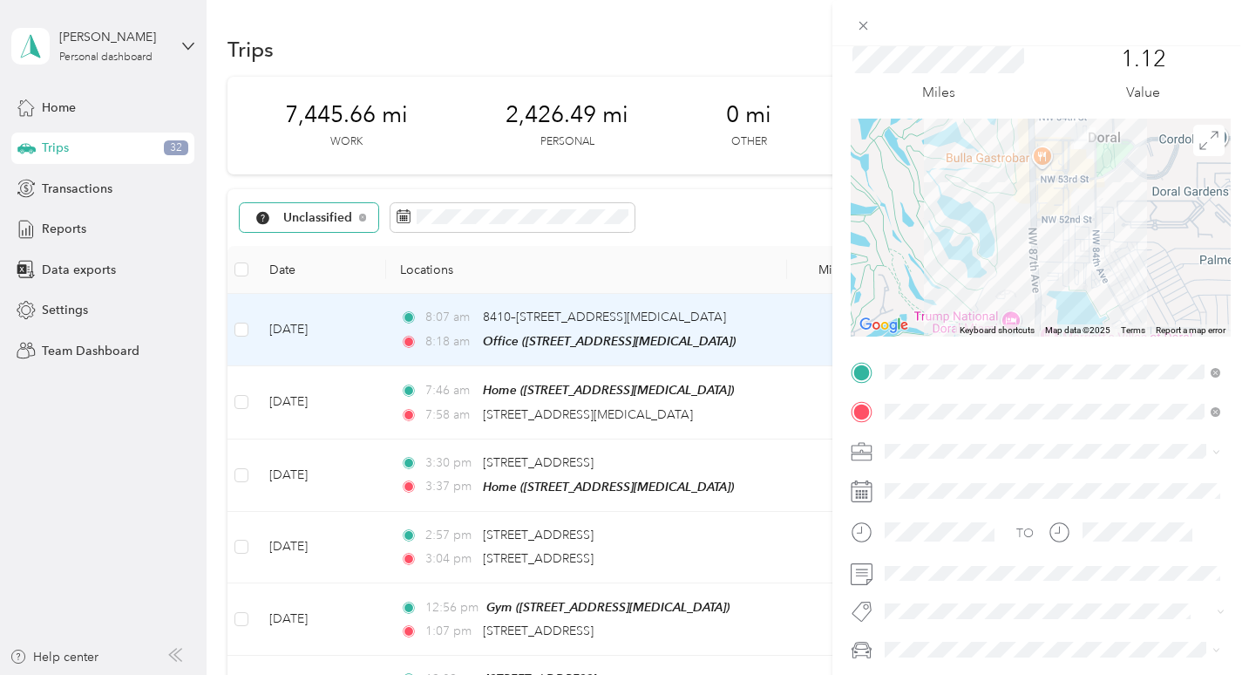
scroll to position [78, 0]
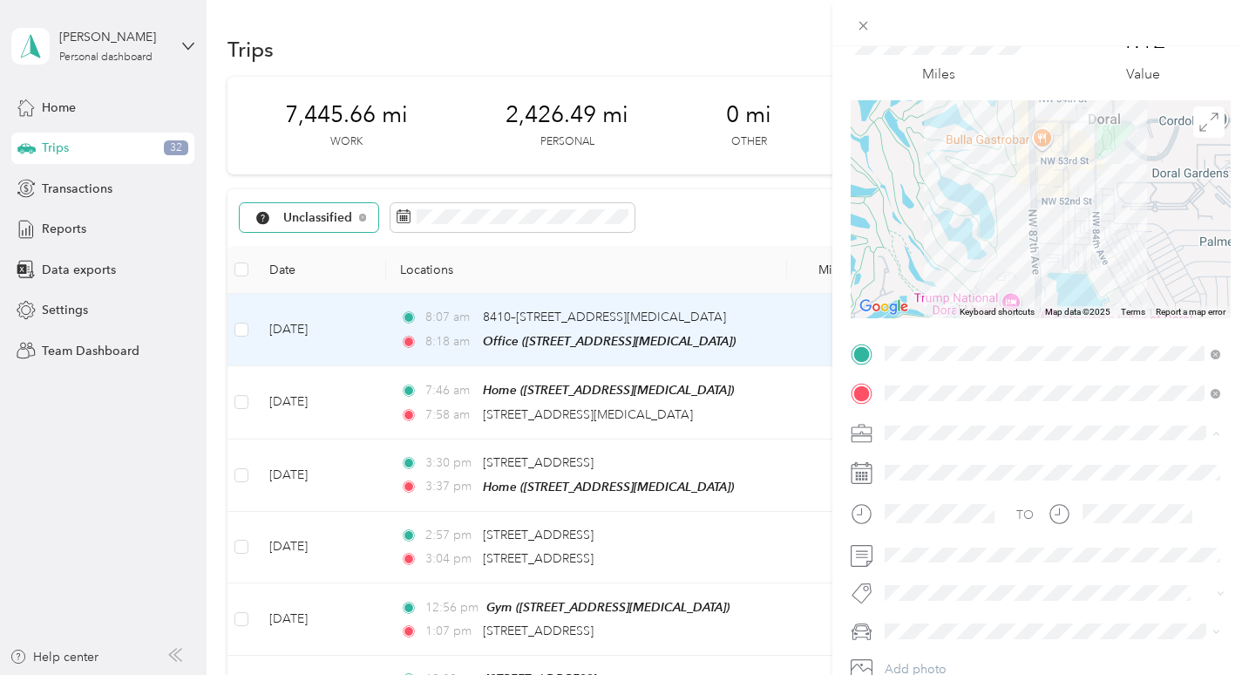
click at [913, 461] on span "Work" at bounding box center [906, 463] width 30 height 15
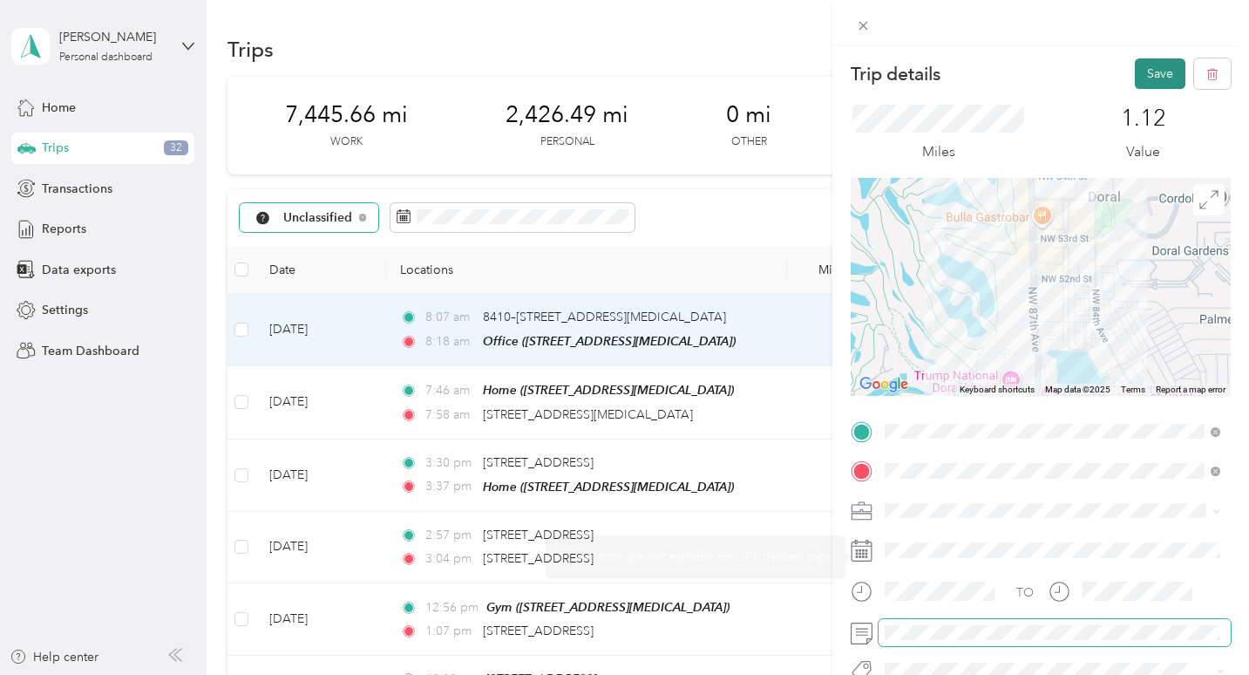
scroll to position [0, 0]
click at [1159, 77] on button "Save" at bounding box center [1160, 73] width 51 height 31
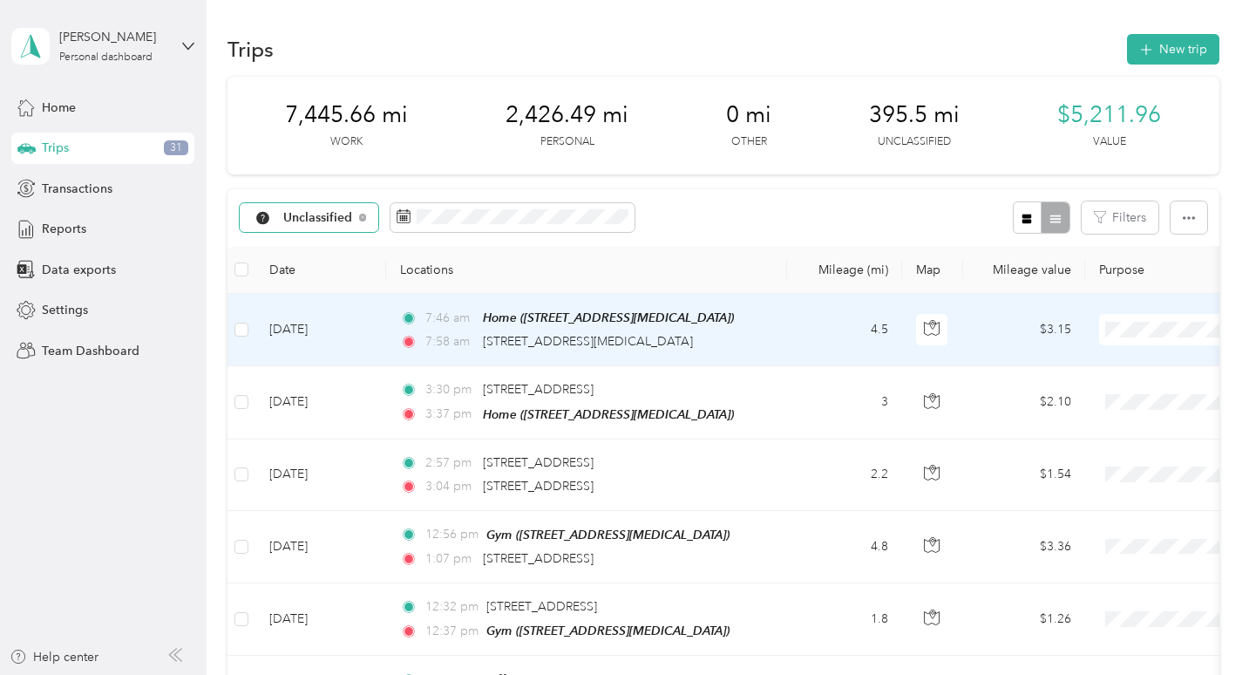
click at [1091, 384] on span "Personal" at bounding box center [1157, 390] width 161 height 18
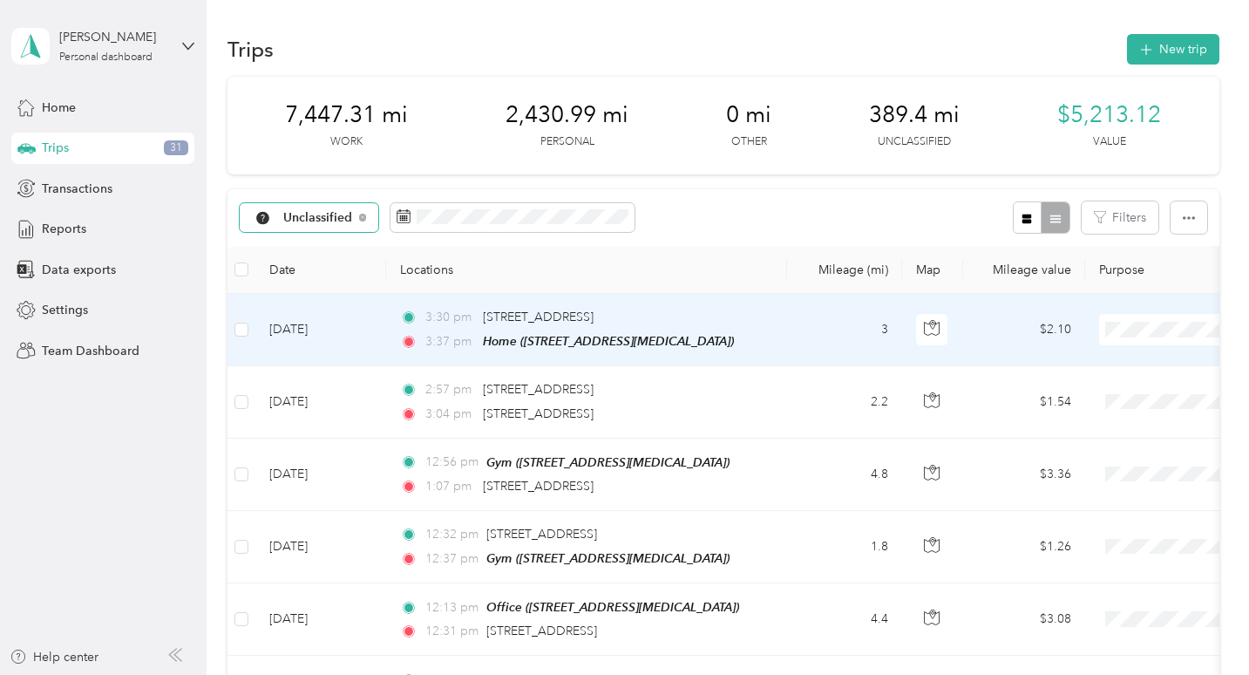
click at [1026, 327] on td "$2.10" at bounding box center [1024, 330] width 122 height 72
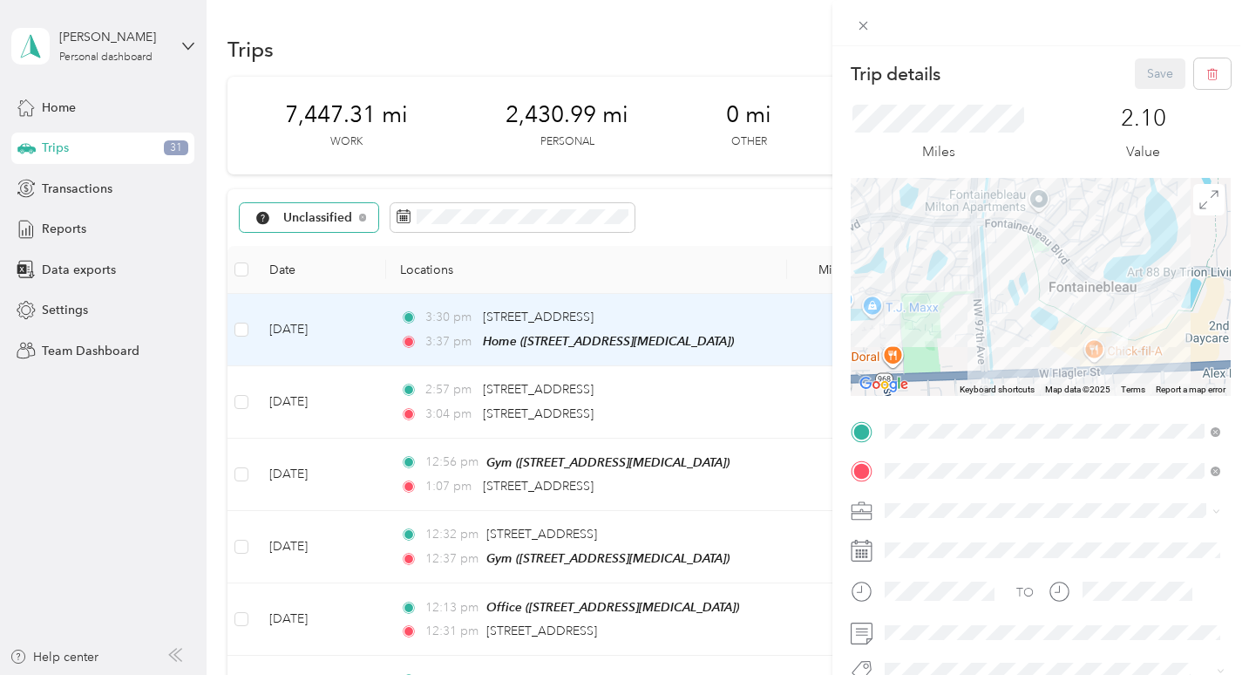
drag, startPoint x: 1114, startPoint y: 354, endPoint x: 1037, endPoint y: 235, distance: 141.9
click at [1037, 235] on div at bounding box center [1041, 287] width 380 height 218
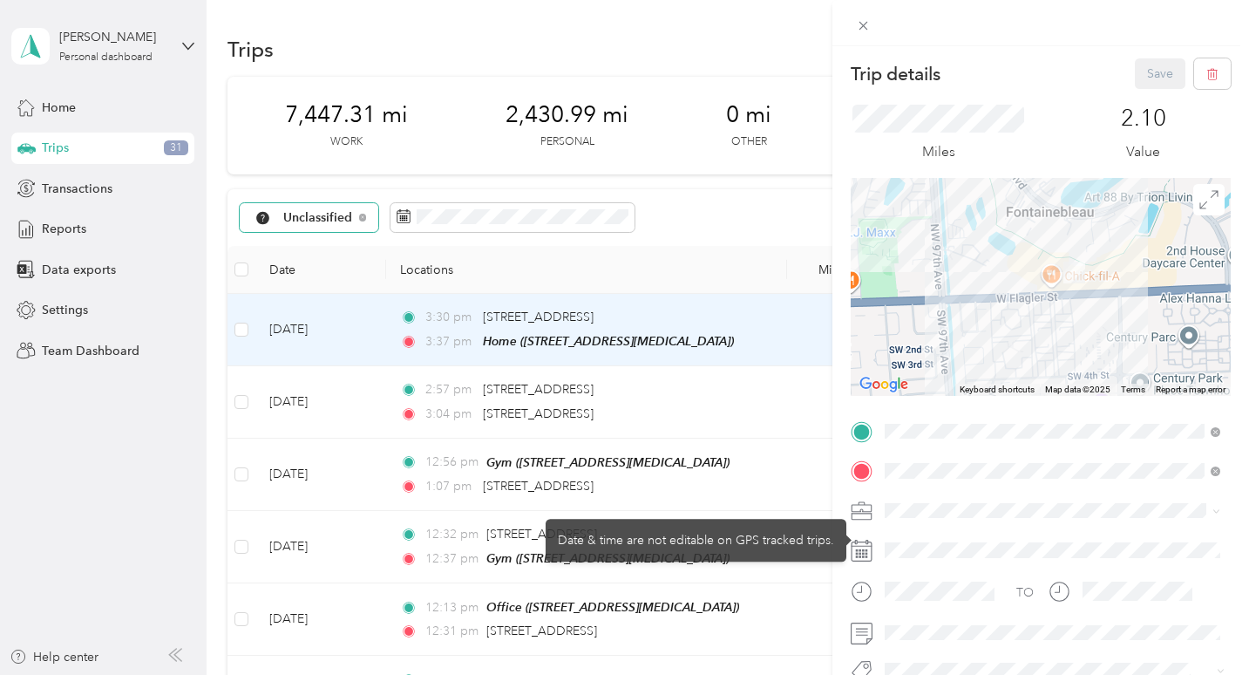
click at [915, 518] on span at bounding box center [1055, 511] width 352 height 28
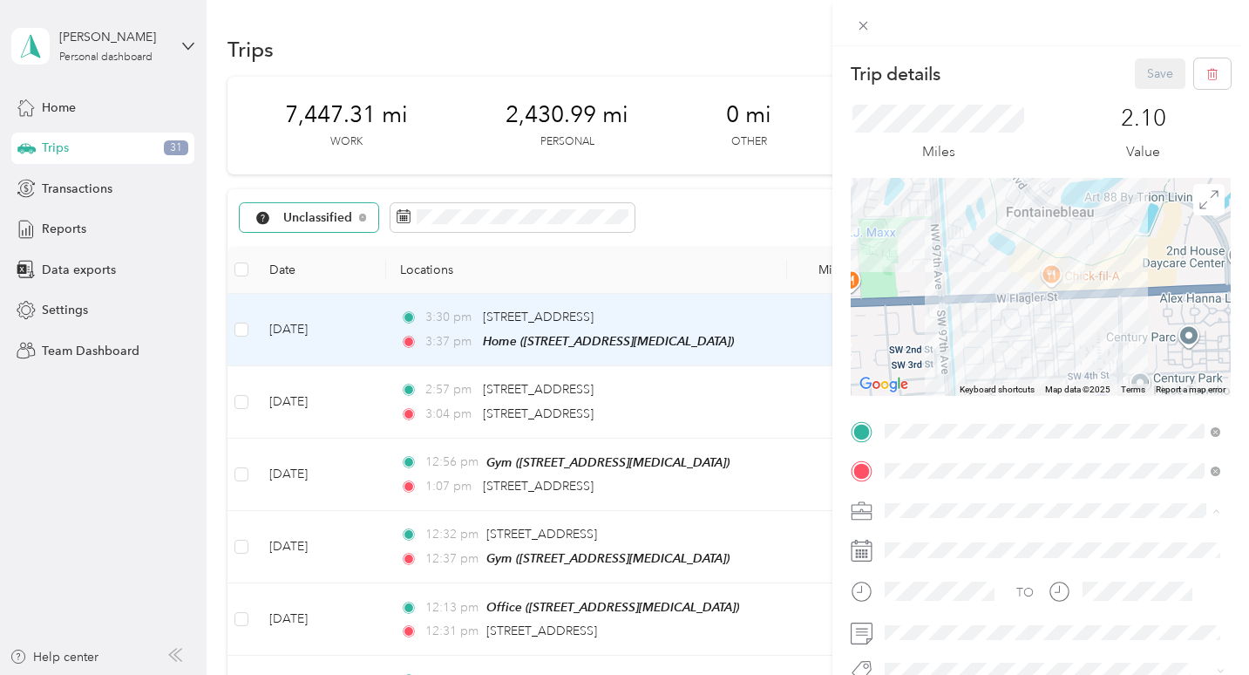
click at [945, 338] on li "Personal" at bounding box center [1053, 326] width 348 height 31
click at [754, 400] on div "Trip details Save This trip cannot be edited because it is either under review,…" at bounding box center [624, 337] width 1249 height 675
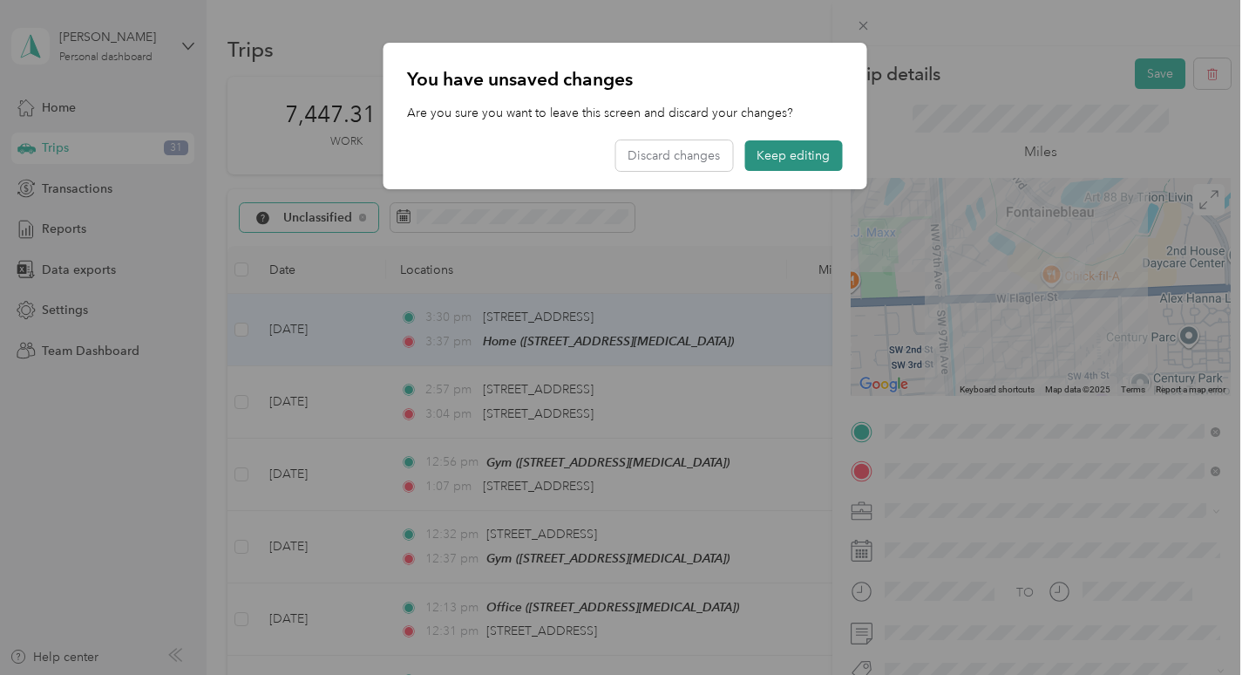
click at [797, 162] on button "Keep editing" at bounding box center [793, 155] width 98 height 31
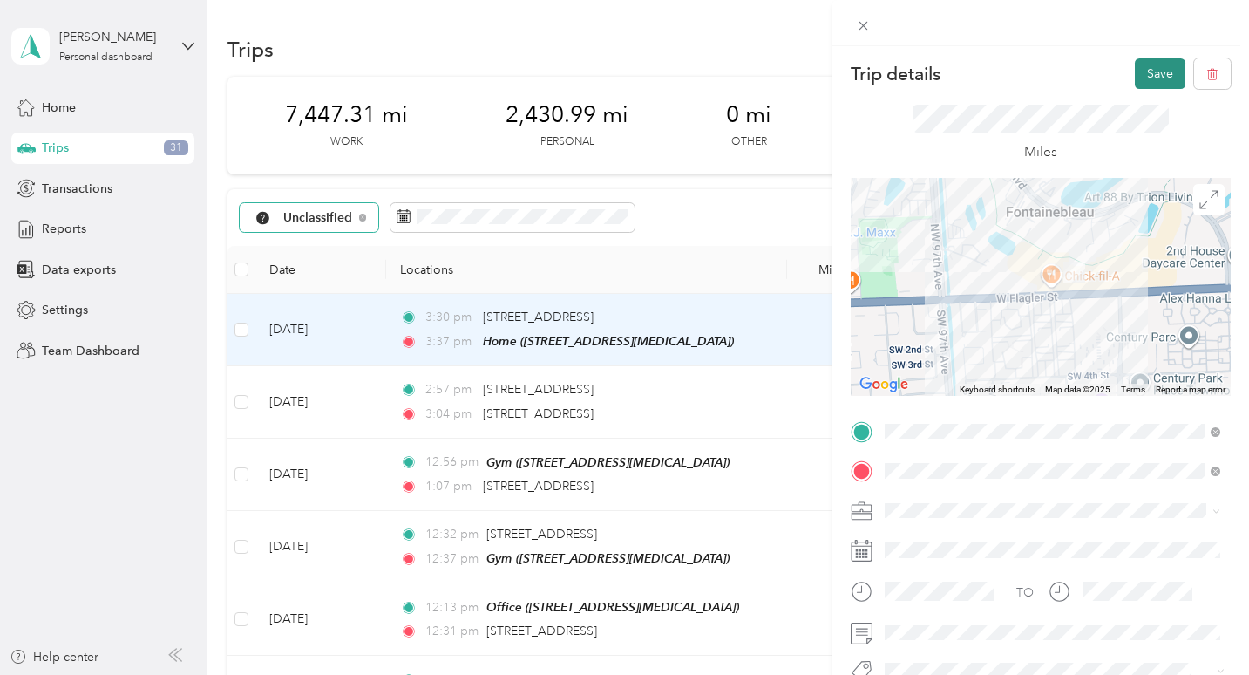
click at [1156, 77] on button "Save" at bounding box center [1160, 73] width 51 height 31
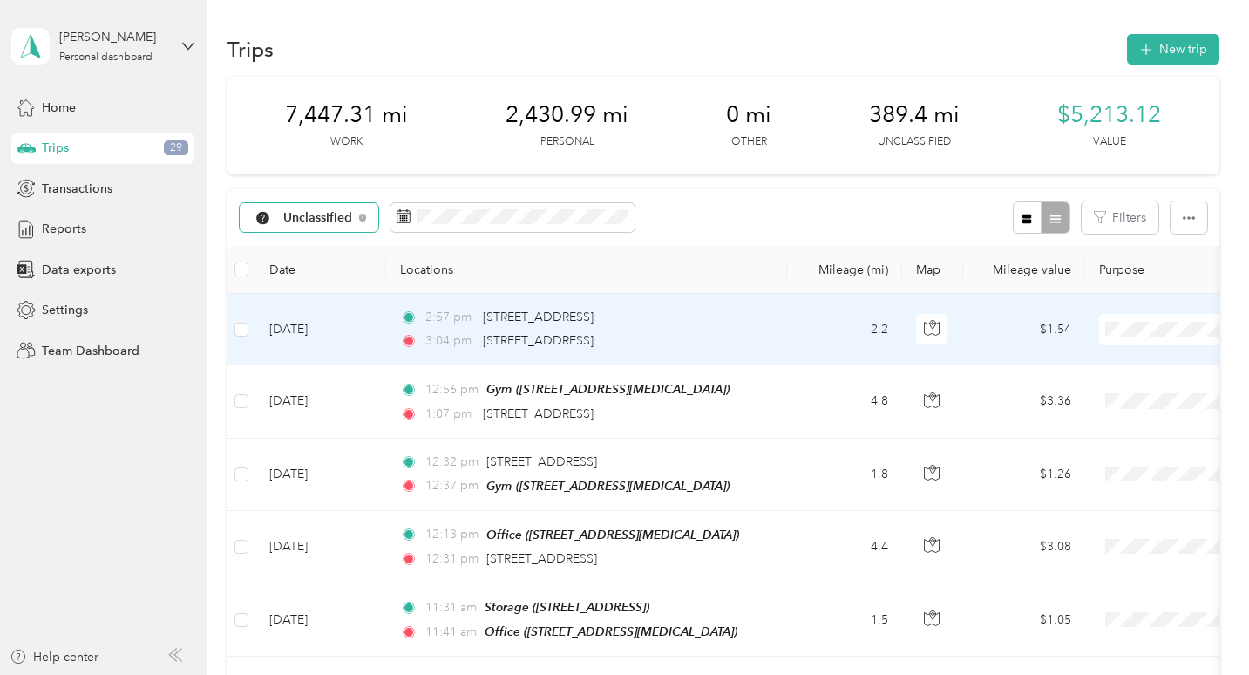
click at [973, 324] on td "$1.54" at bounding box center [1024, 329] width 122 height 71
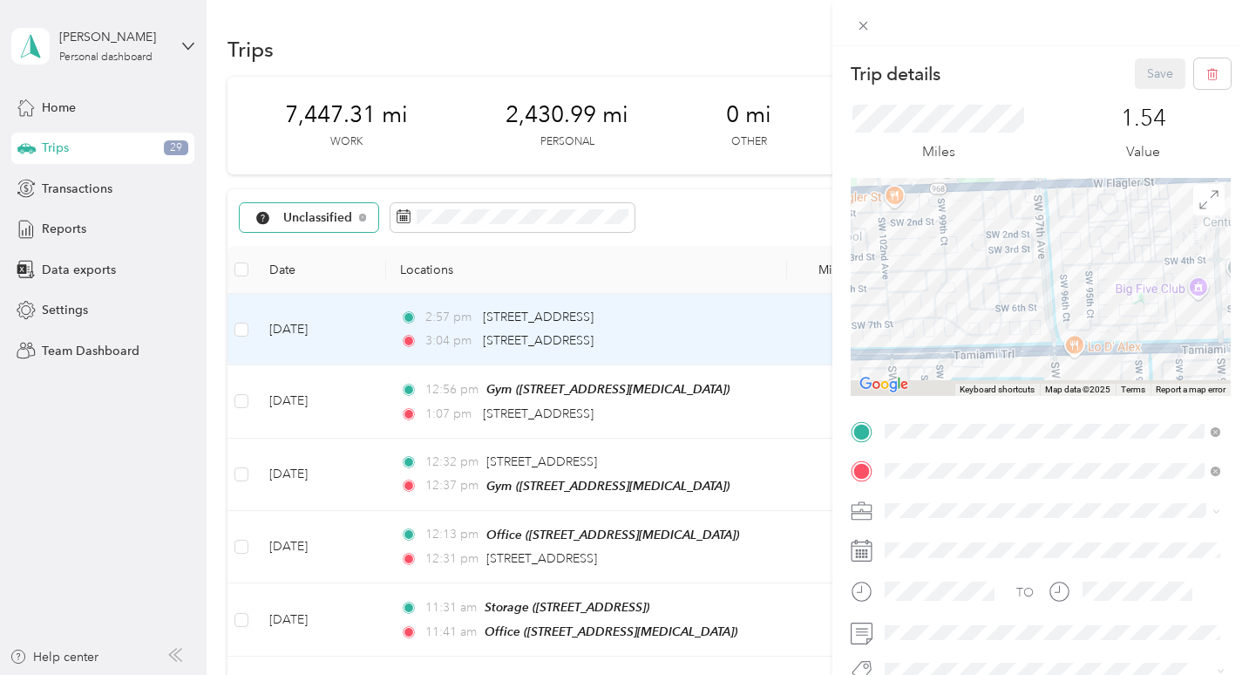
drag, startPoint x: 1154, startPoint y: 239, endPoint x: 1281, endPoint y: 163, distance: 147.4
click at [1241, 163] on html "[PERSON_NAME] Personal dashboard Home Trips 29 Transactions Reports Data export…" at bounding box center [620, 337] width 1241 height 675
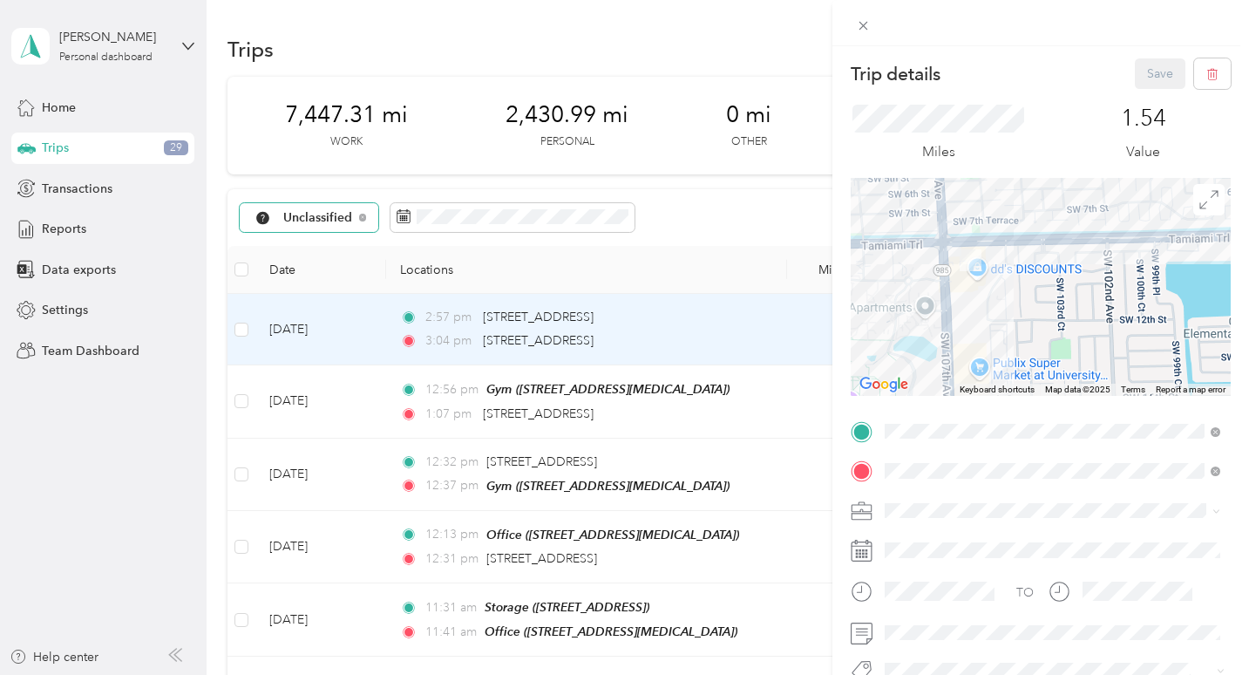
drag, startPoint x: 945, startPoint y: 286, endPoint x: 1005, endPoint y: 257, distance: 66.7
click at [1004, 257] on div at bounding box center [1041, 287] width 380 height 218
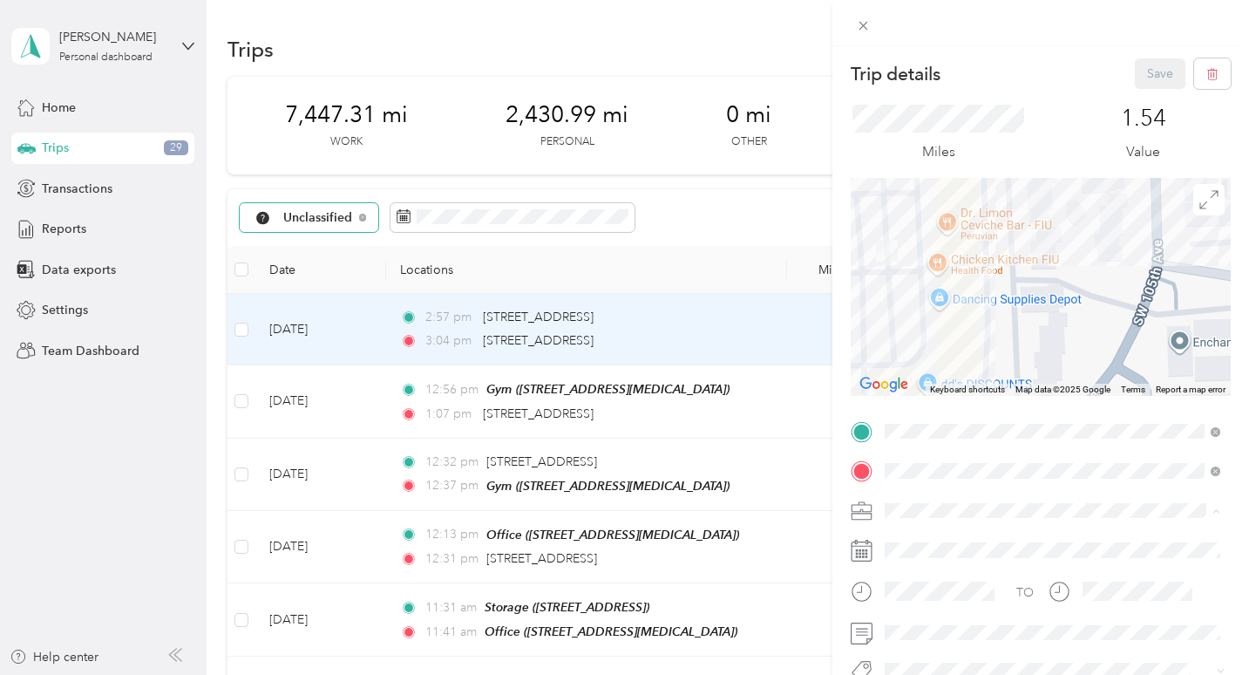
click at [931, 336] on li "Personal" at bounding box center [1053, 326] width 348 height 31
click at [1156, 69] on button "Save" at bounding box center [1160, 73] width 51 height 31
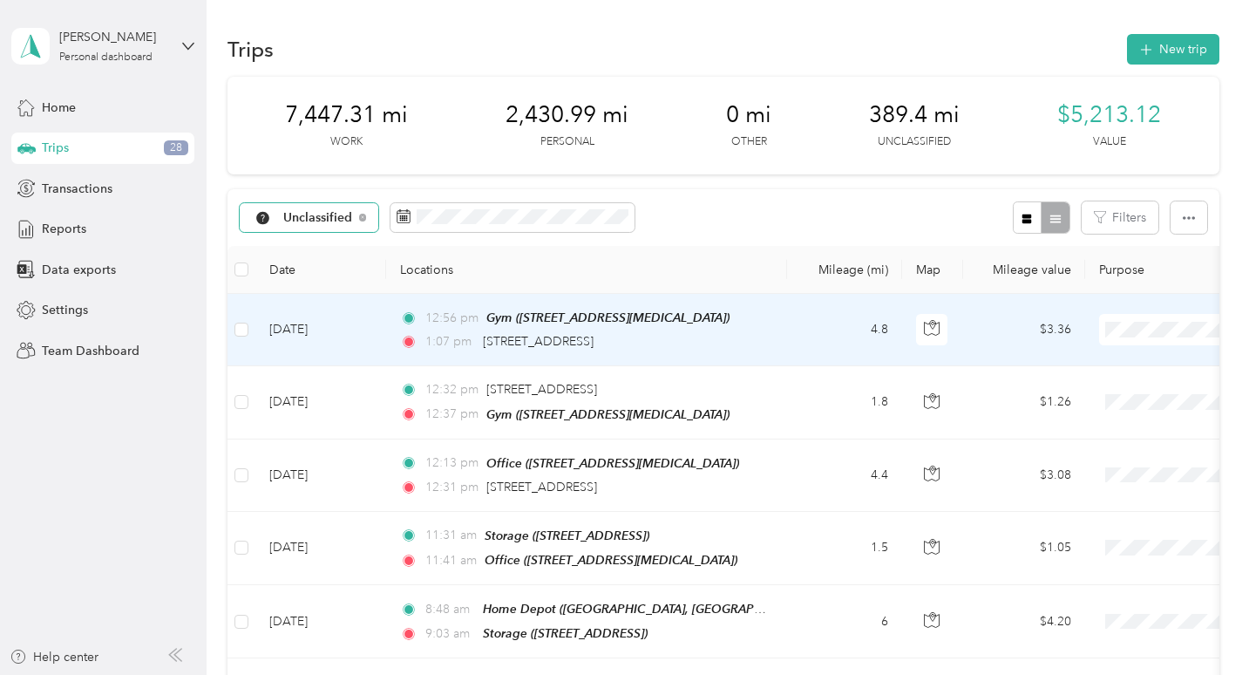
click at [1105, 388] on span "Personal" at bounding box center [1157, 388] width 161 height 18
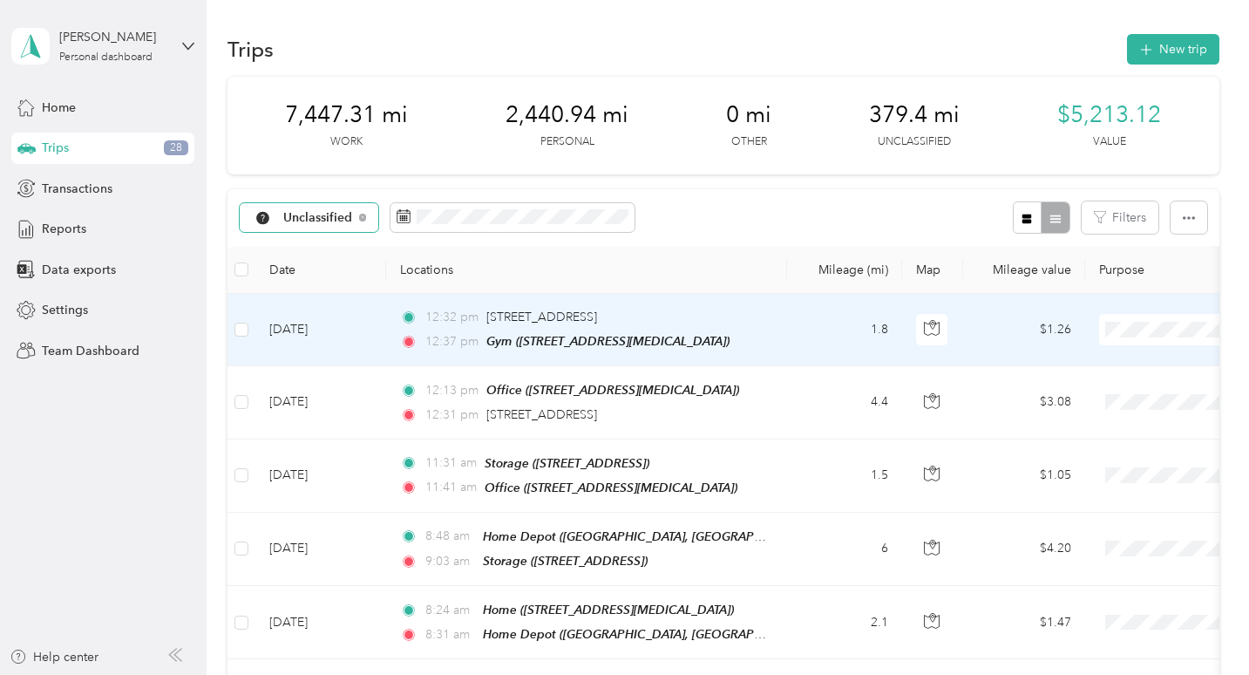
click at [1107, 386] on span "Personal" at bounding box center [1157, 392] width 161 height 18
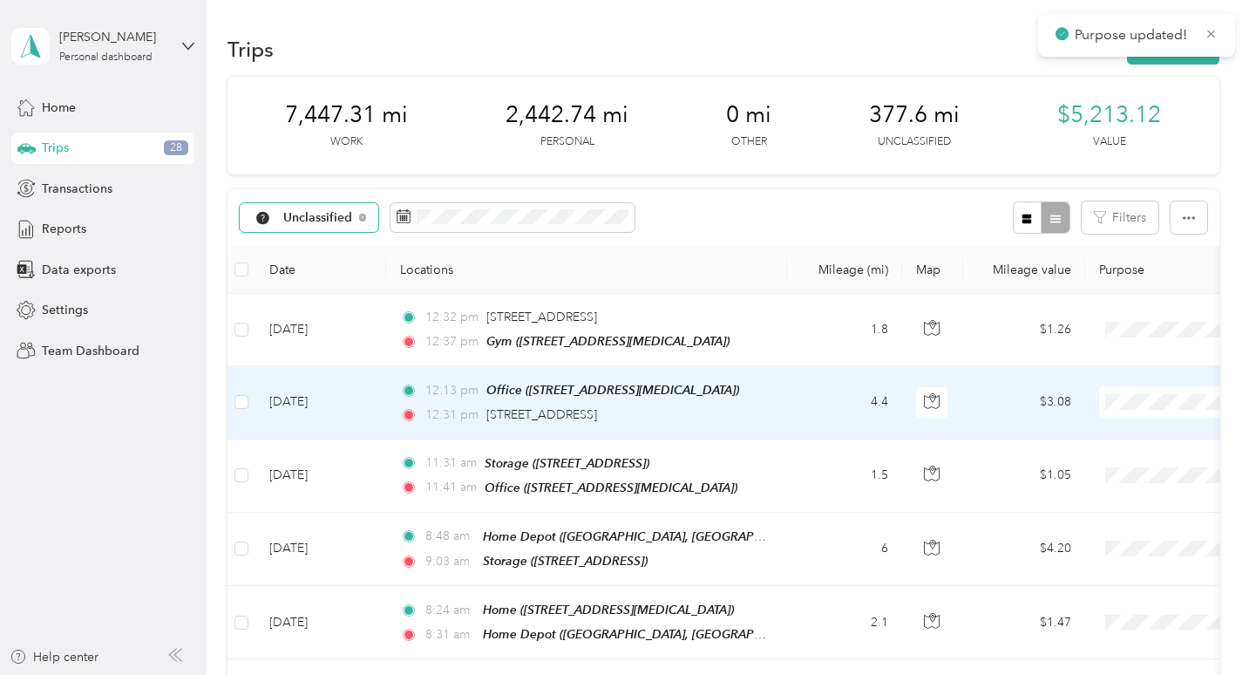
click at [826, 439] on td "1.5" at bounding box center [844, 475] width 115 height 73
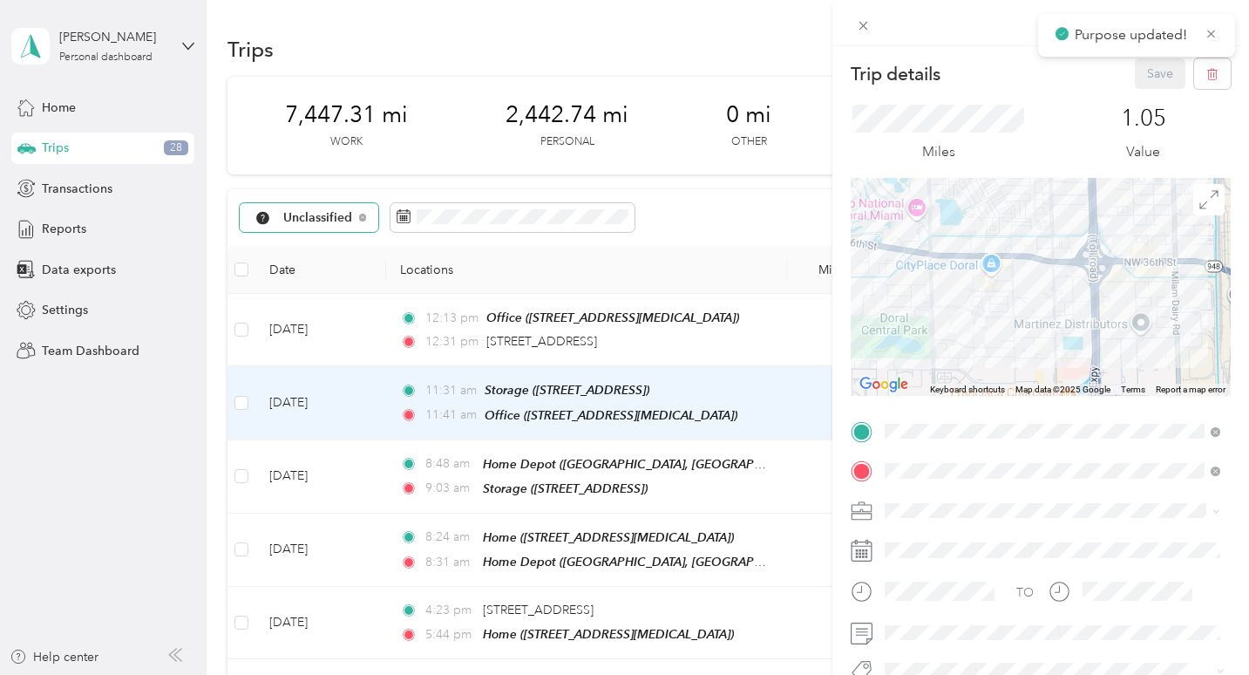
click at [777, 366] on div "Trip details Save This trip cannot be edited because it is either under review,…" at bounding box center [624, 337] width 1249 height 675
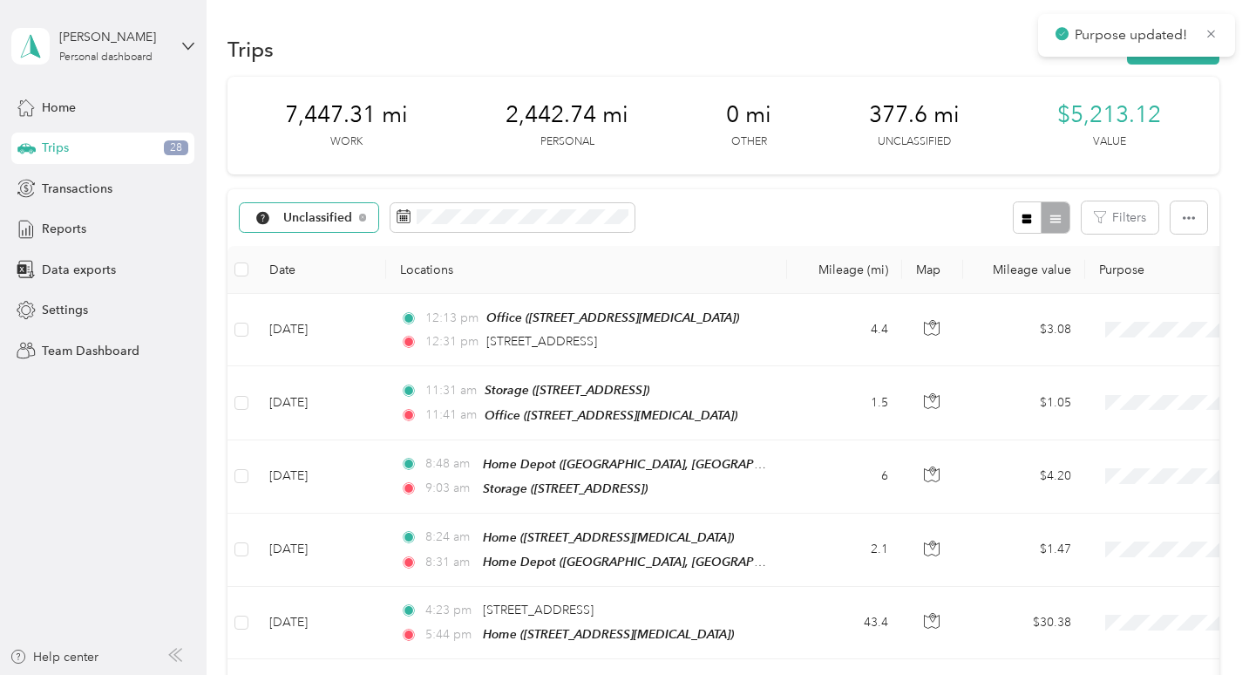
click at [779, 333] on td "12:13 pm Office ([STREET_ADDRESS][MEDICAL_DATA]) 12:31 pm [STREET_ADDRESS]" at bounding box center [586, 330] width 401 height 72
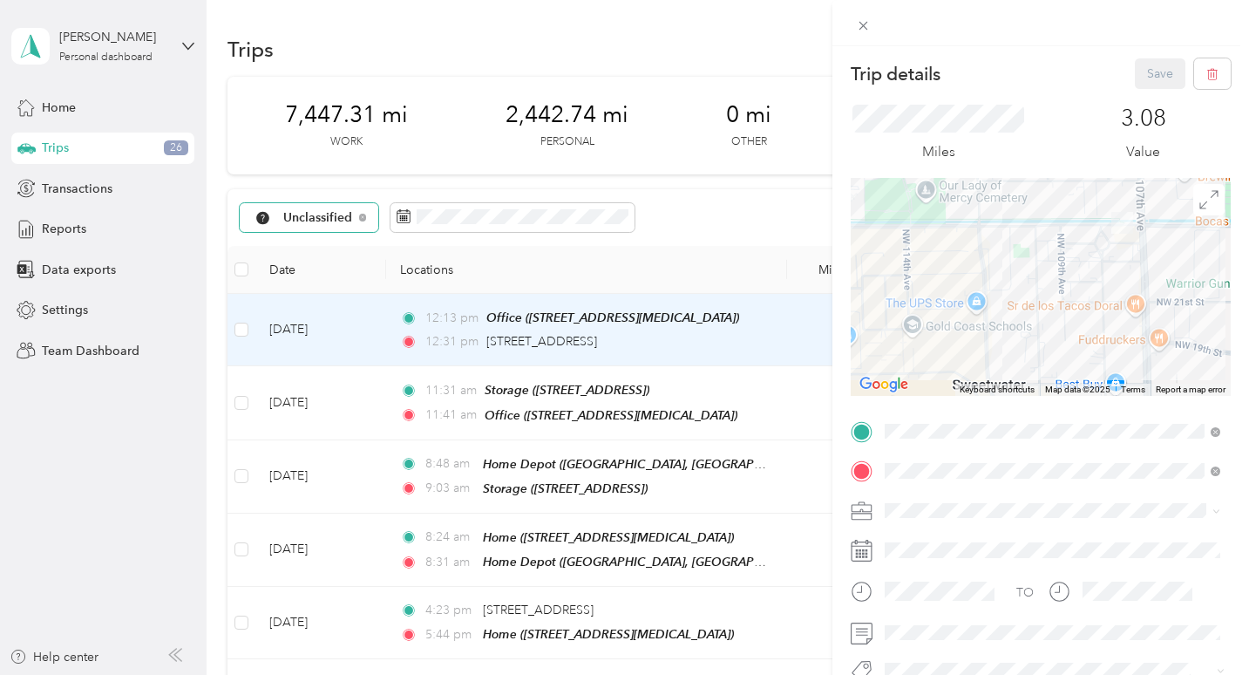
drag, startPoint x: 921, startPoint y: 303, endPoint x: 1057, endPoint y: 286, distance: 136.2
click at [1057, 286] on div at bounding box center [1041, 287] width 380 height 218
click at [943, 307] on li "Work" at bounding box center [1053, 296] width 348 height 31
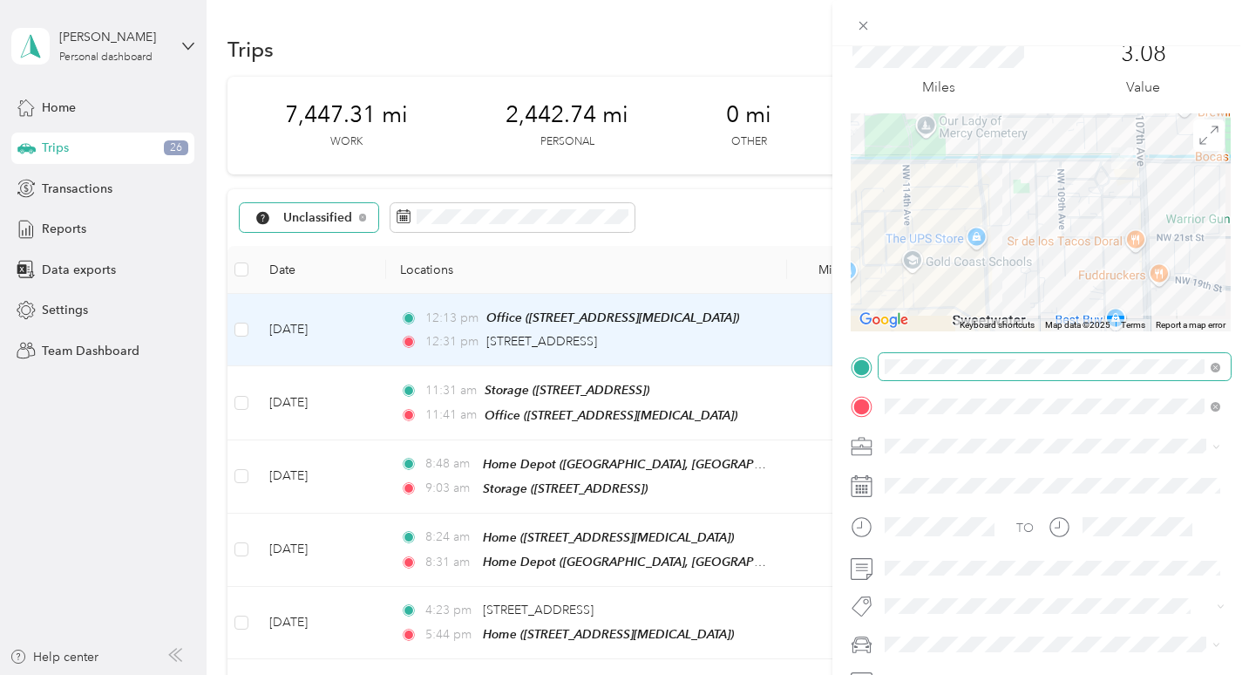
scroll to position [169, 0]
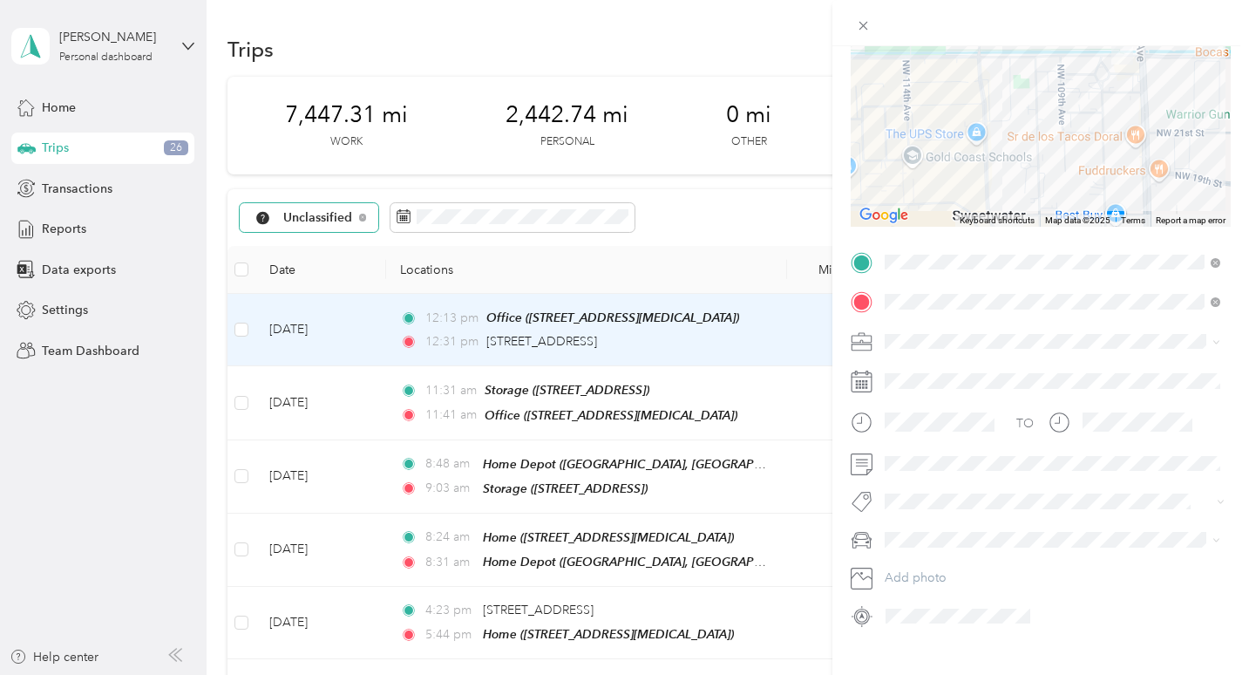
click at [933, 479] on div "TO Add photo" at bounding box center [1041, 439] width 380 height 382
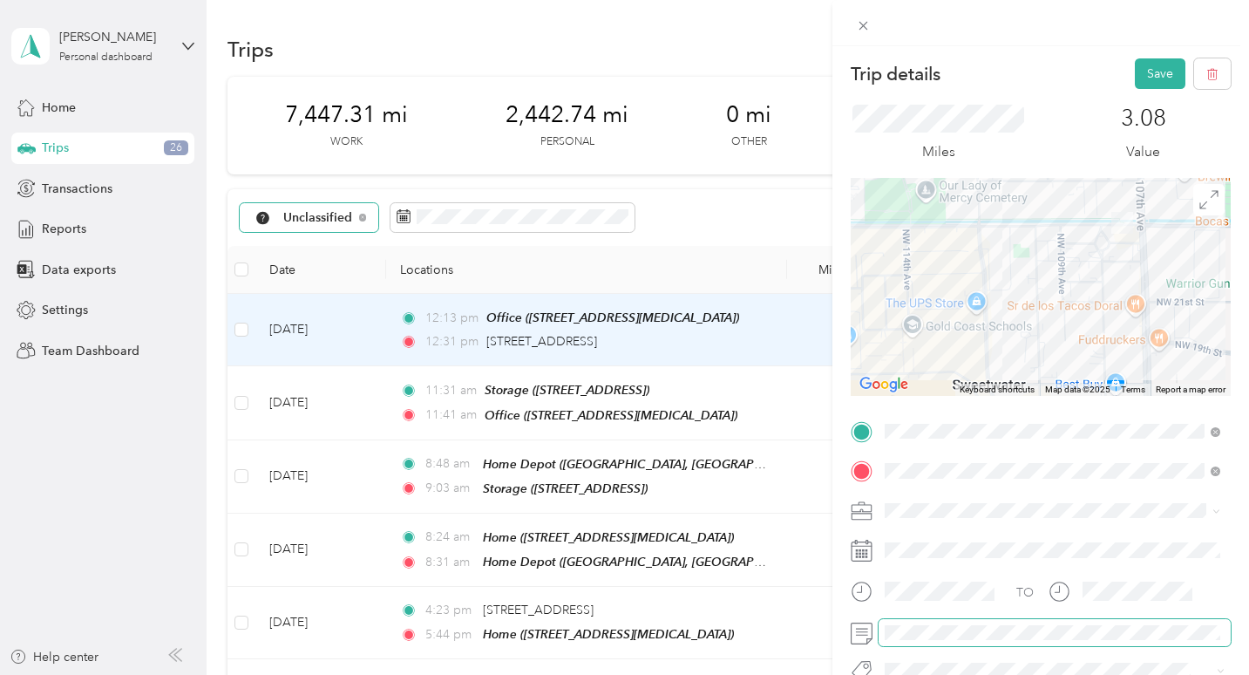
scroll to position [0, 0]
click at [1158, 86] on button "Save" at bounding box center [1160, 73] width 51 height 31
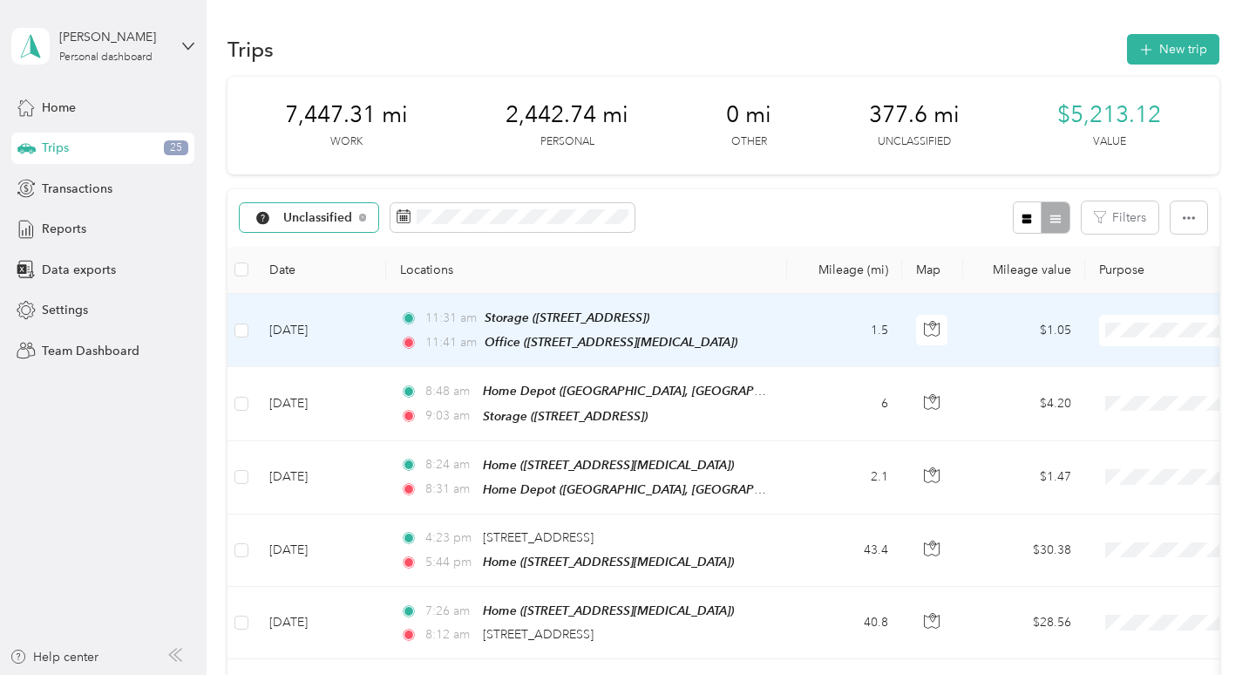
click at [1105, 368] on li "Work" at bounding box center [1141, 361] width 216 height 31
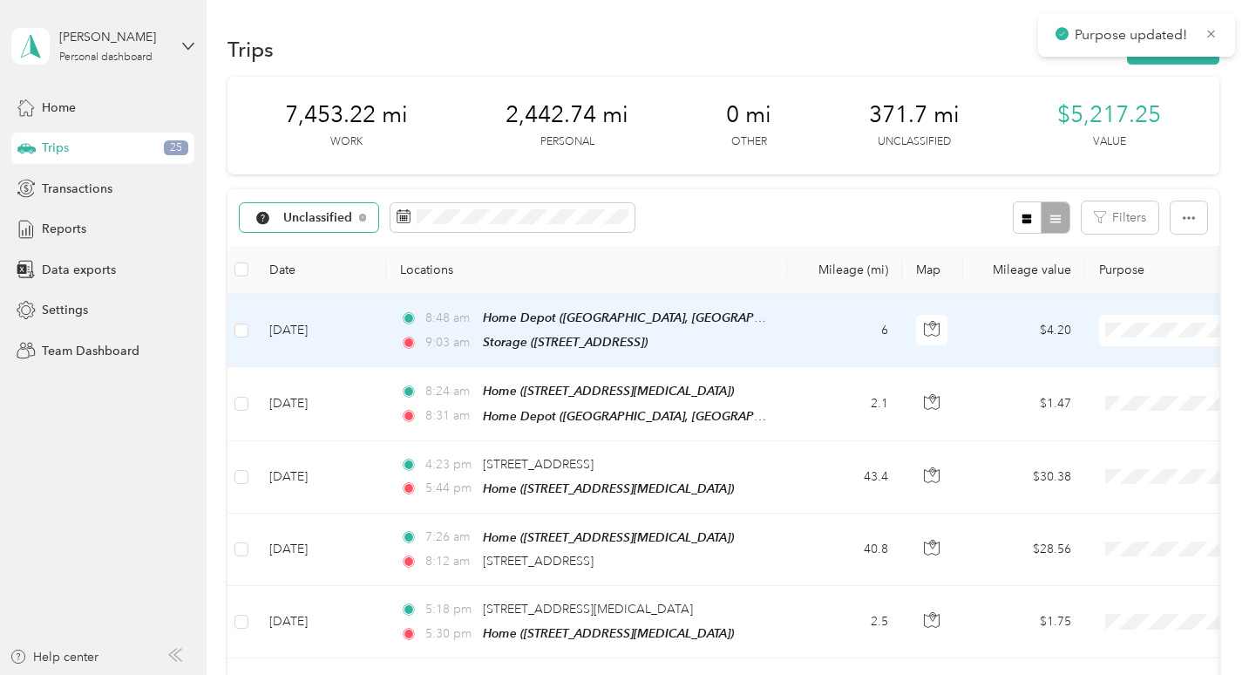
click at [1114, 361] on span "Work" at bounding box center [1157, 361] width 161 height 18
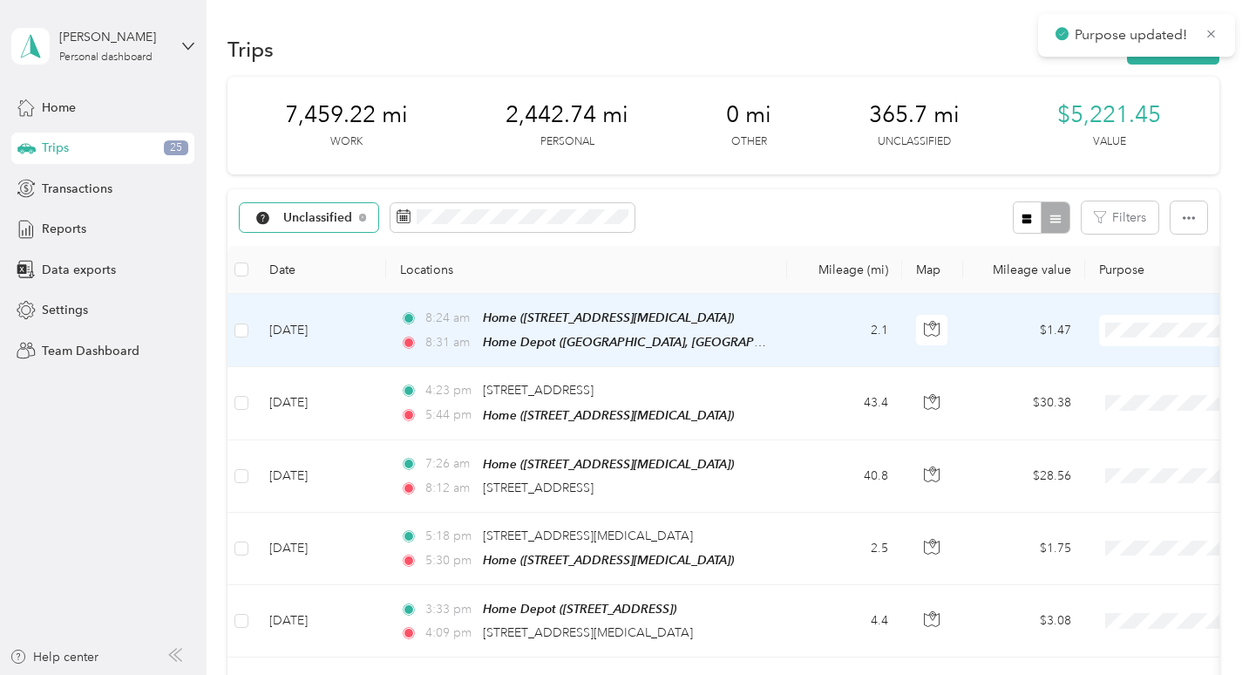
click at [1101, 385] on span "Personal" at bounding box center [1157, 392] width 161 height 18
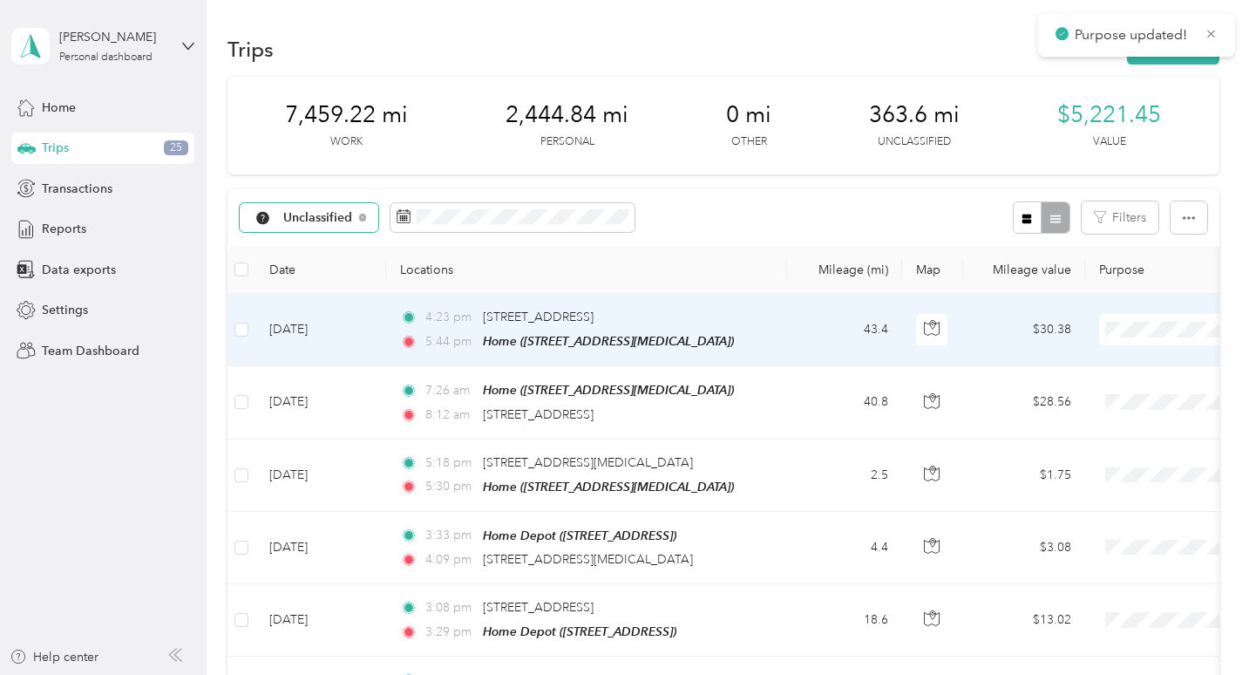
click at [1129, 358] on span "Work" at bounding box center [1157, 361] width 161 height 18
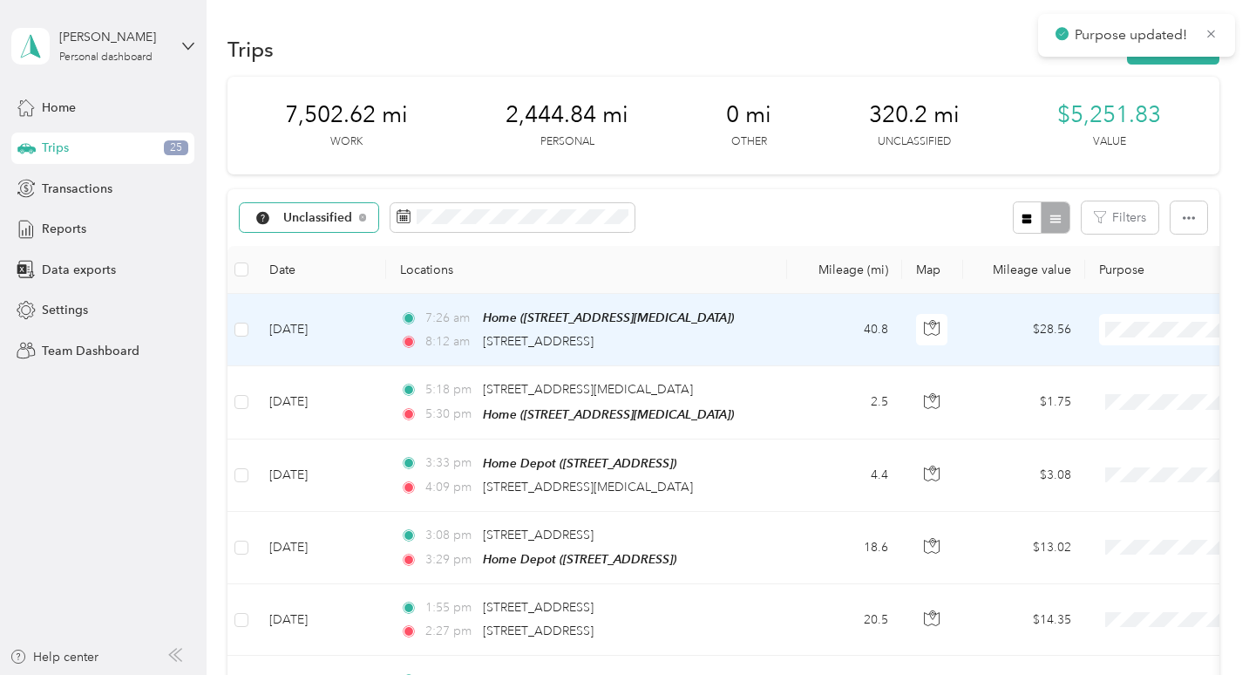
click at [1122, 363] on span "Work" at bounding box center [1157, 361] width 161 height 18
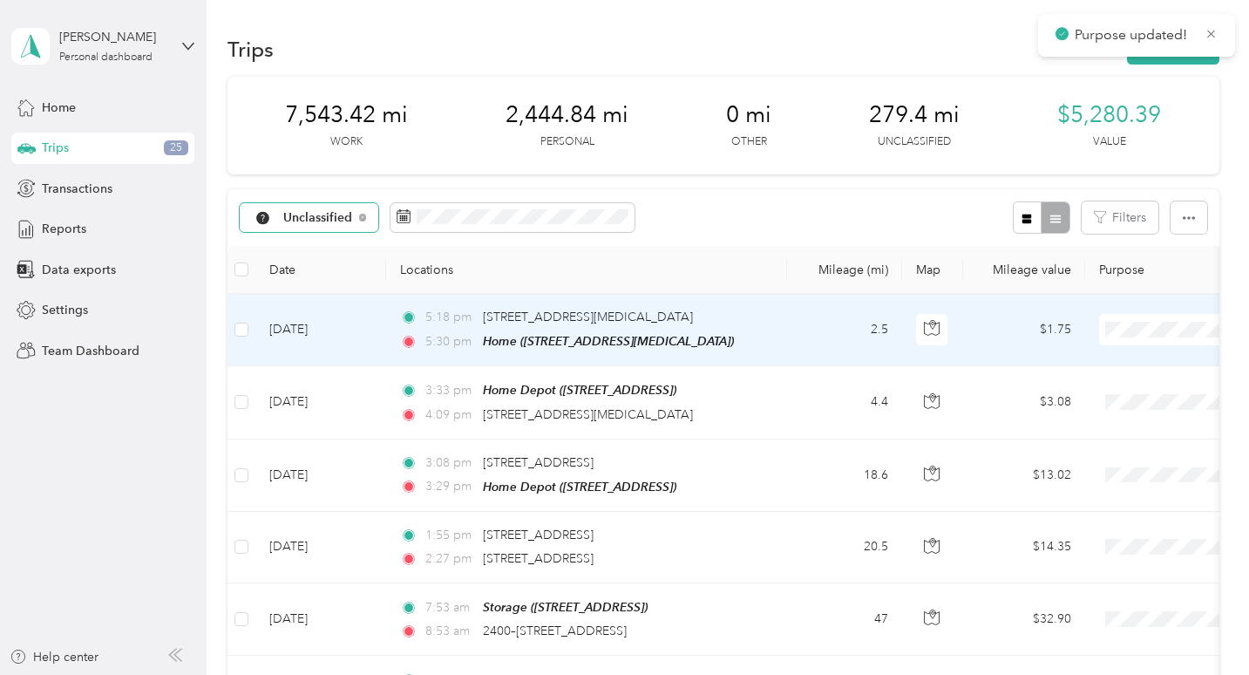
click at [1128, 344] on td at bounding box center [1207, 330] width 244 height 72
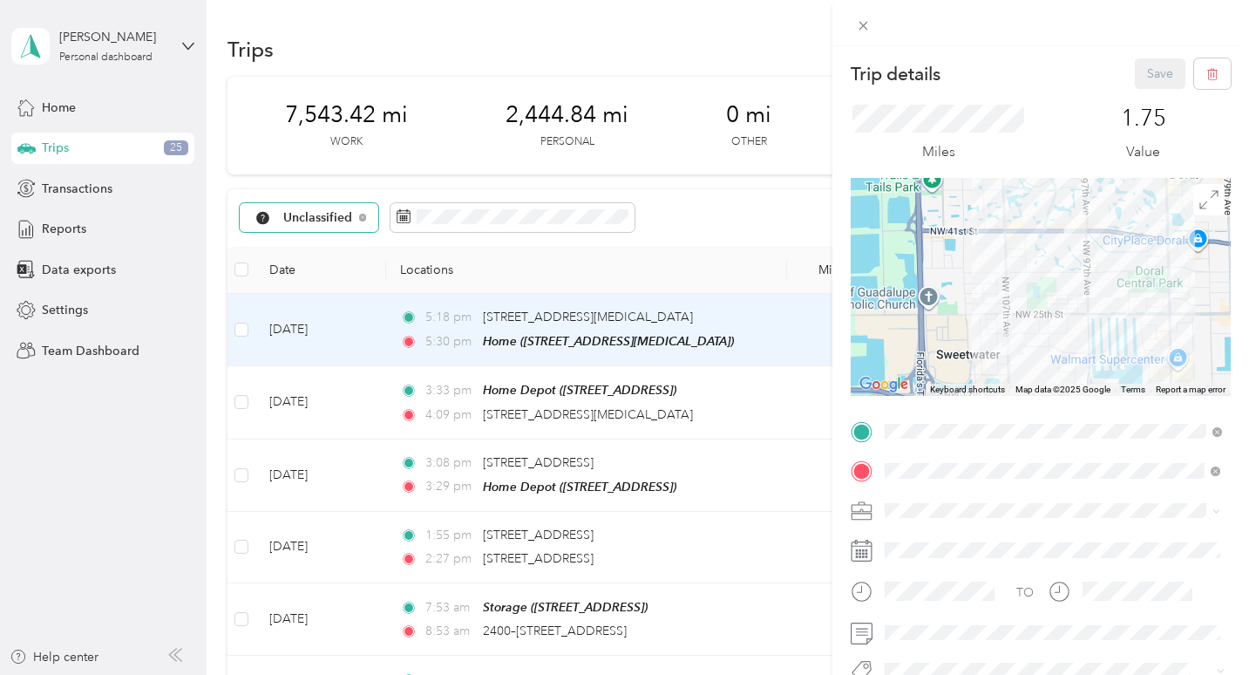
click at [766, 367] on div "Trip details Save This trip cannot be edited because it is either under review,…" at bounding box center [624, 337] width 1249 height 675
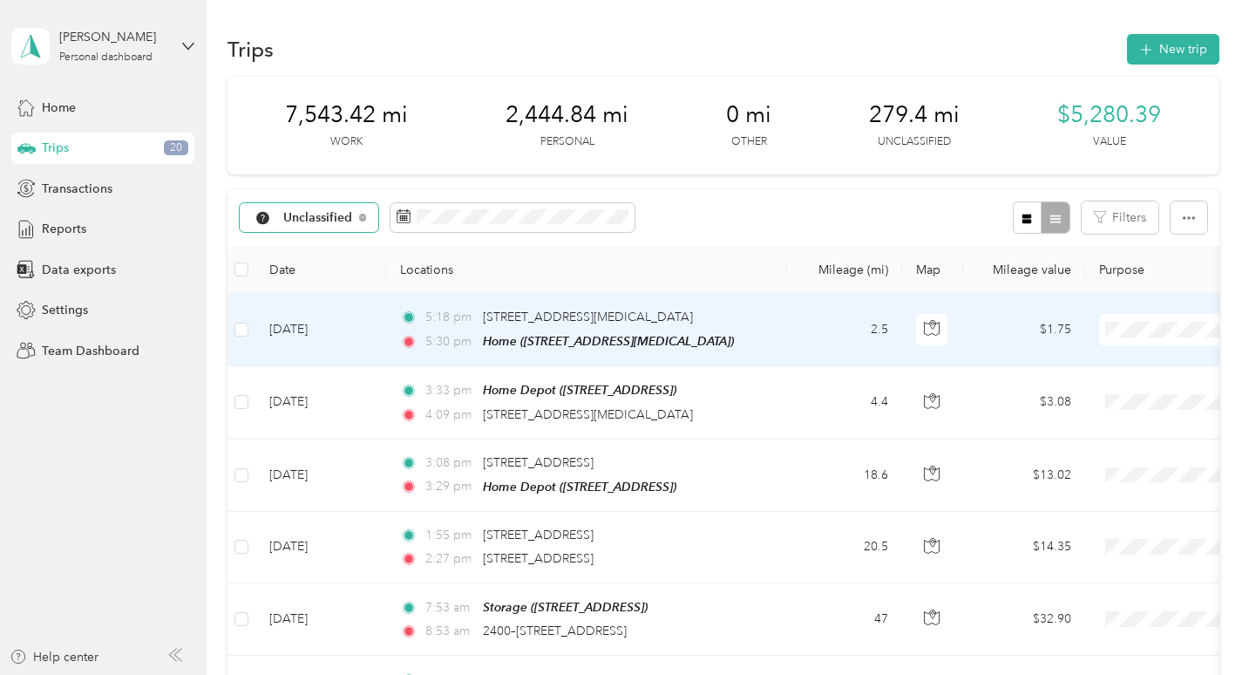
click at [1145, 337] on span at bounding box center [1207, 329] width 216 height 31
click at [1141, 339] on span at bounding box center [1207, 329] width 216 height 31
click at [927, 342] on button "button" at bounding box center [931, 329] width 31 height 31
click at [951, 343] on td at bounding box center [932, 330] width 61 height 72
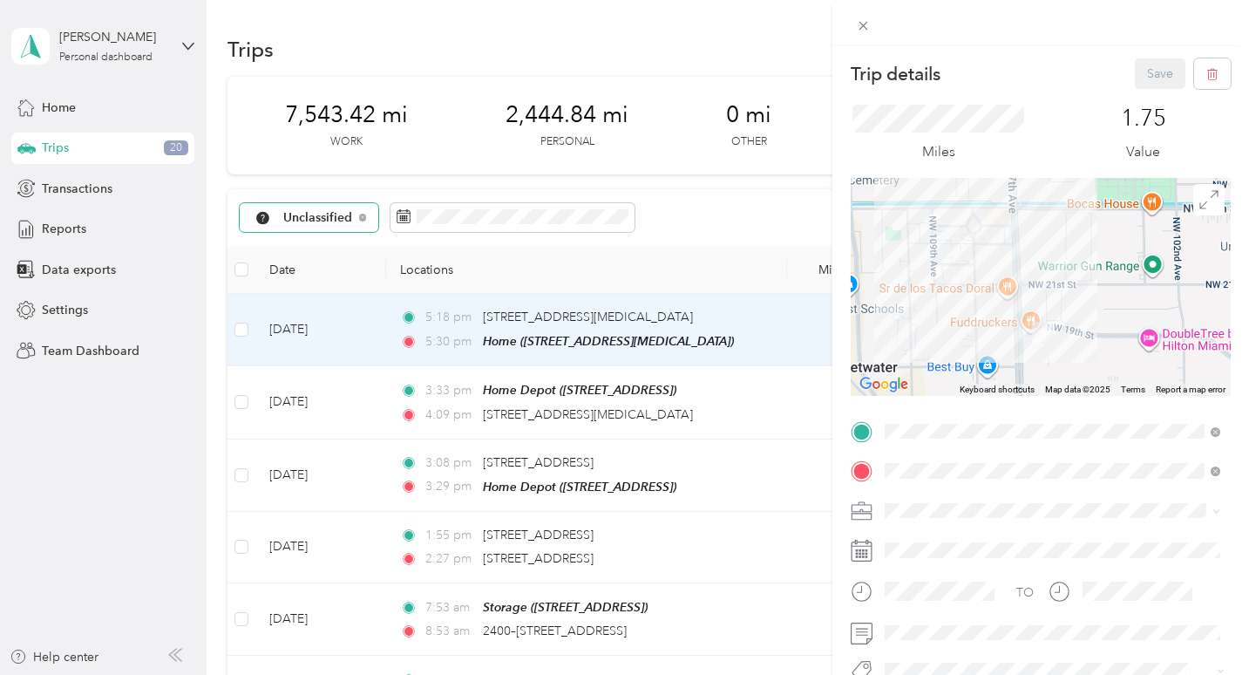
drag, startPoint x: 1053, startPoint y: 325, endPoint x: 968, endPoint y: 187, distance: 162.8
click at [968, 187] on div at bounding box center [1041, 287] width 380 height 218
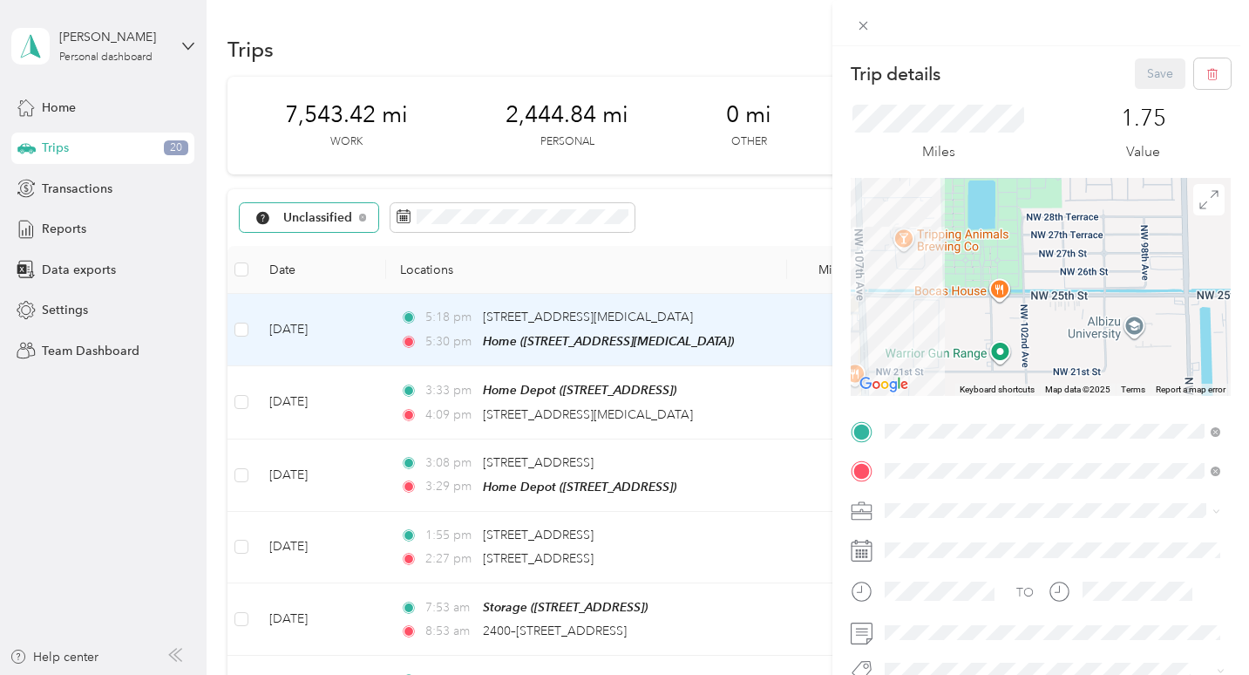
drag, startPoint x: 1063, startPoint y: 238, endPoint x: 905, endPoint y: 340, distance: 187.9
click at [905, 340] on div at bounding box center [1041, 287] width 380 height 218
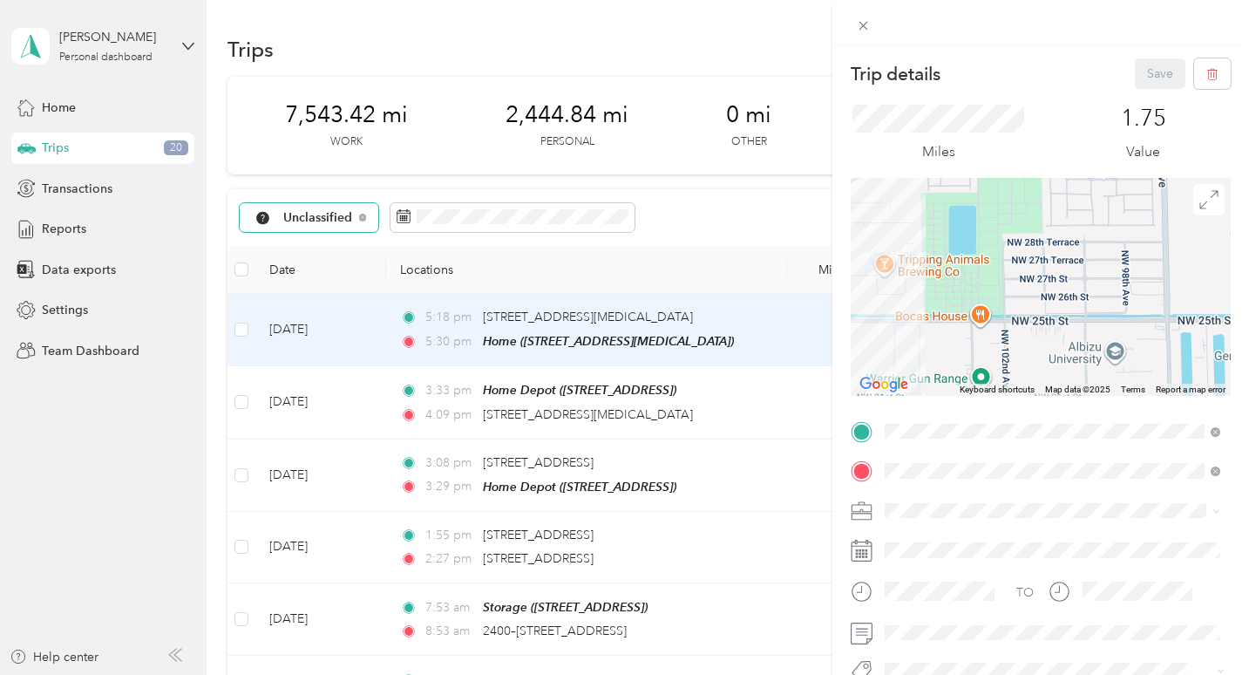
drag, startPoint x: 1023, startPoint y: 195, endPoint x: 919, endPoint y: 317, distance: 160.7
click at [919, 317] on div at bounding box center [1041, 287] width 380 height 218
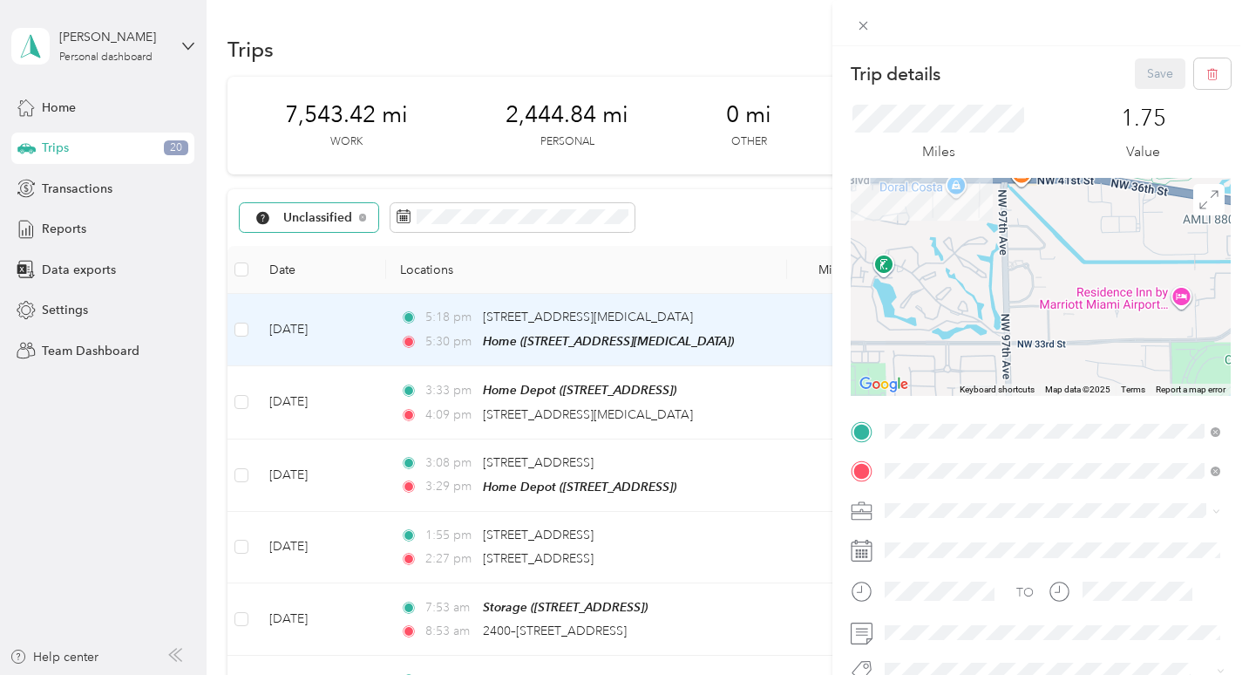
drag, startPoint x: 945, startPoint y: 253, endPoint x: 970, endPoint y: 397, distance: 146.0
click at [970, 397] on div "Trip details Save This trip cannot be edited because it is either under review,…" at bounding box center [1041, 428] width 380 height 740
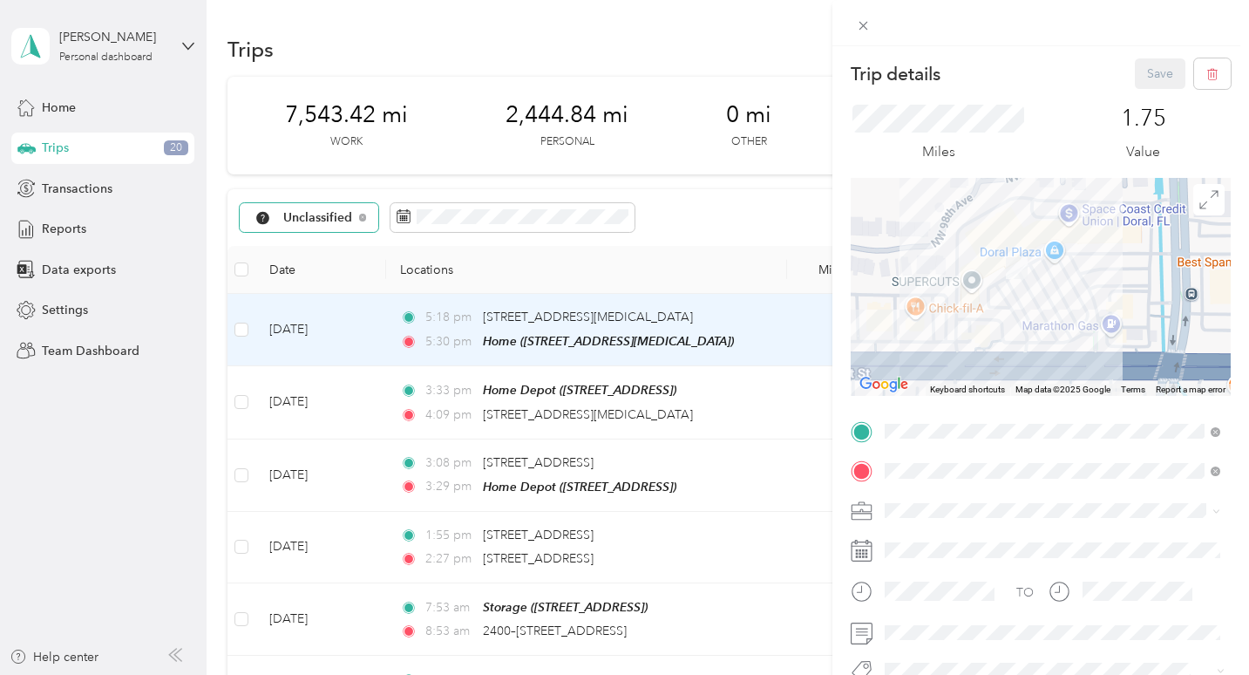
click at [911, 490] on div "TO Add photo" at bounding box center [1041, 609] width 380 height 382
click at [962, 329] on div "Personal" at bounding box center [1052, 326] width 323 height 18
click at [1159, 69] on button "Save" at bounding box center [1160, 73] width 51 height 31
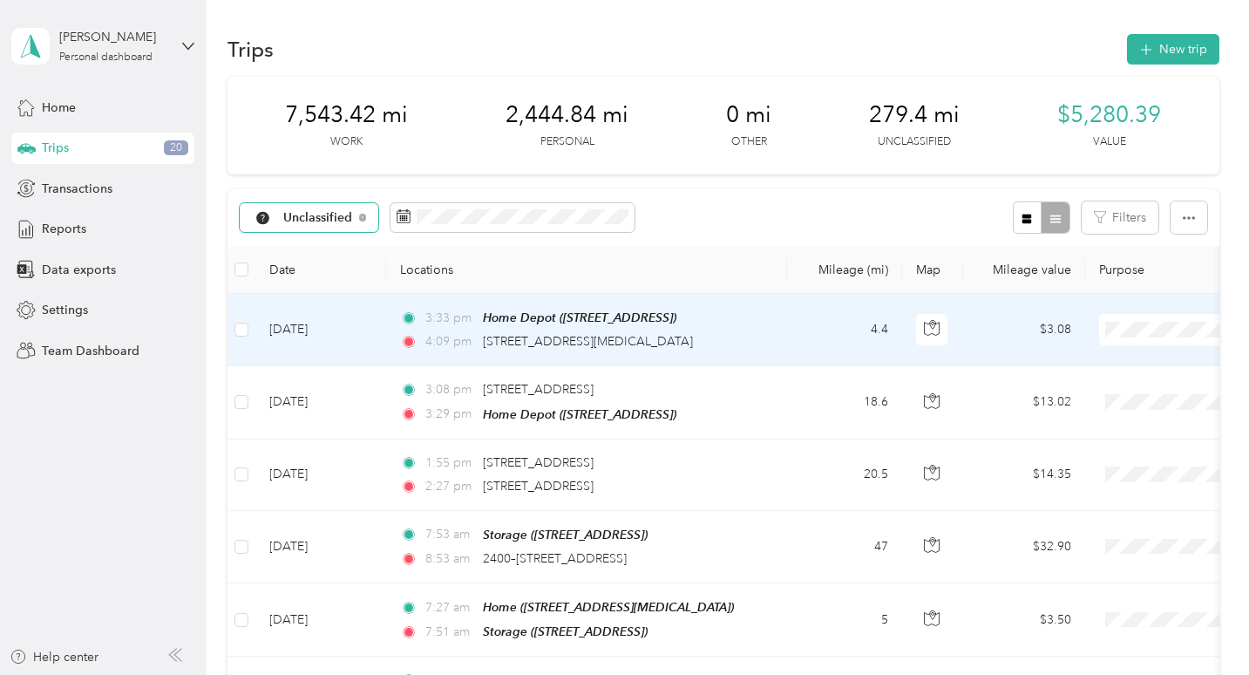
click at [1091, 389] on span "Personal" at bounding box center [1157, 392] width 161 height 18
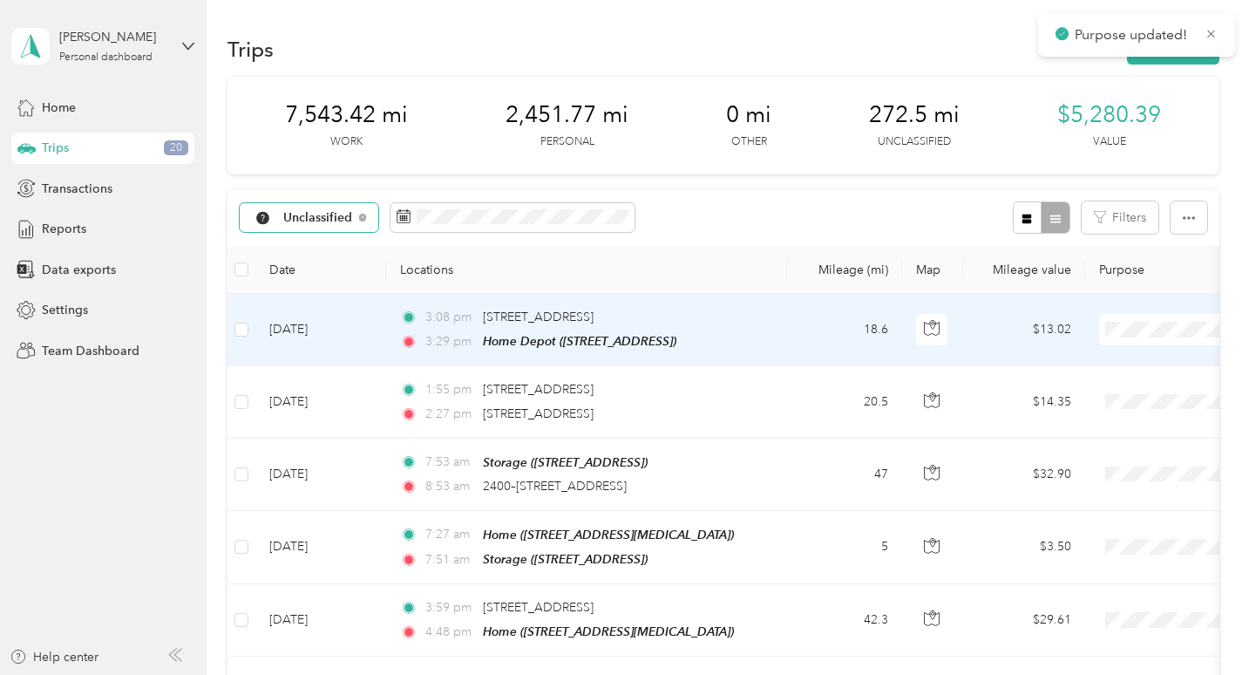
click at [1102, 368] on li "Work" at bounding box center [1141, 361] width 216 height 31
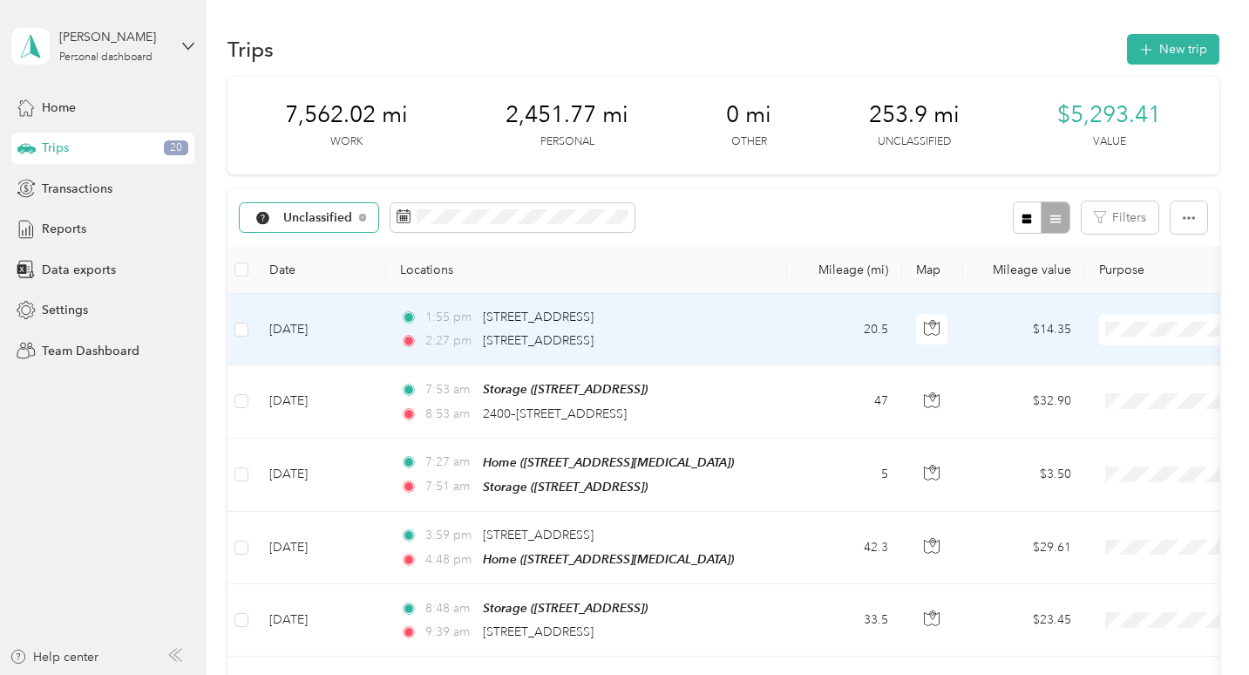
click at [1098, 358] on span "Work" at bounding box center [1157, 361] width 161 height 18
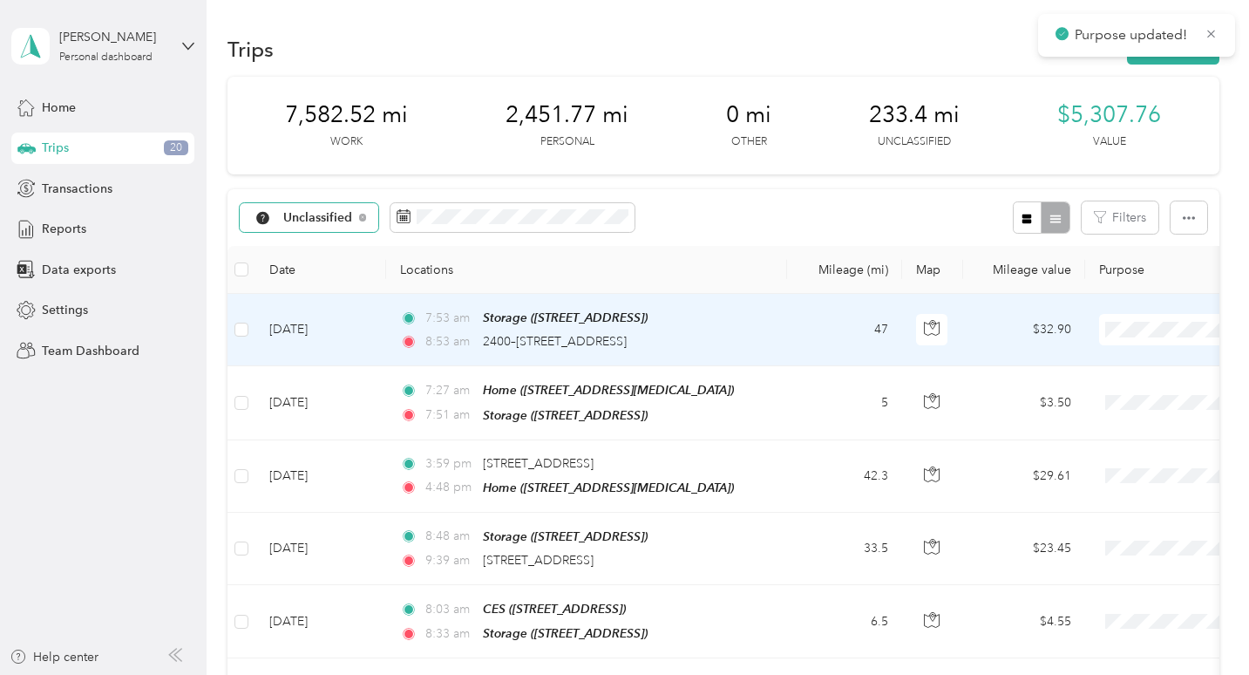
click at [1092, 365] on li "Work" at bounding box center [1141, 361] width 216 height 31
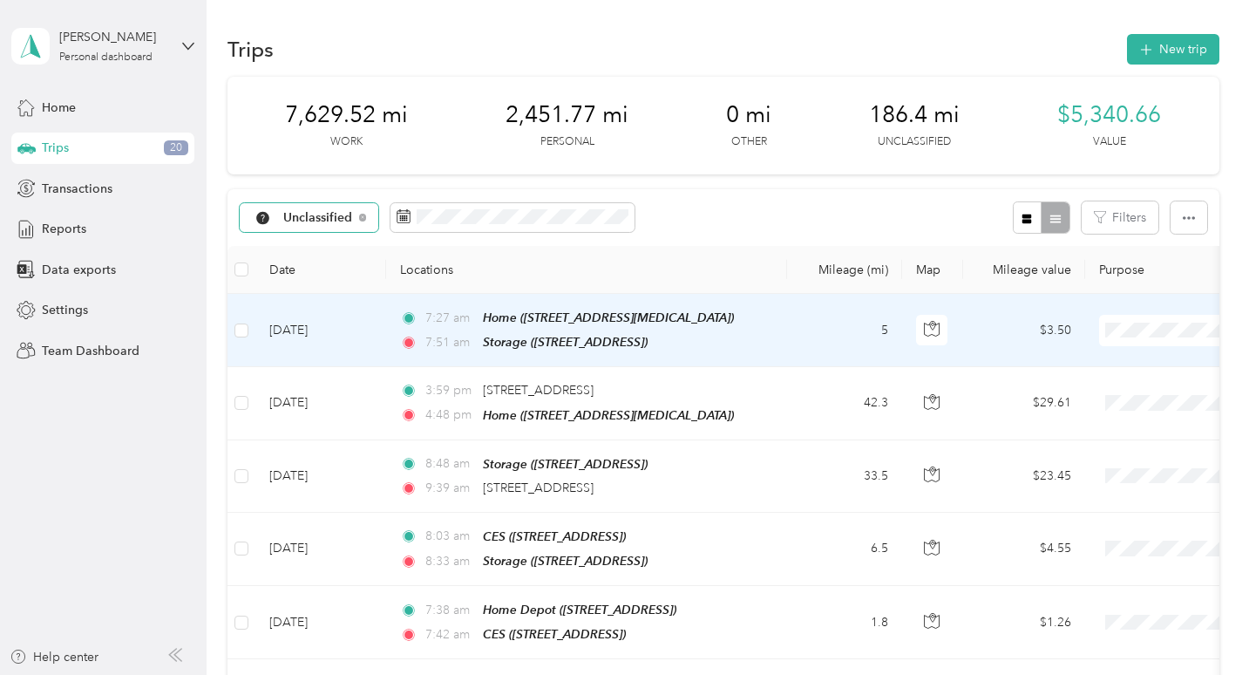
click at [1114, 399] on li "Personal" at bounding box center [1141, 392] width 216 height 31
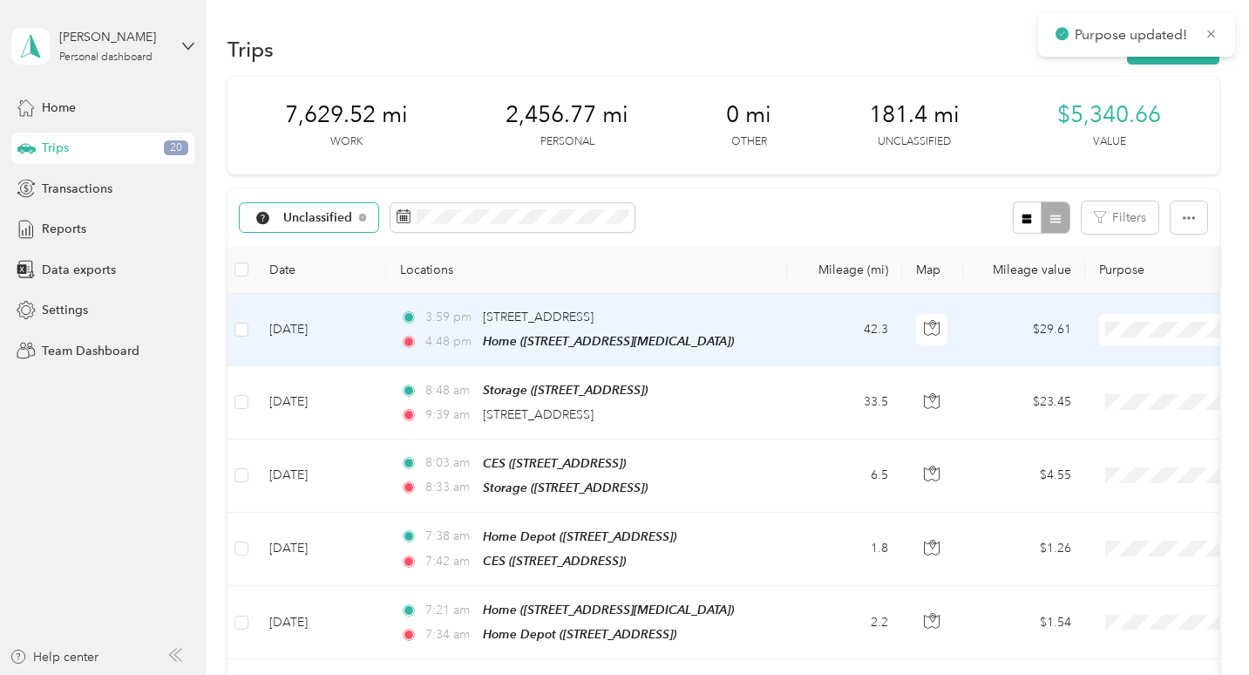
click at [1129, 337] on span at bounding box center [1207, 329] width 216 height 31
click at [1119, 339] on span at bounding box center [1207, 329] width 216 height 31
click at [1107, 352] on span "Work" at bounding box center [1157, 361] width 161 height 18
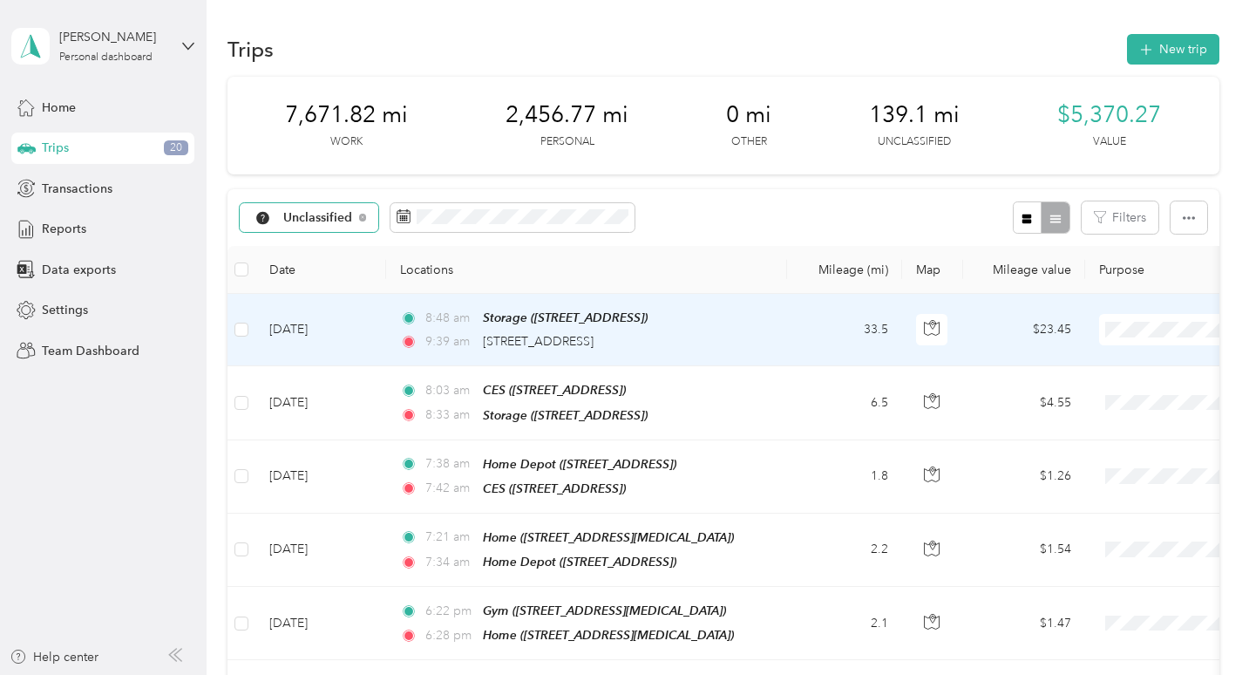
click at [1111, 361] on span "Work" at bounding box center [1157, 361] width 161 height 18
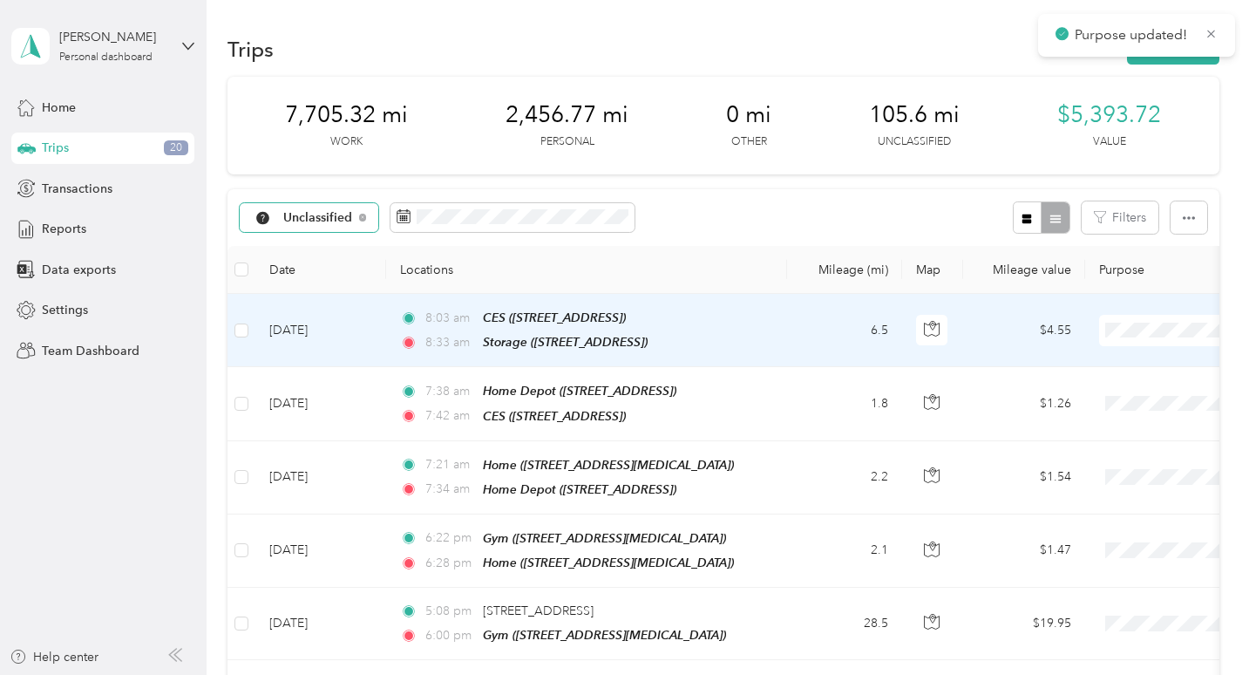
click at [1108, 352] on span "Work" at bounding box center [1157, 358] width 161 height 18
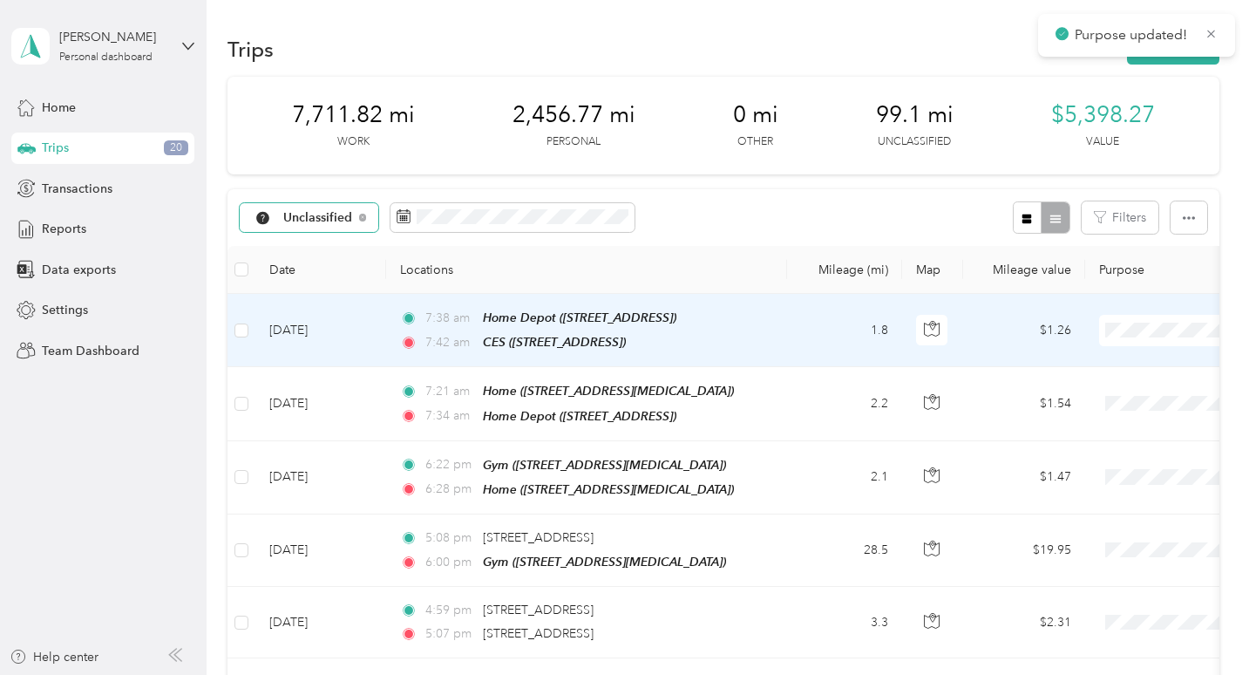
click at [1106, 350] on li "Work" at bounding box center [1141, 361] width 216 height 31
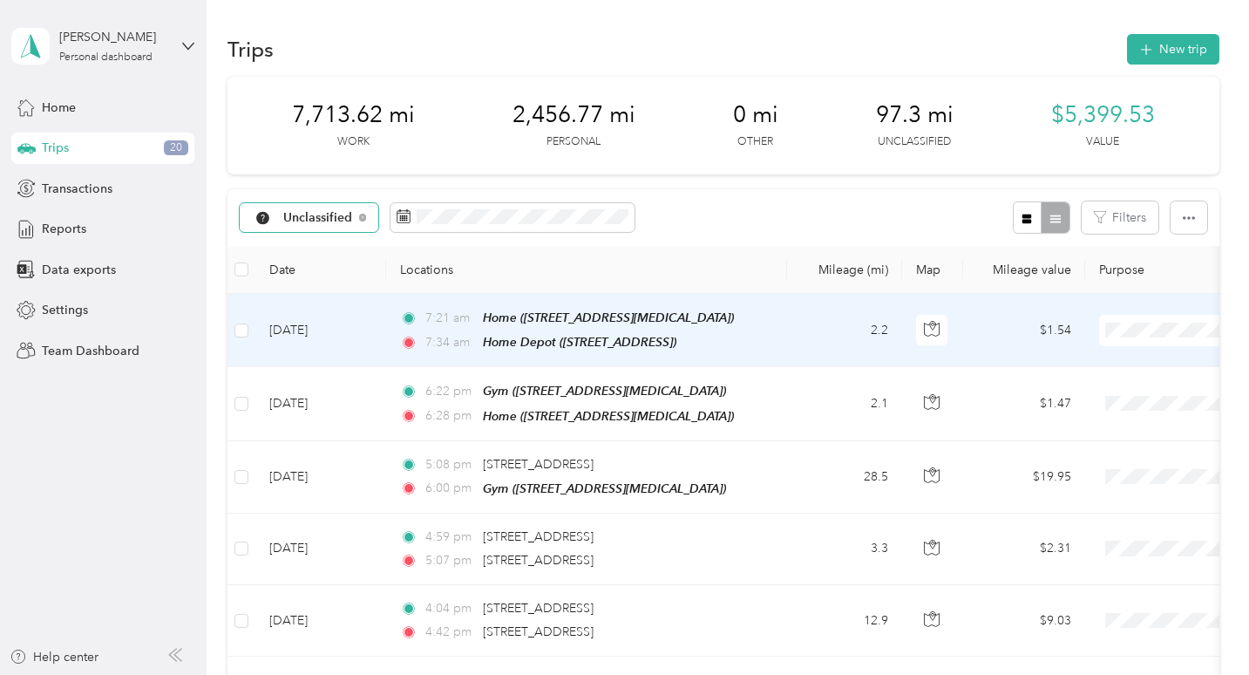
click at [1103, 388] on span "Personal" at bounding box center [1157, 392] width 161 height 18
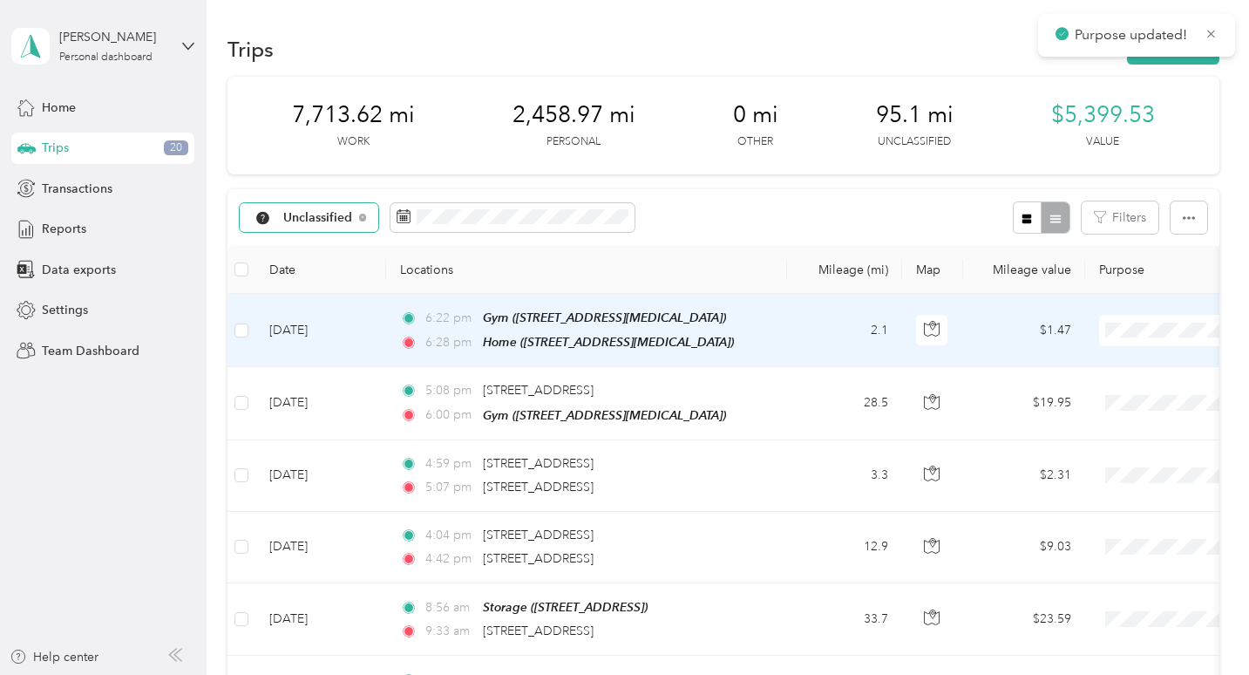
click at [1119, 383] on span "Personal" at bounding box center [1157, 392] width 161 height 18
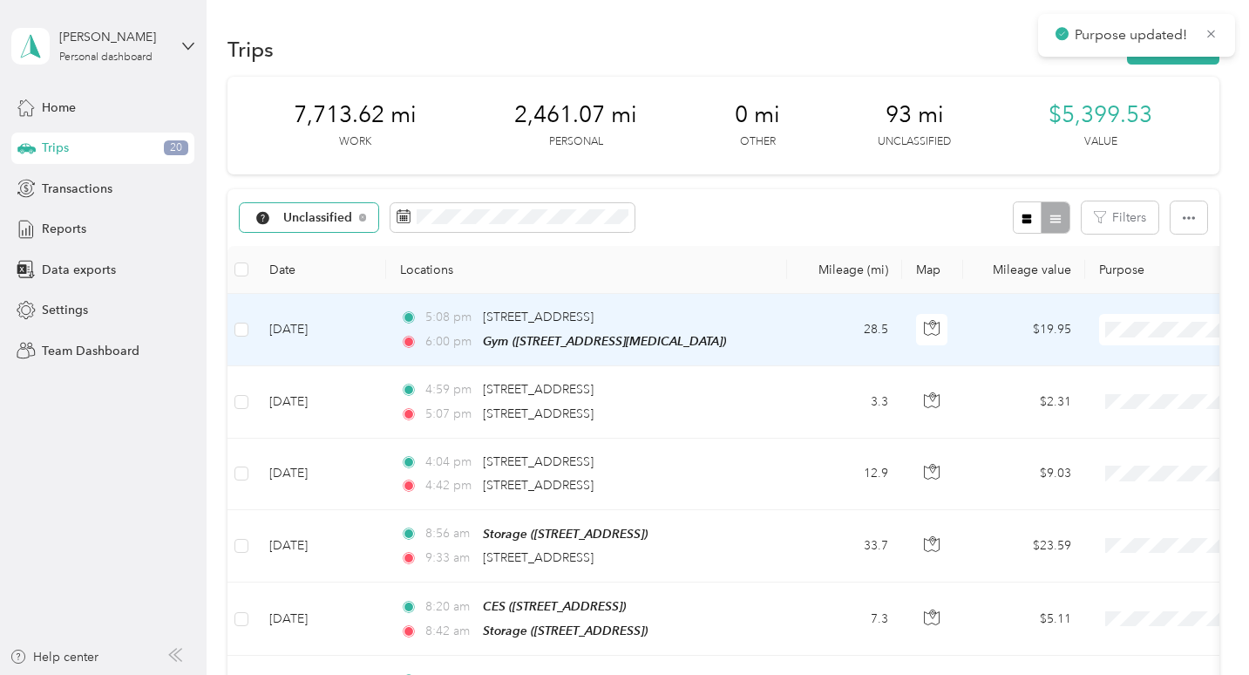
click at [1120, 370] on li "Work" at bounding box center [1141, 361] width 216 height 31
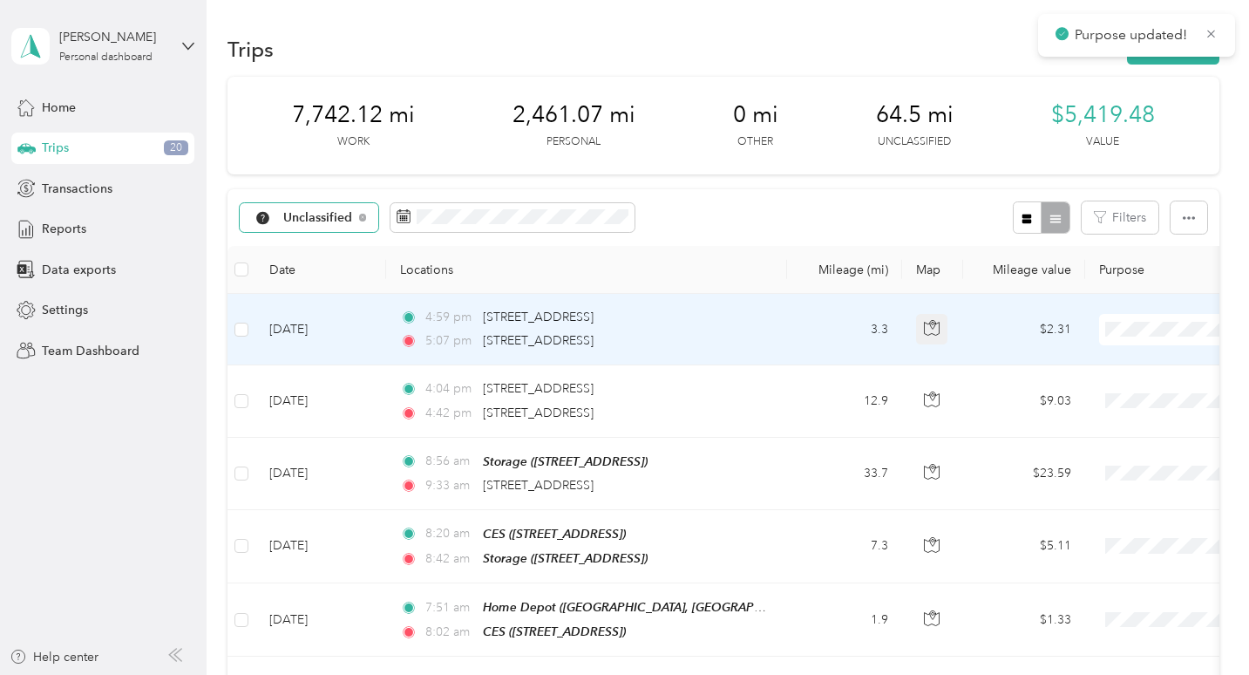
click at [938, 332] on icon "button" at bounding box center [932, 328] width 16 height 16
click at [950, 369] on td at bounding box center [932, 400] width 61 height 71
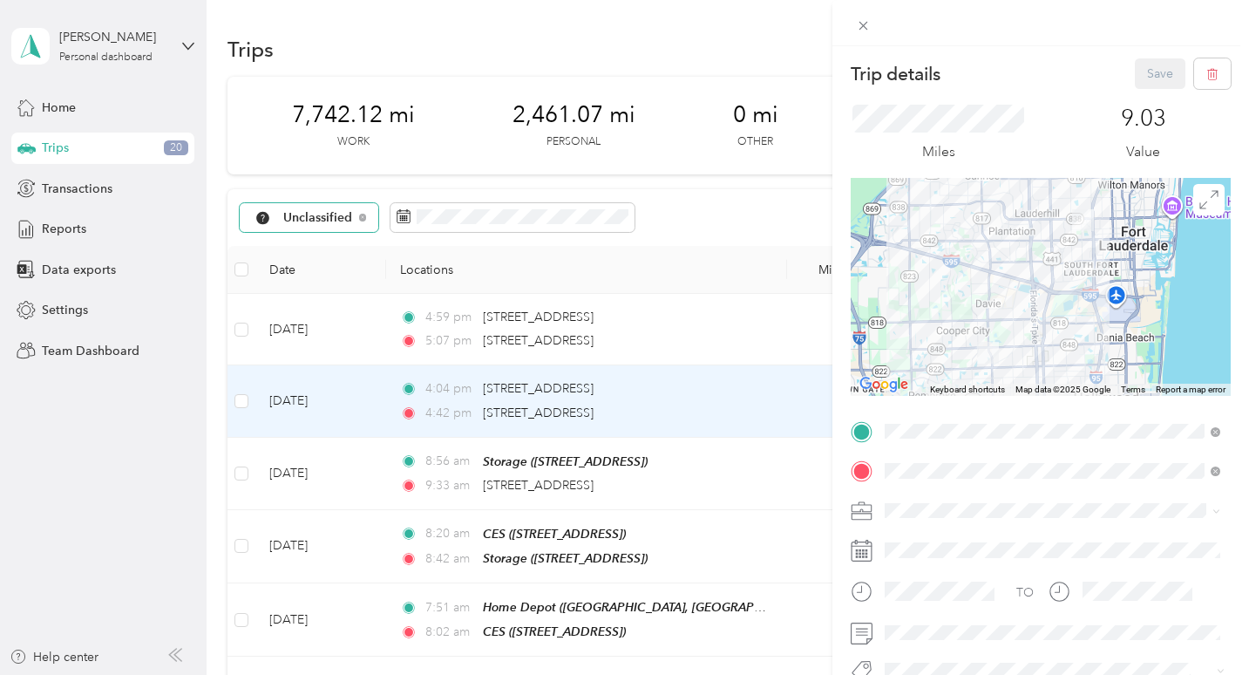
click at [781, 376] on div "Trip details Save This trip cannot be edited because it is either under review,…" at bounding box center [624, 337] width 1249 height 675
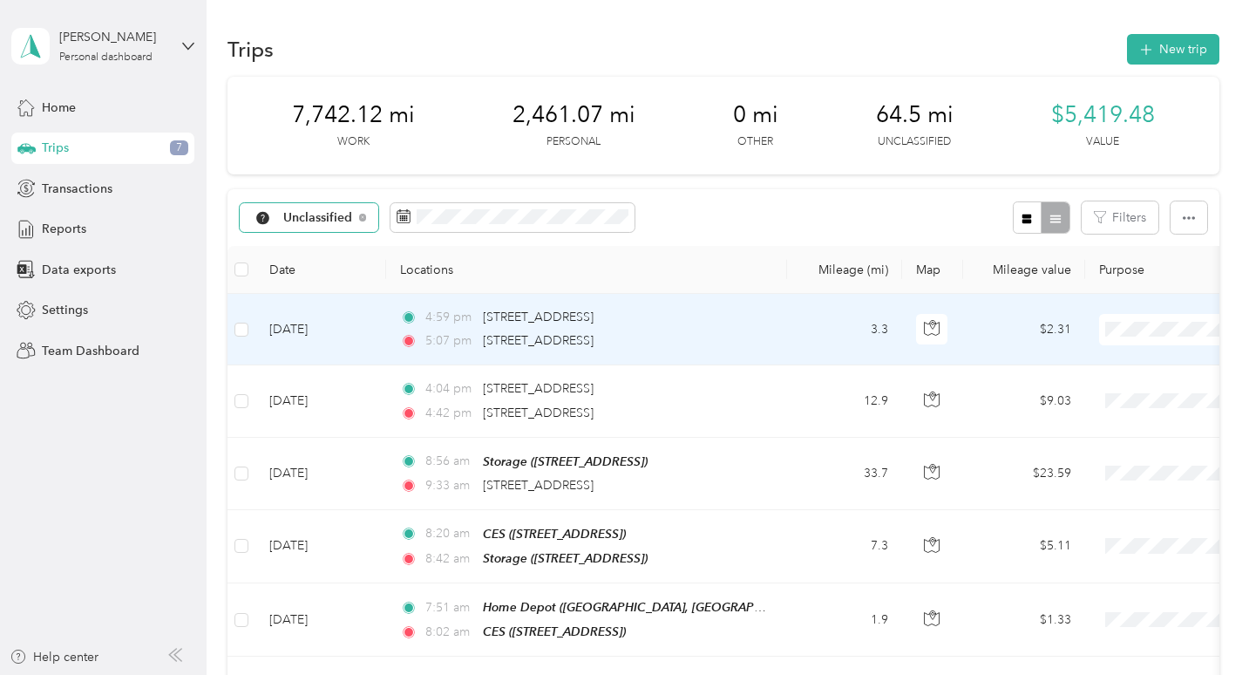
click at [1125, 319] on span at bounding box center [1207, 329] width 216 height 31
click at [1096, 367] on li "Work" at bounding box center [1141, 361] width 216 height 31
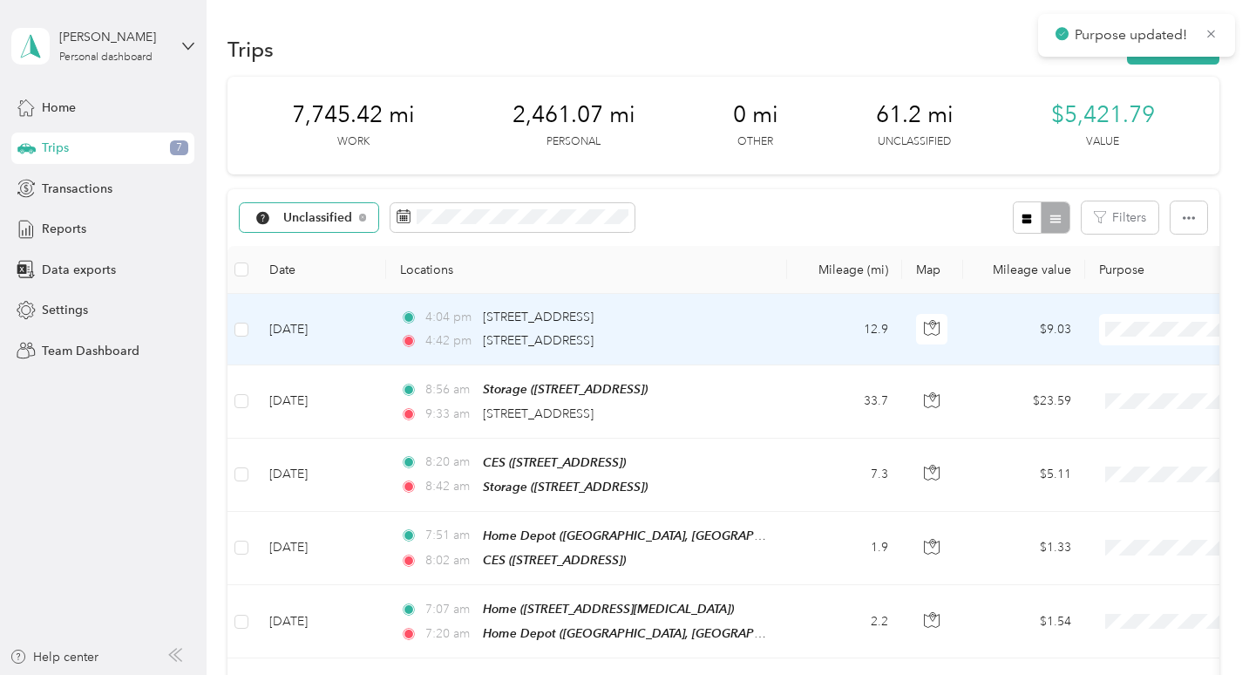
click at [1094, 364] on span "Work" at bounding box center [1157, 361] width 161 height 18
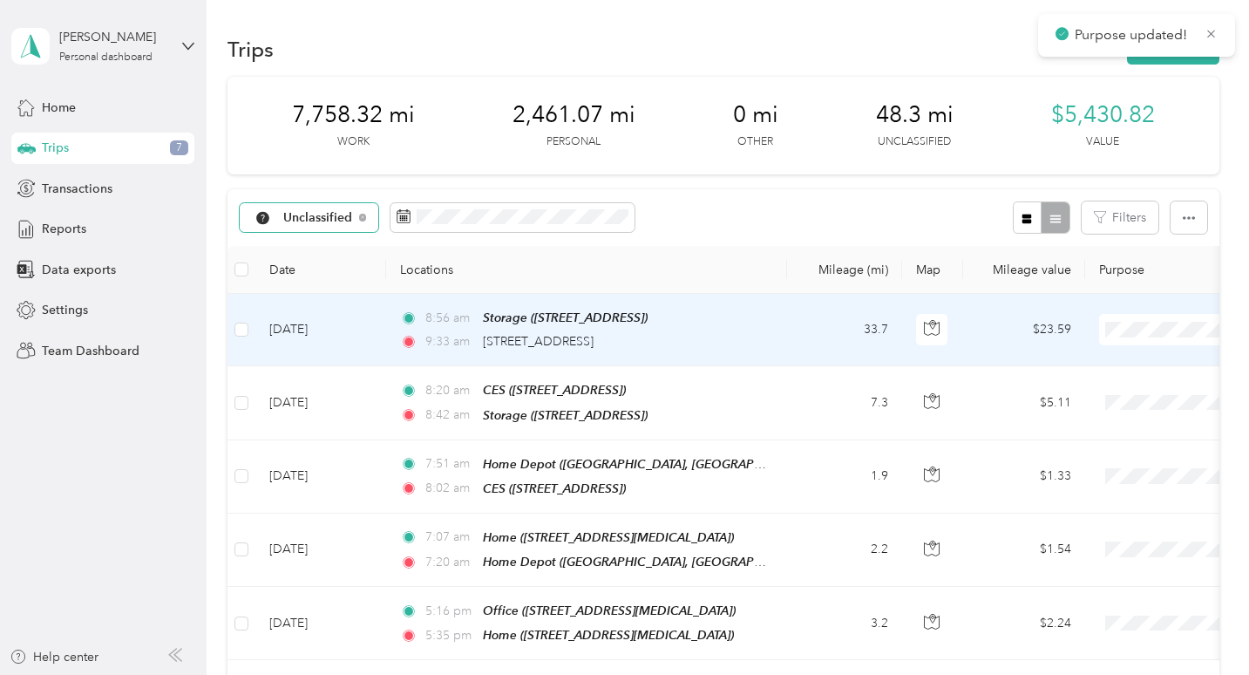
click at [1116, 364] on span "Work" at bounding box center [1157, 361] width 161 height 18
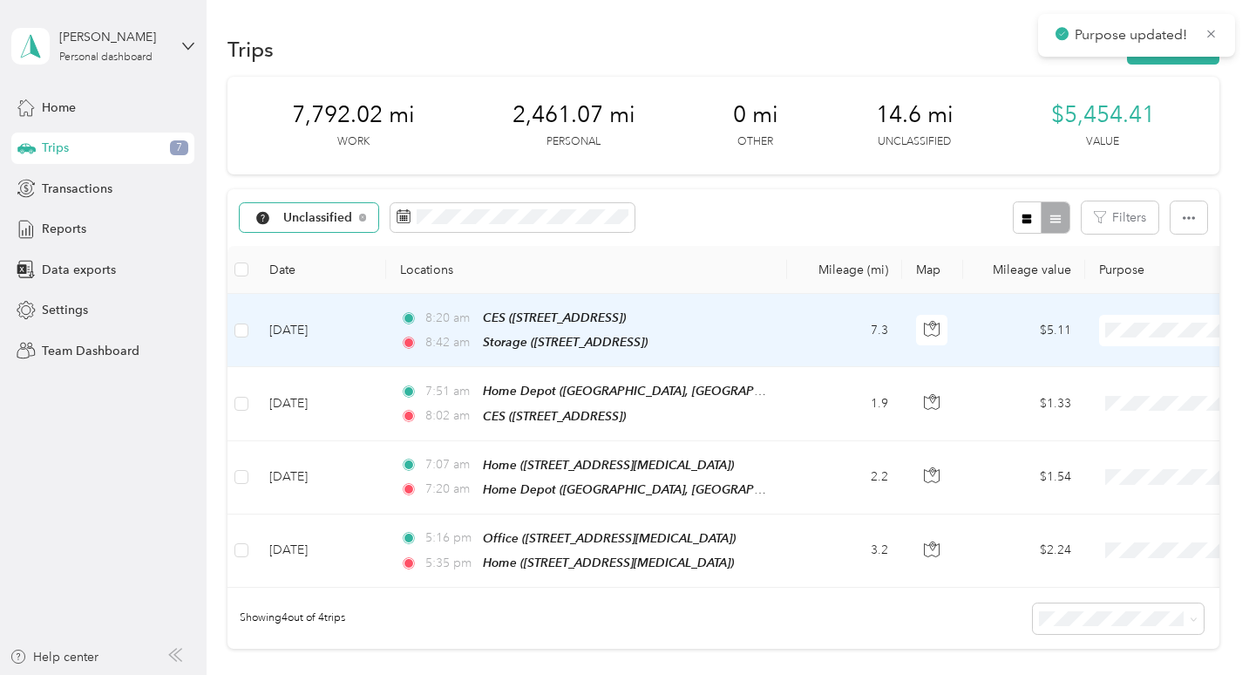
click at [1105, 363] on span "Work" at bounding box center [1157, 361] width 161 height 18
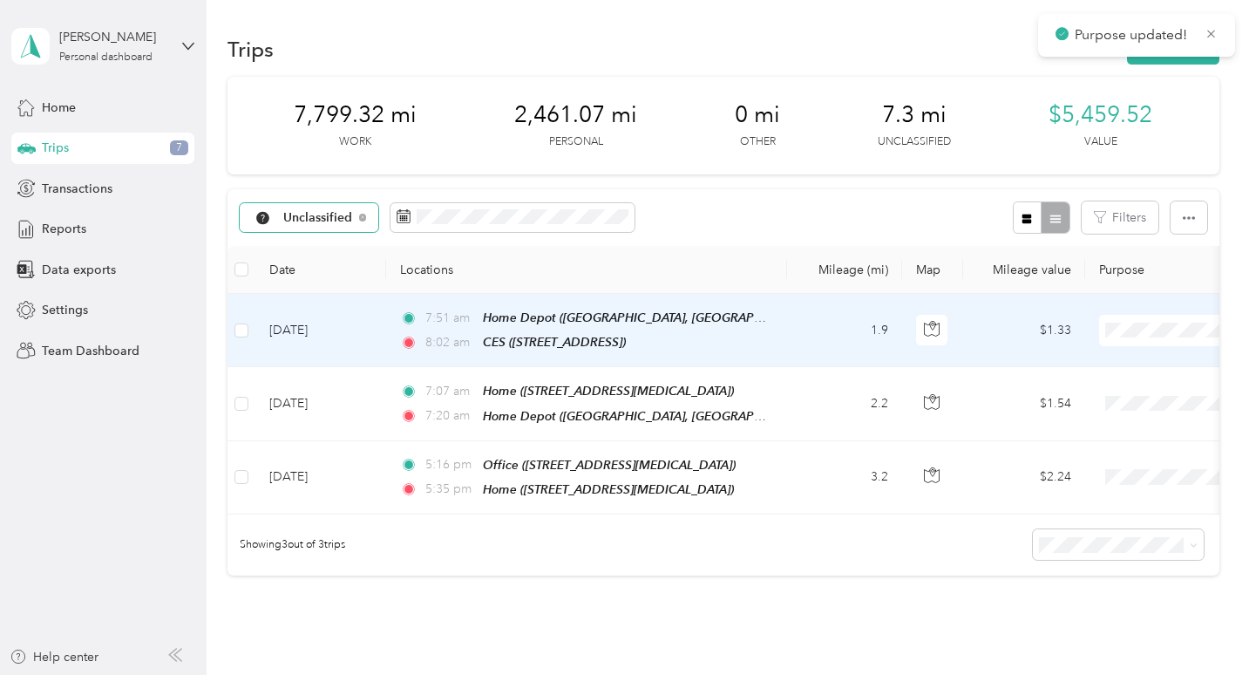
click at [1105, 358] on span "Work" at bounding box center [1157, 361] width 161 height 18
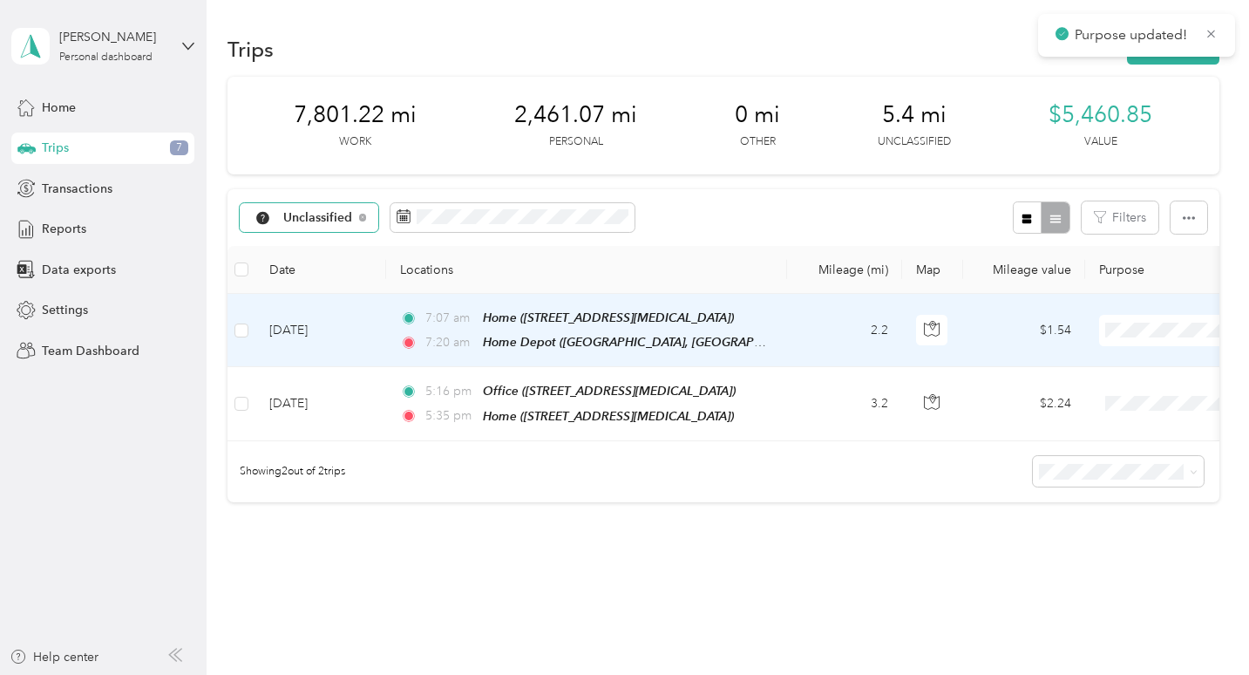
click at [1098, 385] on span "Personal" at bounding box center [1157, 392] width 161 height 18
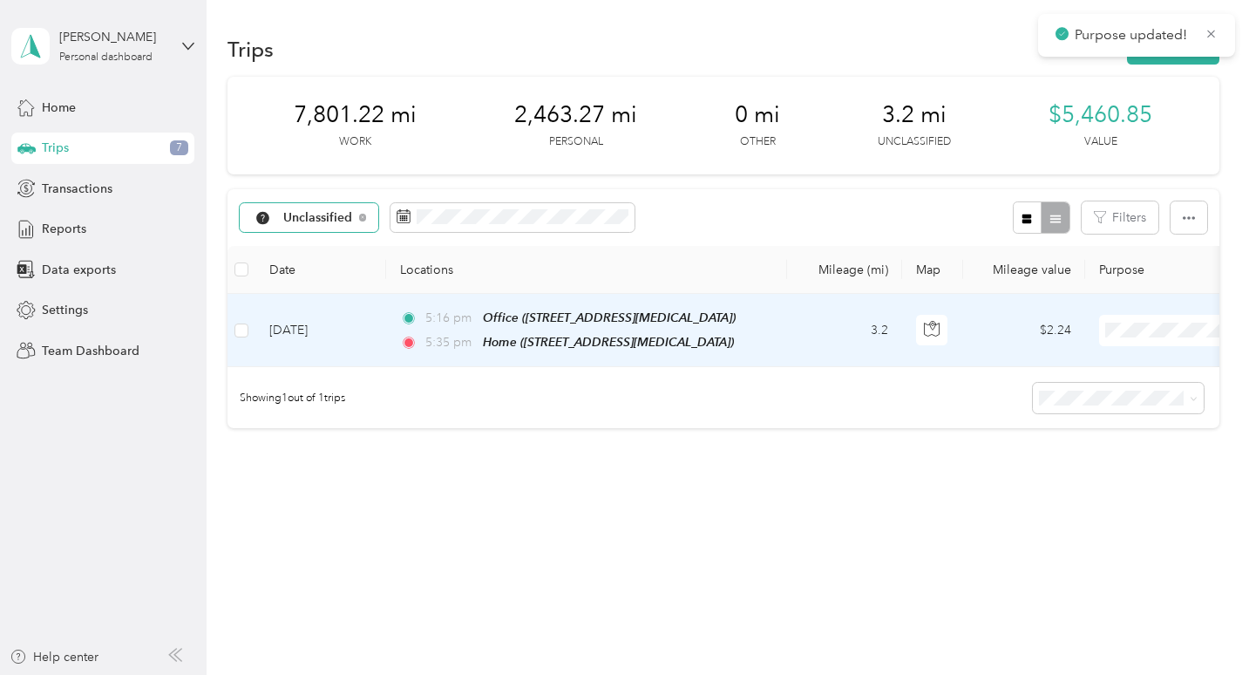
click at [1115, 382] on span "Personal" at bounding box center [1157, 391] width 161 height 18
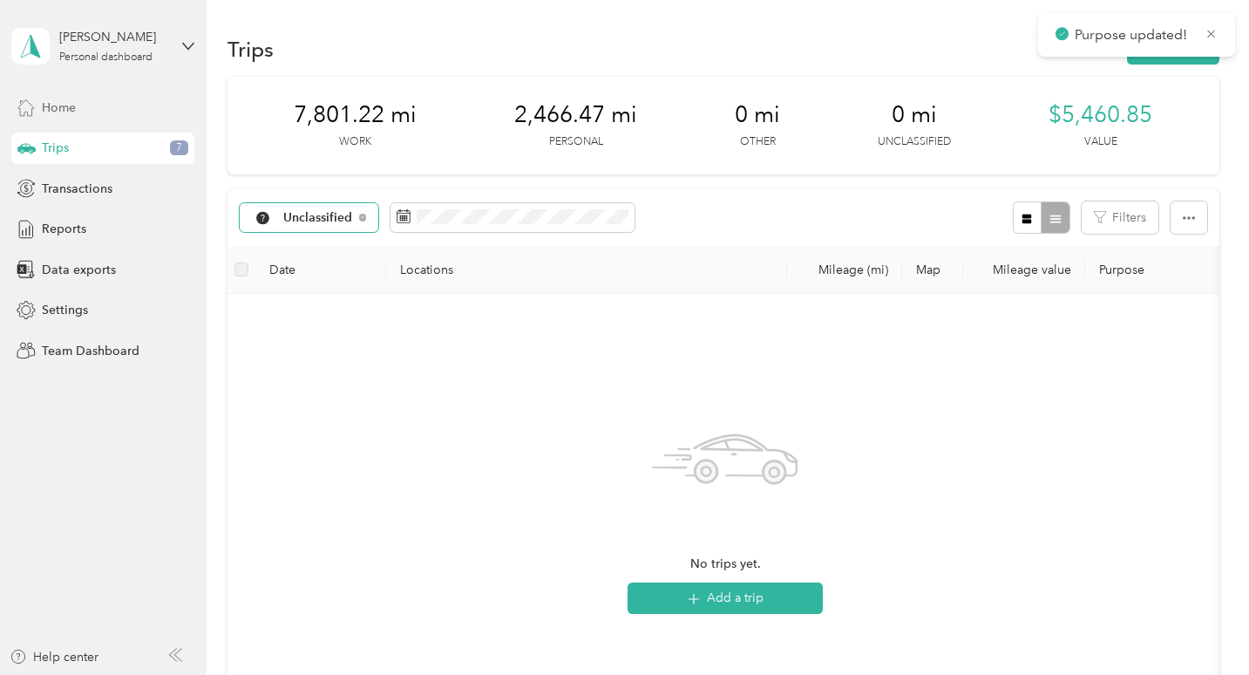
click at [137, 99] on div "Home" at bounding box center [102, 107] width 183 height 31
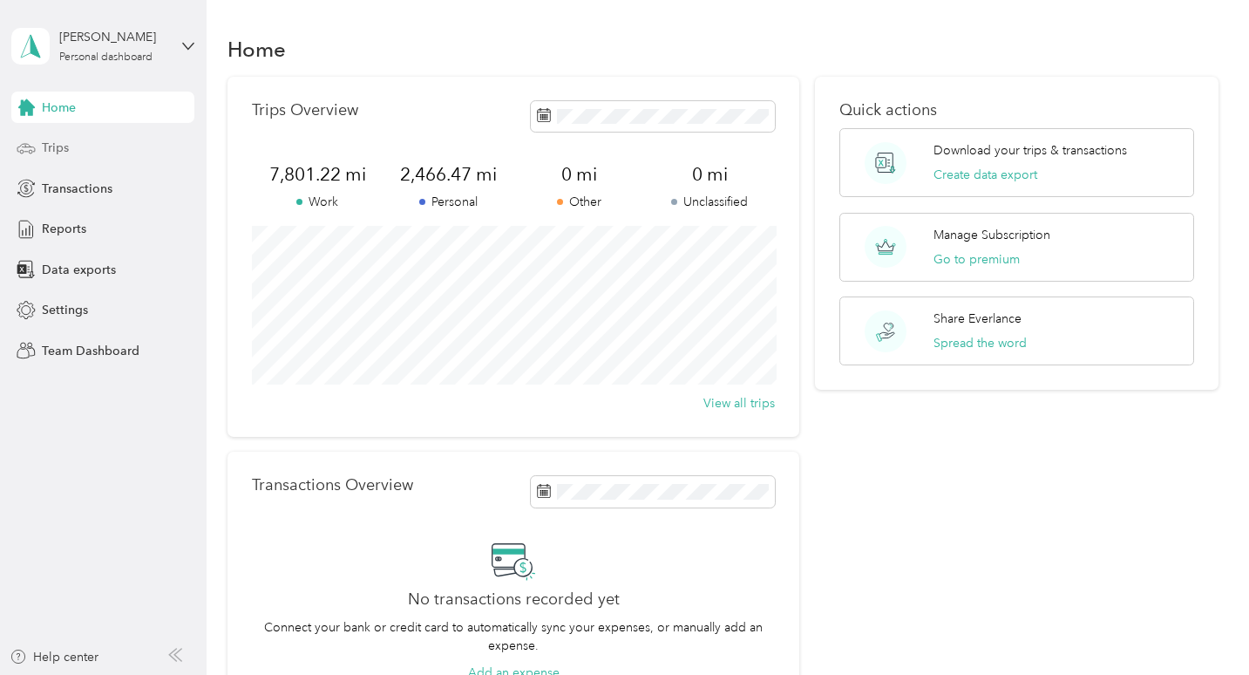
click at [163, 142] on div "Trips" at bounding box center [102, 148] width 183 height 31
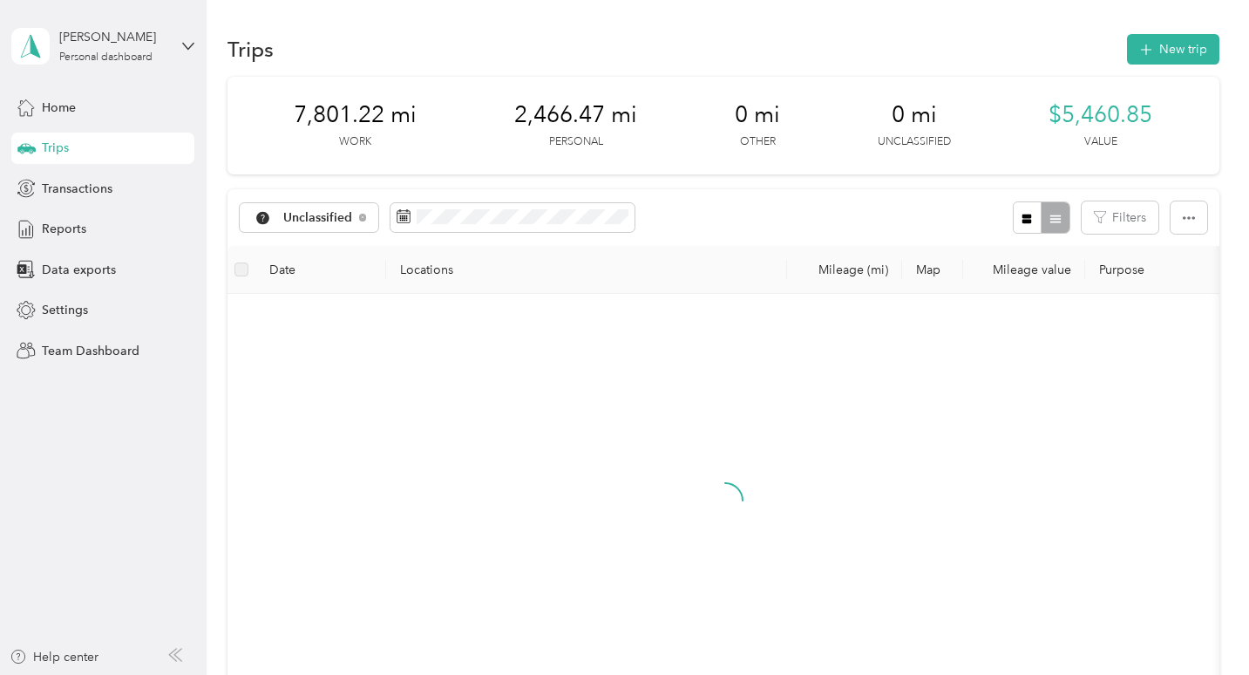
click at [159, 128] on div "Home Trips Transactions Reports Data exports Settings Team Dashboard" at bounding box center [102, 229] width 183 height 275
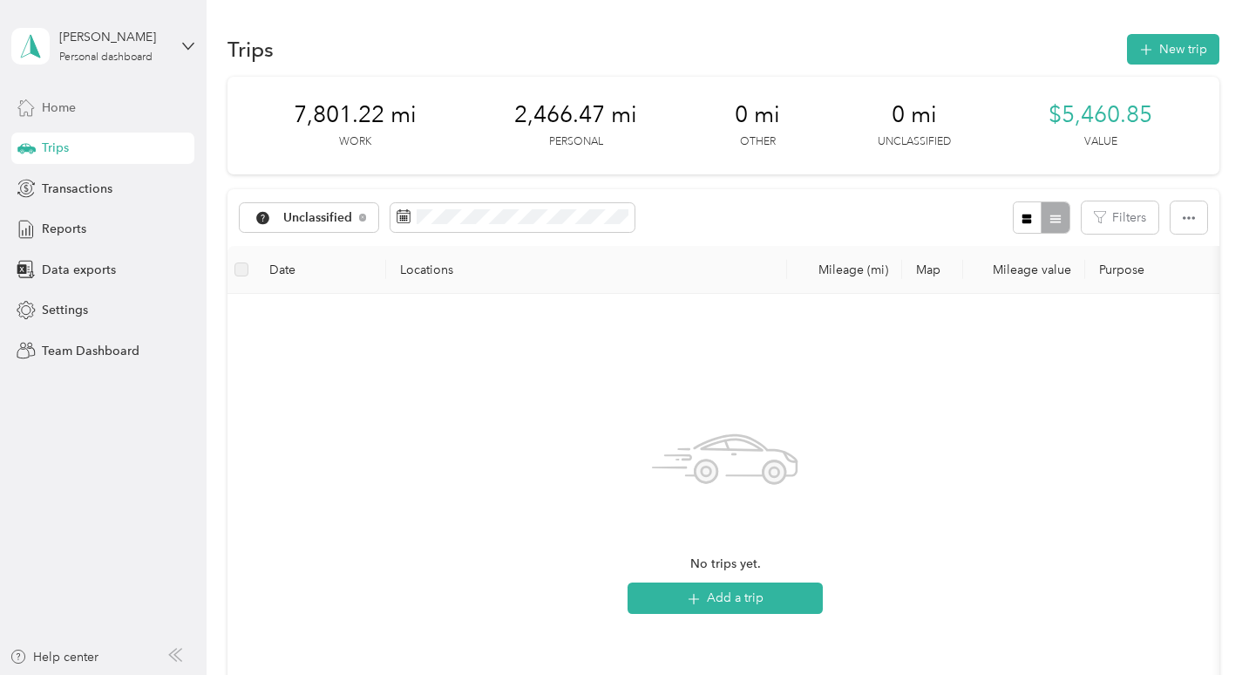
click at [159, 117] on div "Home" at bounding box center [102, 107] width 183 height 31
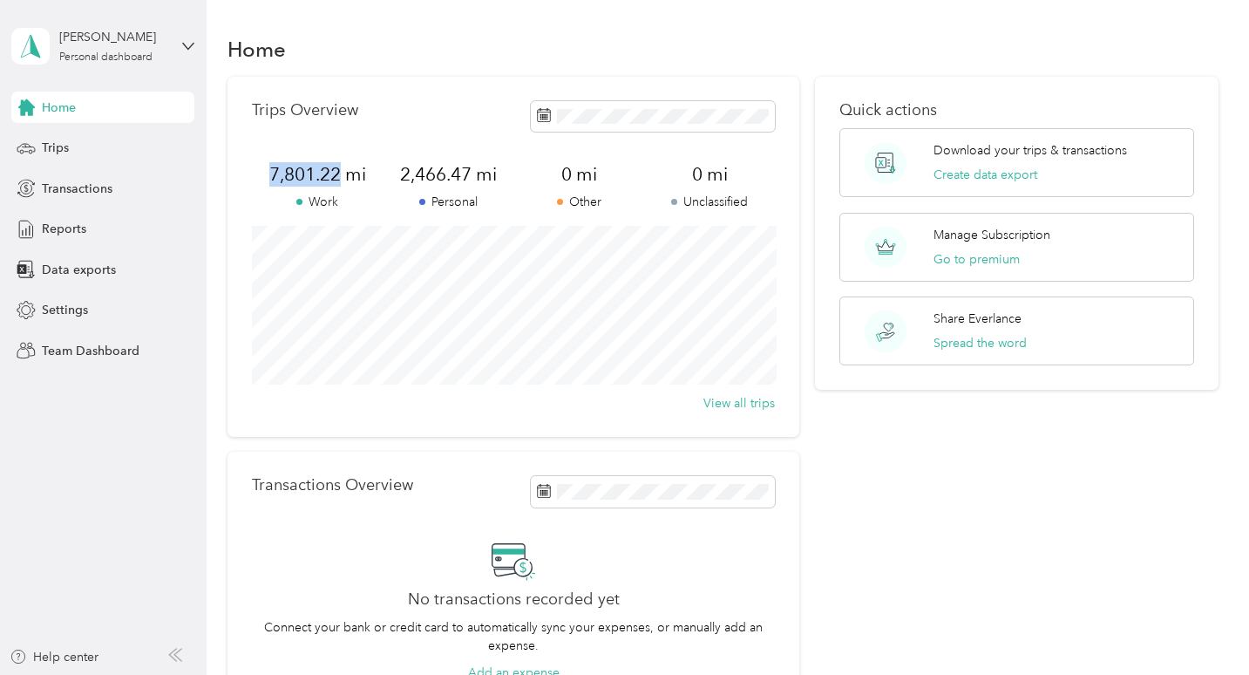
drag, startPoint x: 271, startPoint y: 173, endPoint x: 340, endPoint y: 173, distance: 68.9
click at [340, 173] on span "7,801.22 mi" at bounding box center [317, 174] width 131 height 24
copy span "7,801.22"
drag, startPoint x: 400, startPoint y: 177, endPoint x: 469, endPoint y: 173, distance: 69.0
click at [469, 173] on span "2,466.47 mi" at bounding box center [448, 174] width 131 height 24
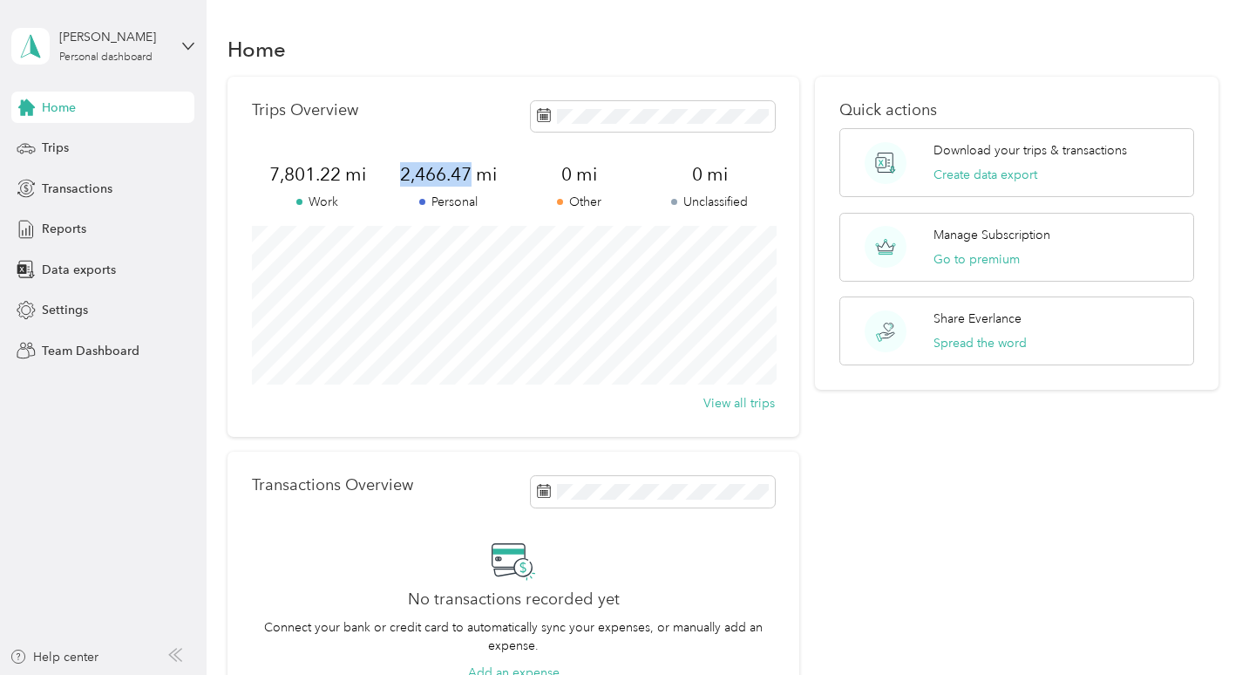
copy span "2,466.47"
click at [472, 132] on div "Trips Overview 7,801.22 mi Work 2,466.47 mi Personal 0 mi Other 0 mi Unclassifi…" at bounding box center [514, 257] width 572 height 360
